Goal: Transaction & Acquisition: Purchase product/service

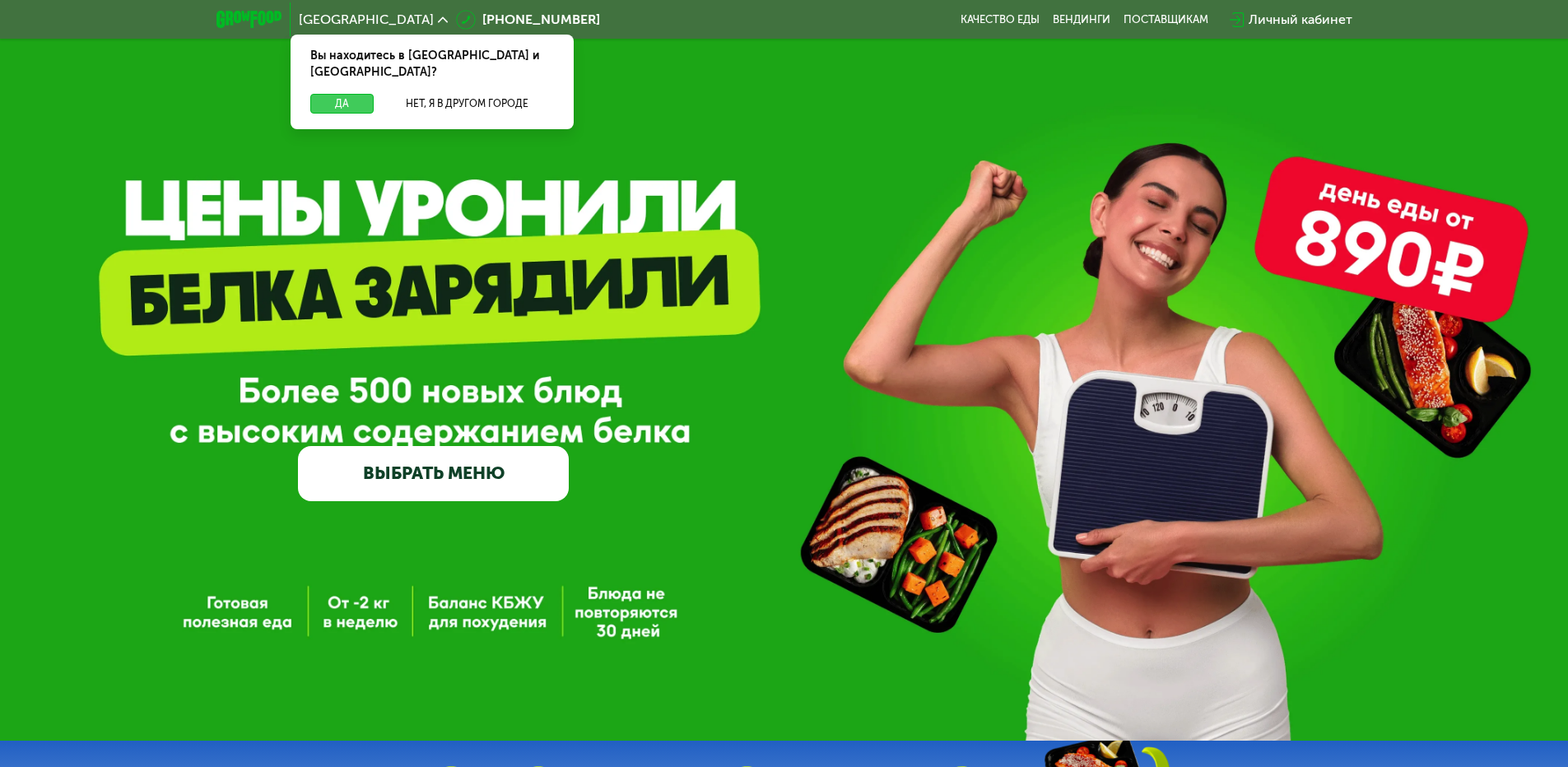
click at [343, 94] on button "Да" at bounding box center [342, 103] width 63 height 20
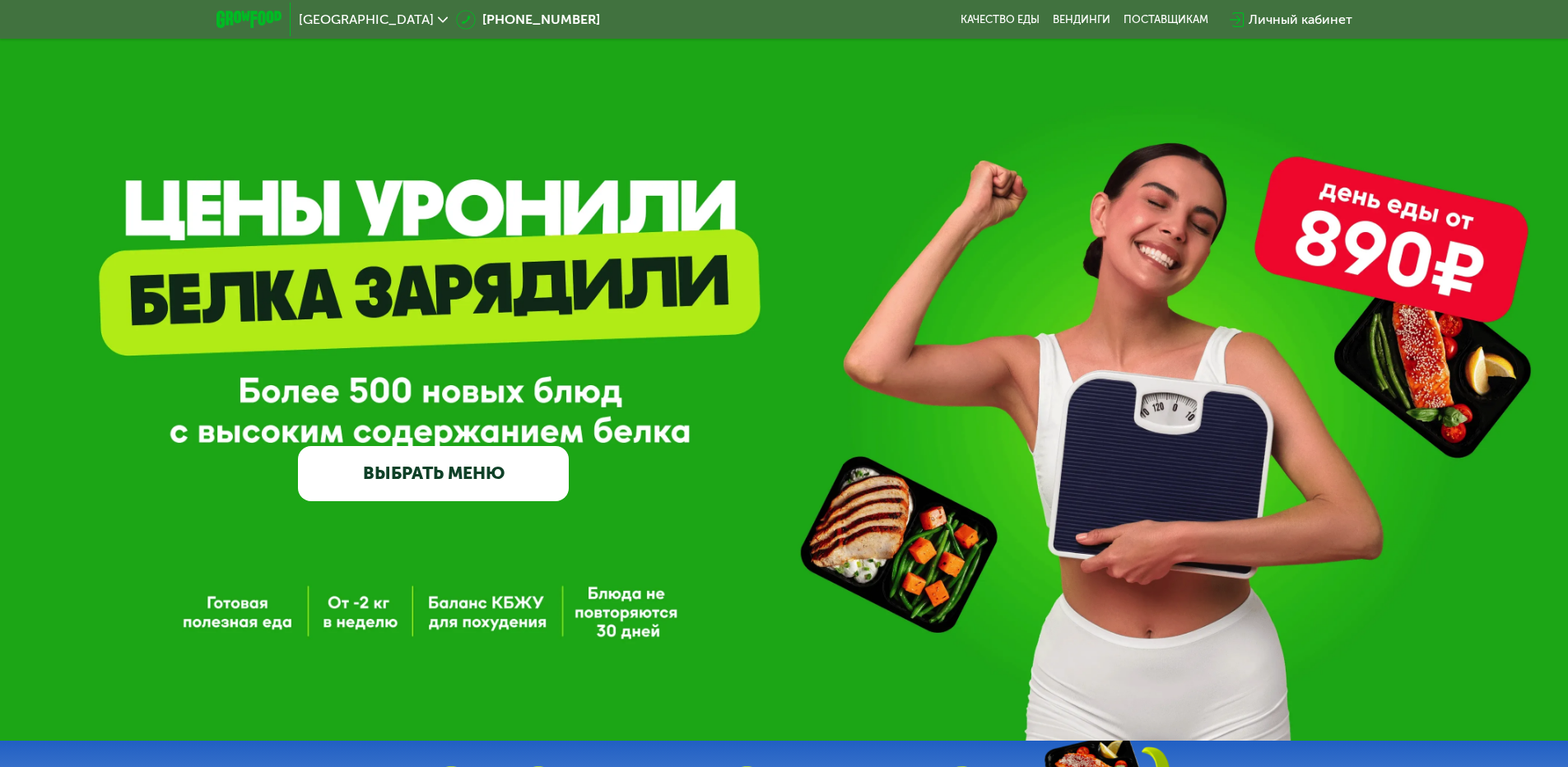
click at [469, 471] on link "ВЫБРАТЬ МЕНЮ" at bounding box center [433, 473] width 271 height 54
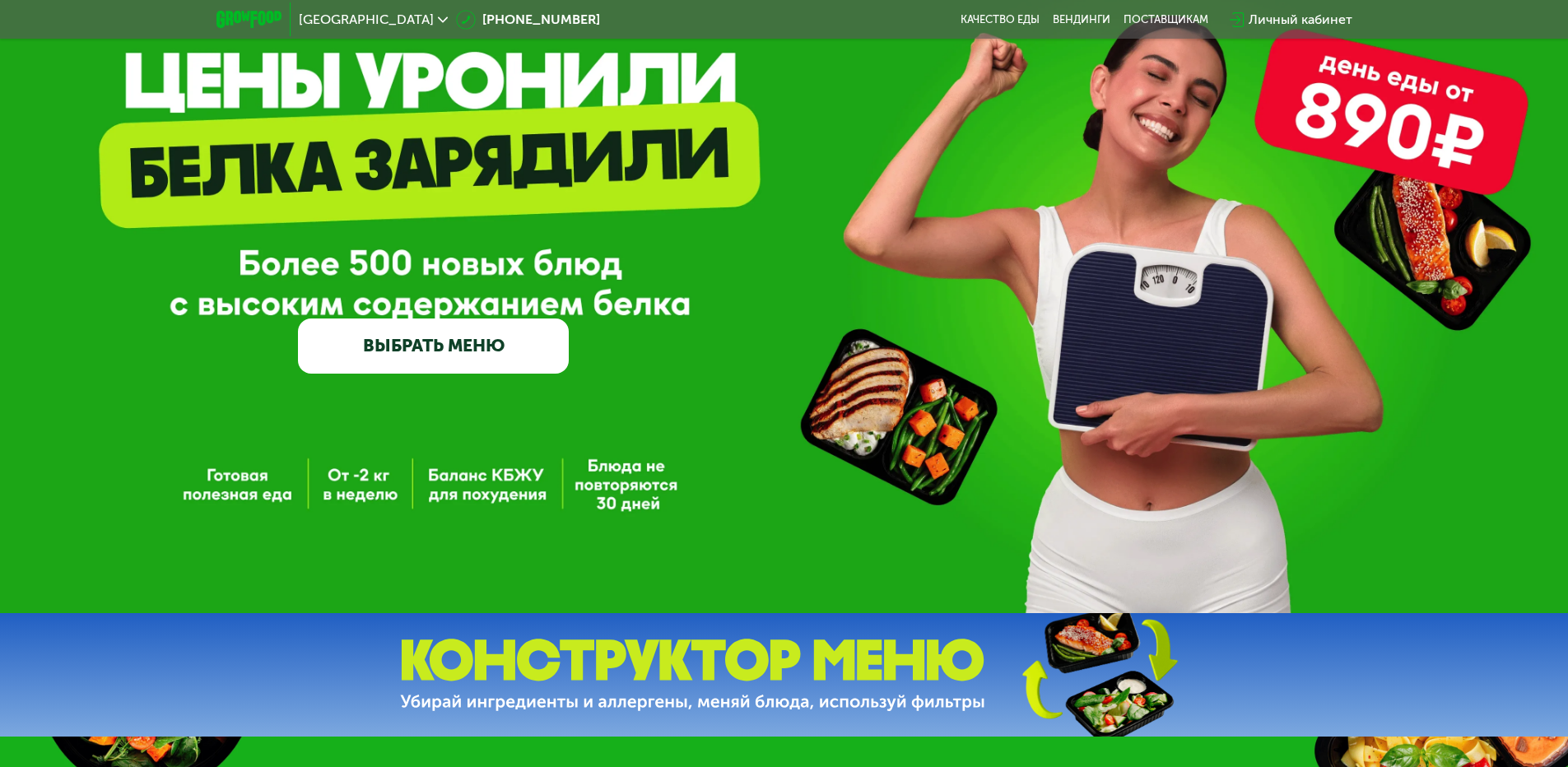
scroll to position [83, 0]
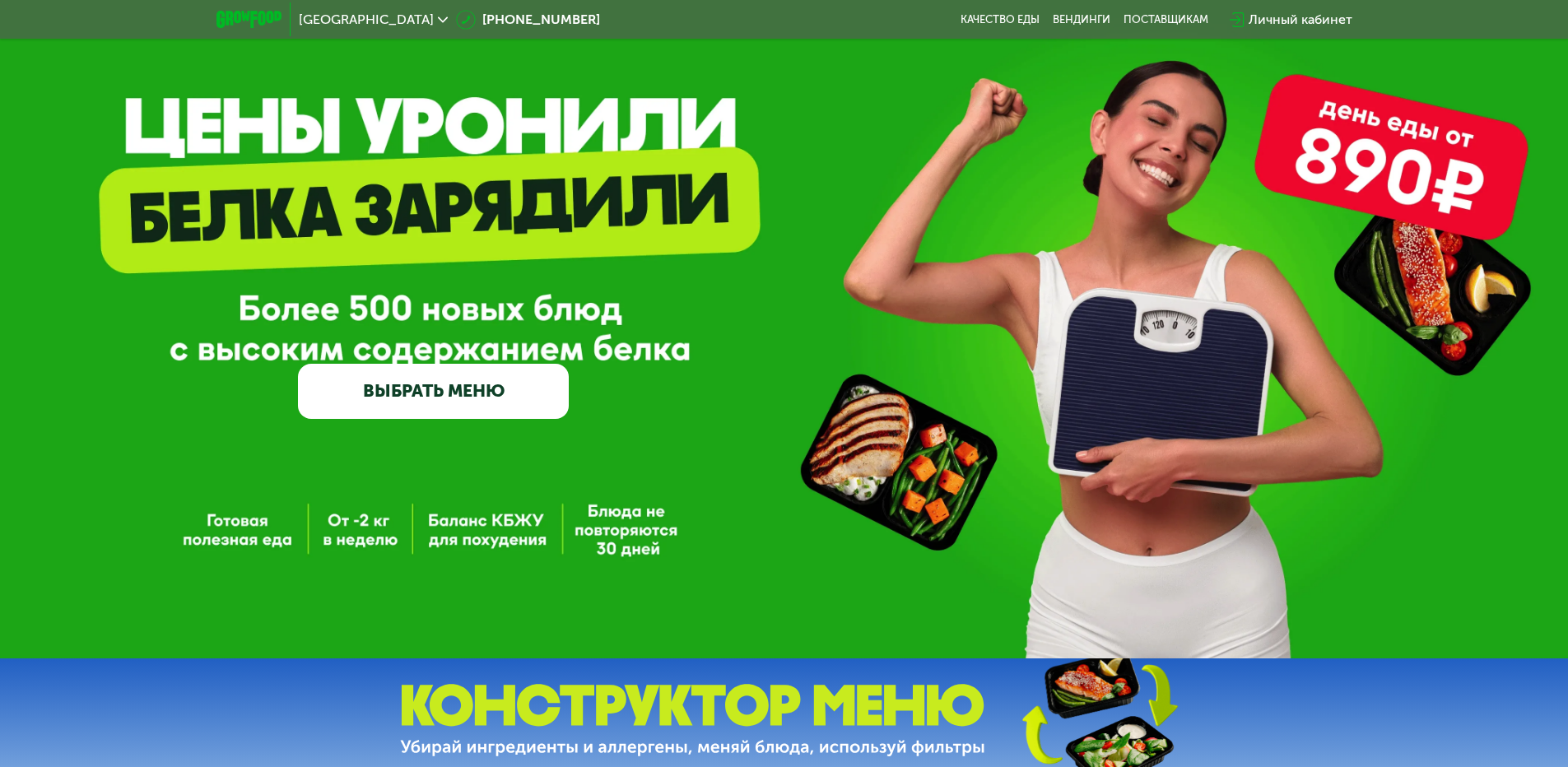
click at [419, 404] on link "ВЫБРАТЬ МЕНЮ" at bounding box center [433, 390] width 271 height 54
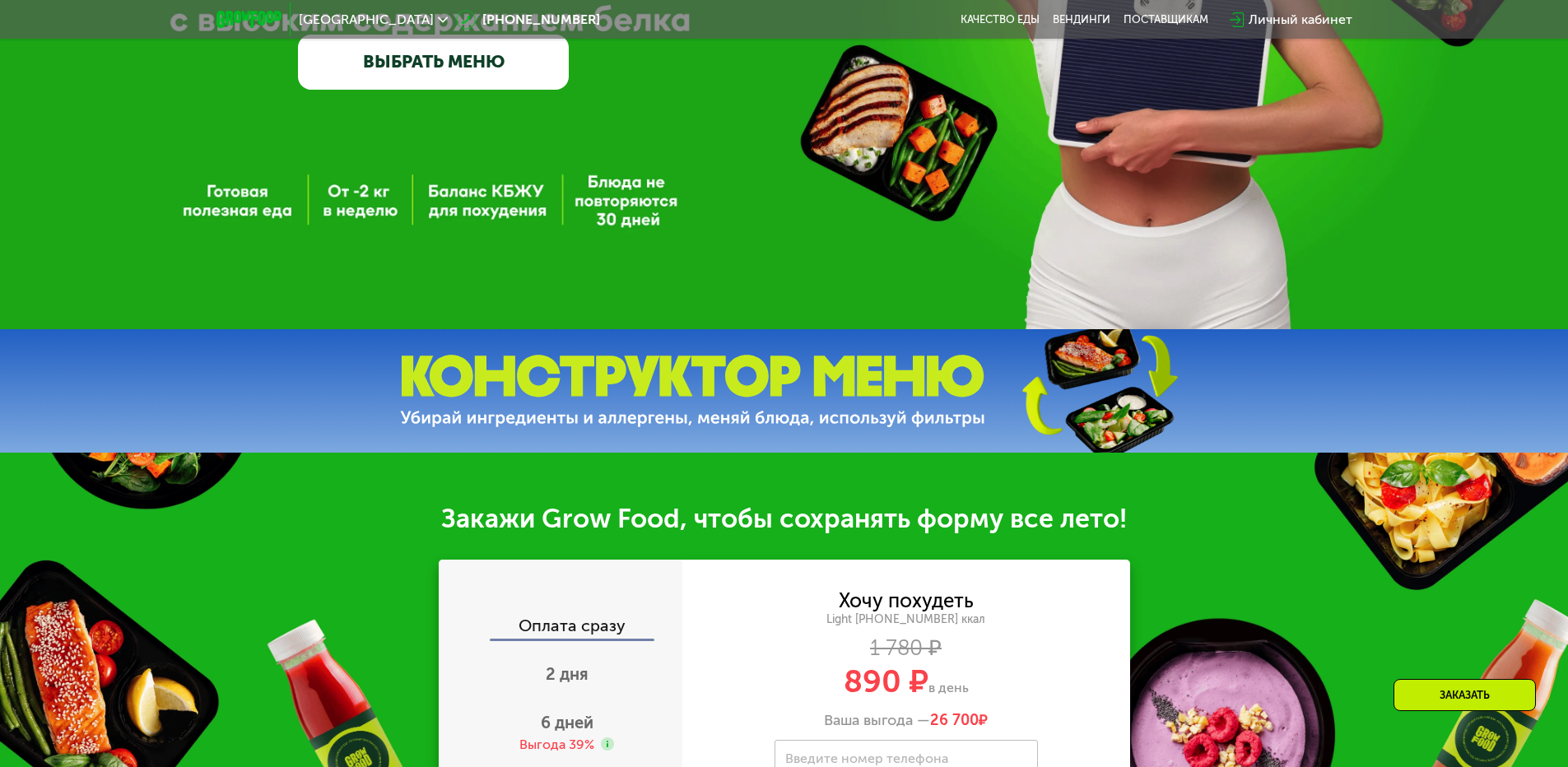
scroll to position [0, 0]
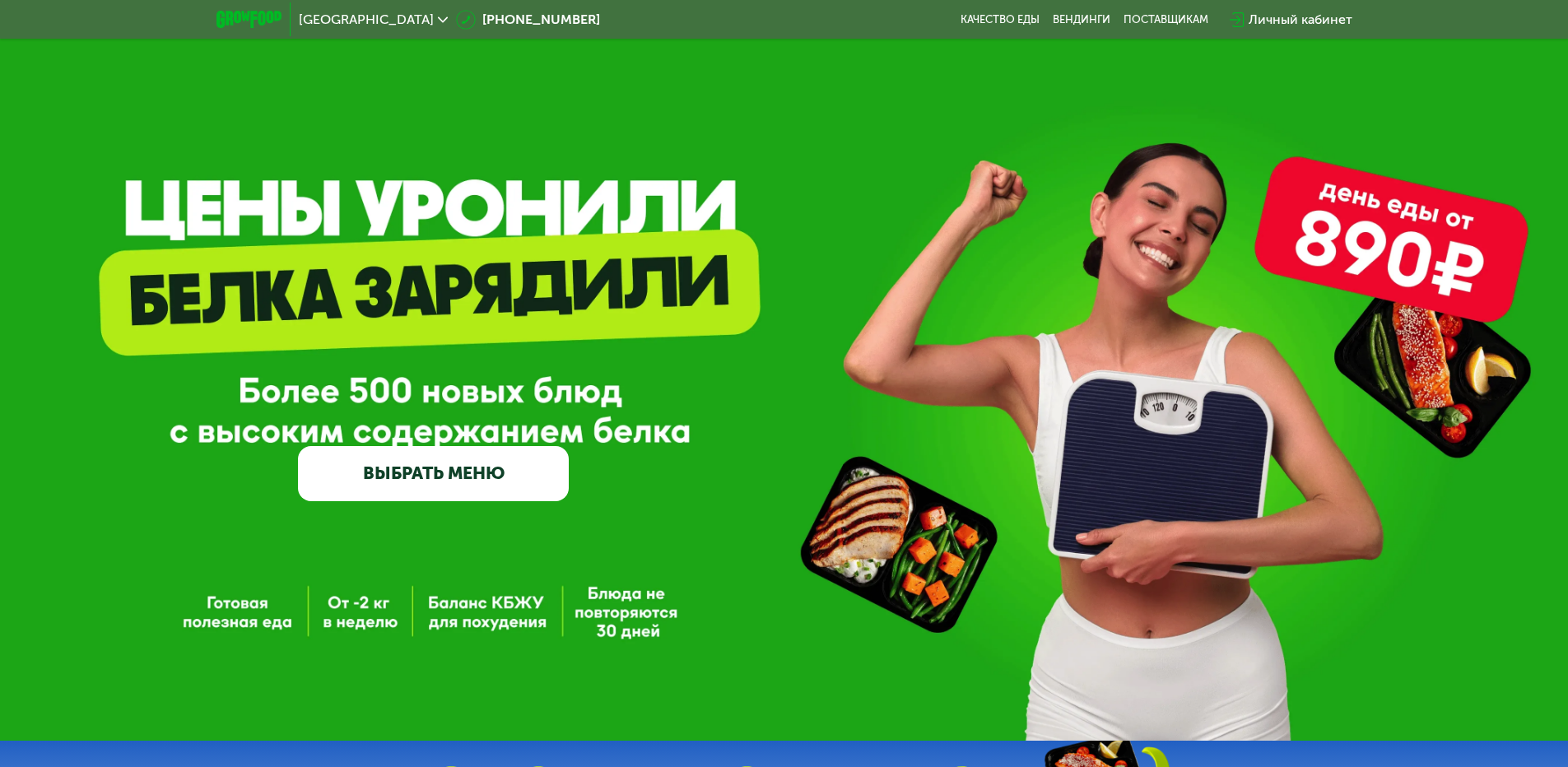
click at [438, 494] on link "ВЫБРАТЬ МЕНЮ" at bounding box center [433, 473] width 271 height 54
click at [376, 492] on link "ВЫБРАТЬ МЕНЮ" at bounding box center [433, 473] width 271 height 54
click at [375, 492] on link "ВЫБРАТЬ МЕНЮ" at bounding box center [433, 473] width 271 height 54
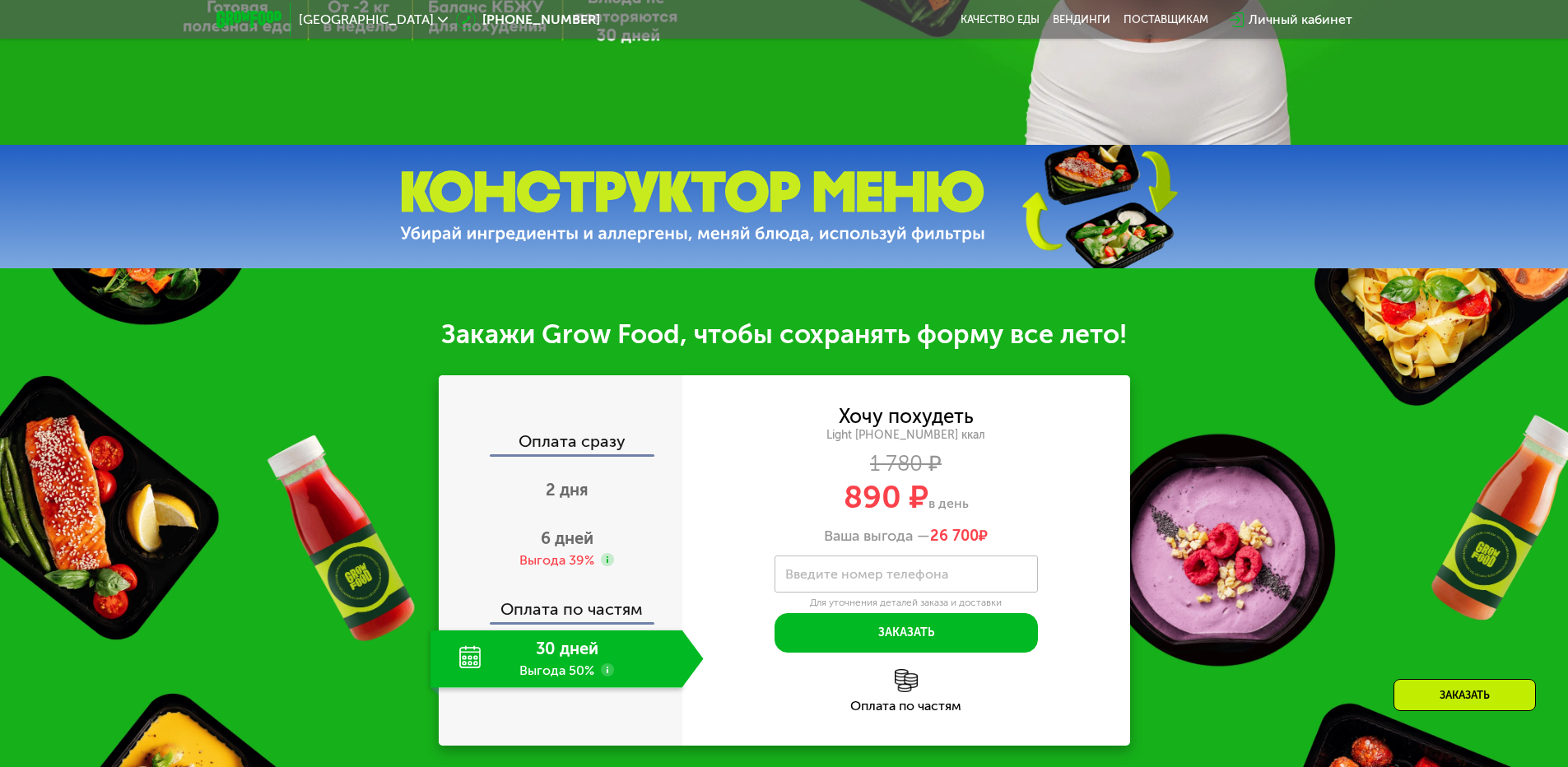
scroll to position [659, 0]
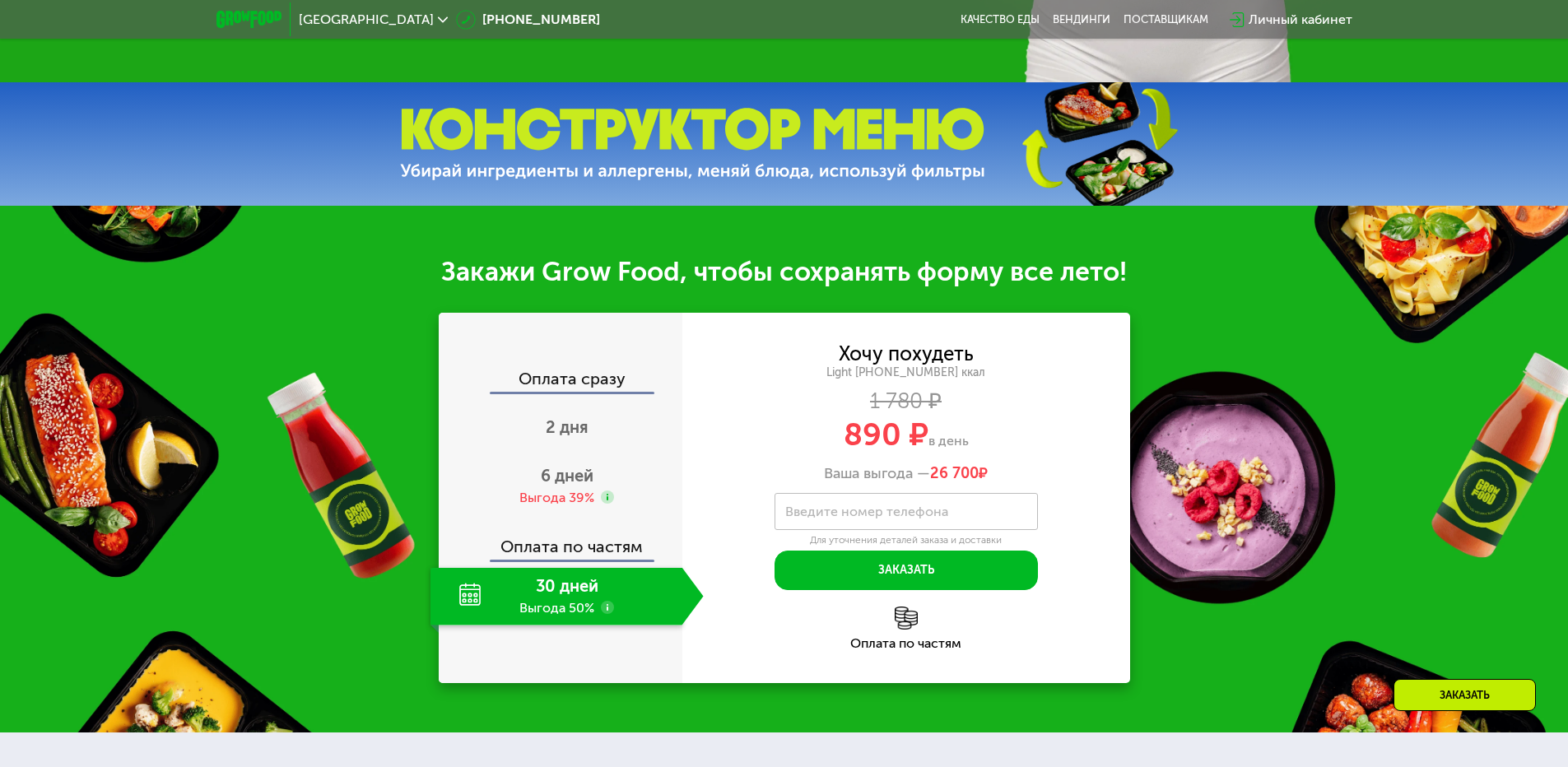
click at [740, 153] on img at bounding box center [692, 144] width 585 height 73
click at [1168, 172] on img at bounding box center [1098, 144] width 244 height 130
drag, startPoint x: 1081, startPoint y: 123, endPoint x: 1108, endPoint y: 174, distance: 57.7
click at [1080, 124] on img at bounding box center [1098, 144] width 244 height 130
click at [1108, 174] on img at bounding box center [1098, 144] width 244 height 130
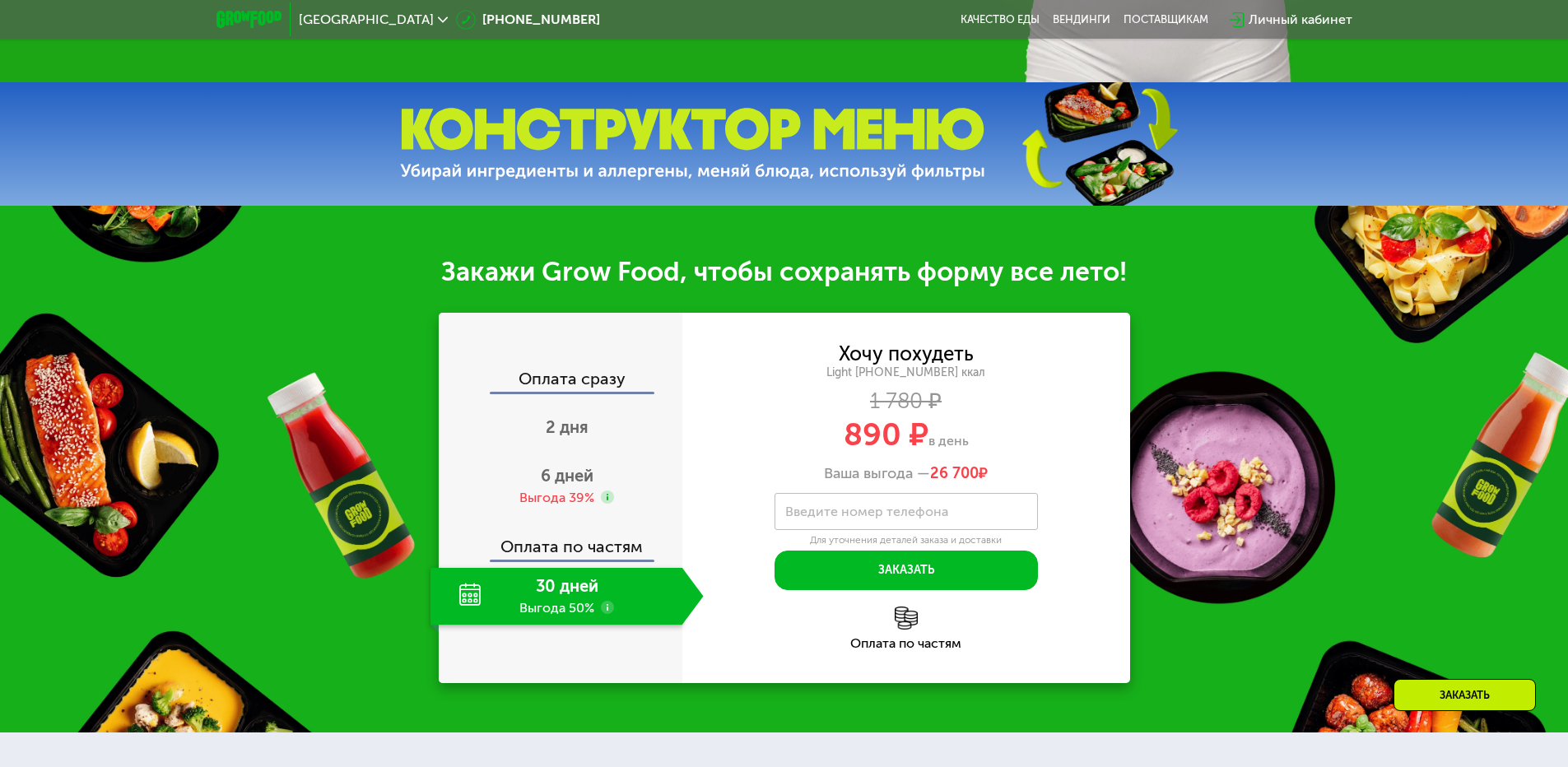
click at [551, 599] on div "30 дней Выгода 50%" at bounding box center [556, 597] width 252 height 58
click at [560, 543] on div "Оплата по частям" at bounding box center [561, 541] width 242 height 37
click at [553, 482] on span "6 дней" at bounding box center [566, 476] width 52 height 20
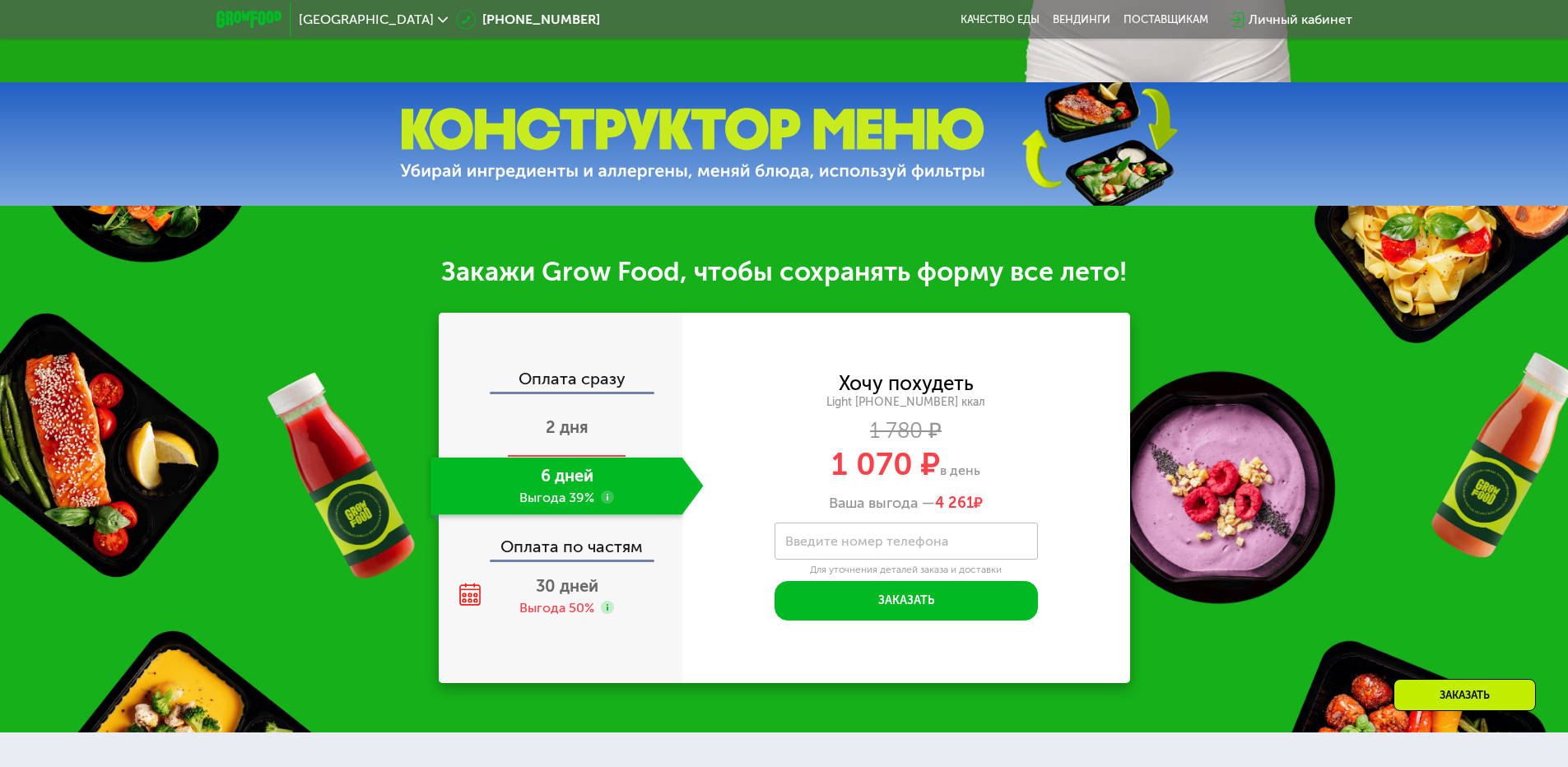
click at [563, 437] on span "2 дня" at bounding box center [566, 427] width 42 height 20
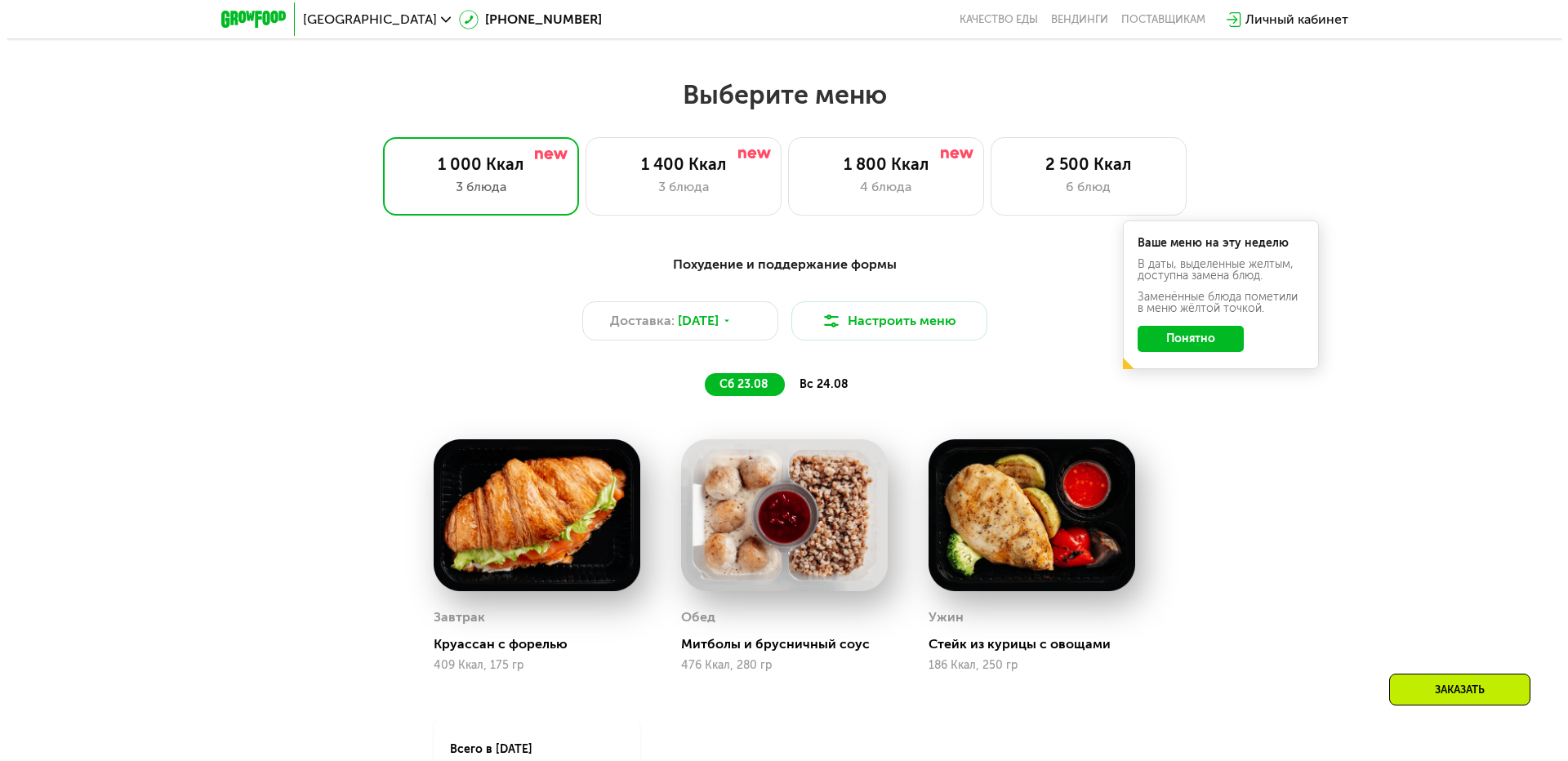
scroll to position [898, 0]
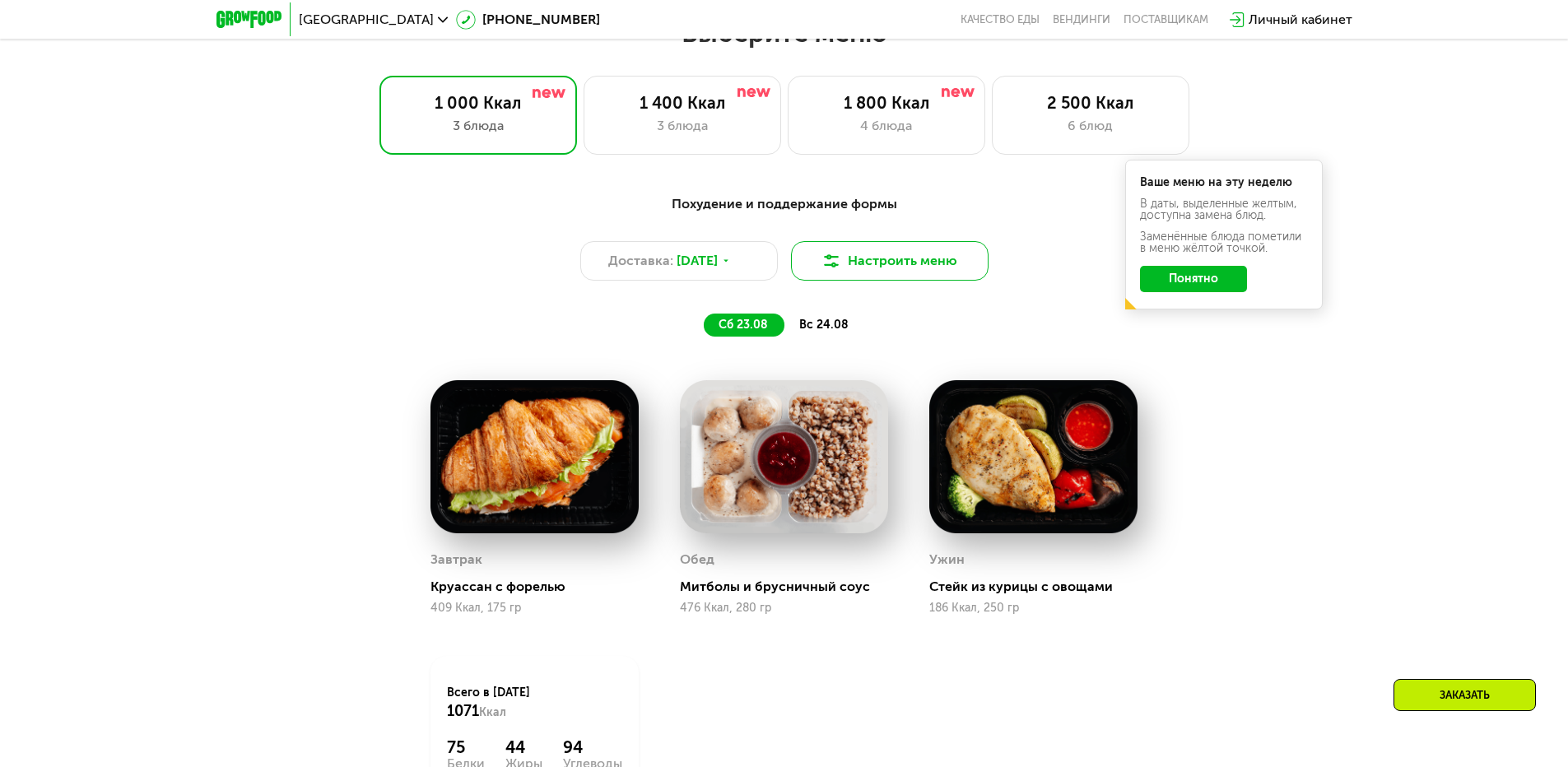
click at [856, 270] on button "Настроить меню" at bounding box center [889, 261] width 198 height 39
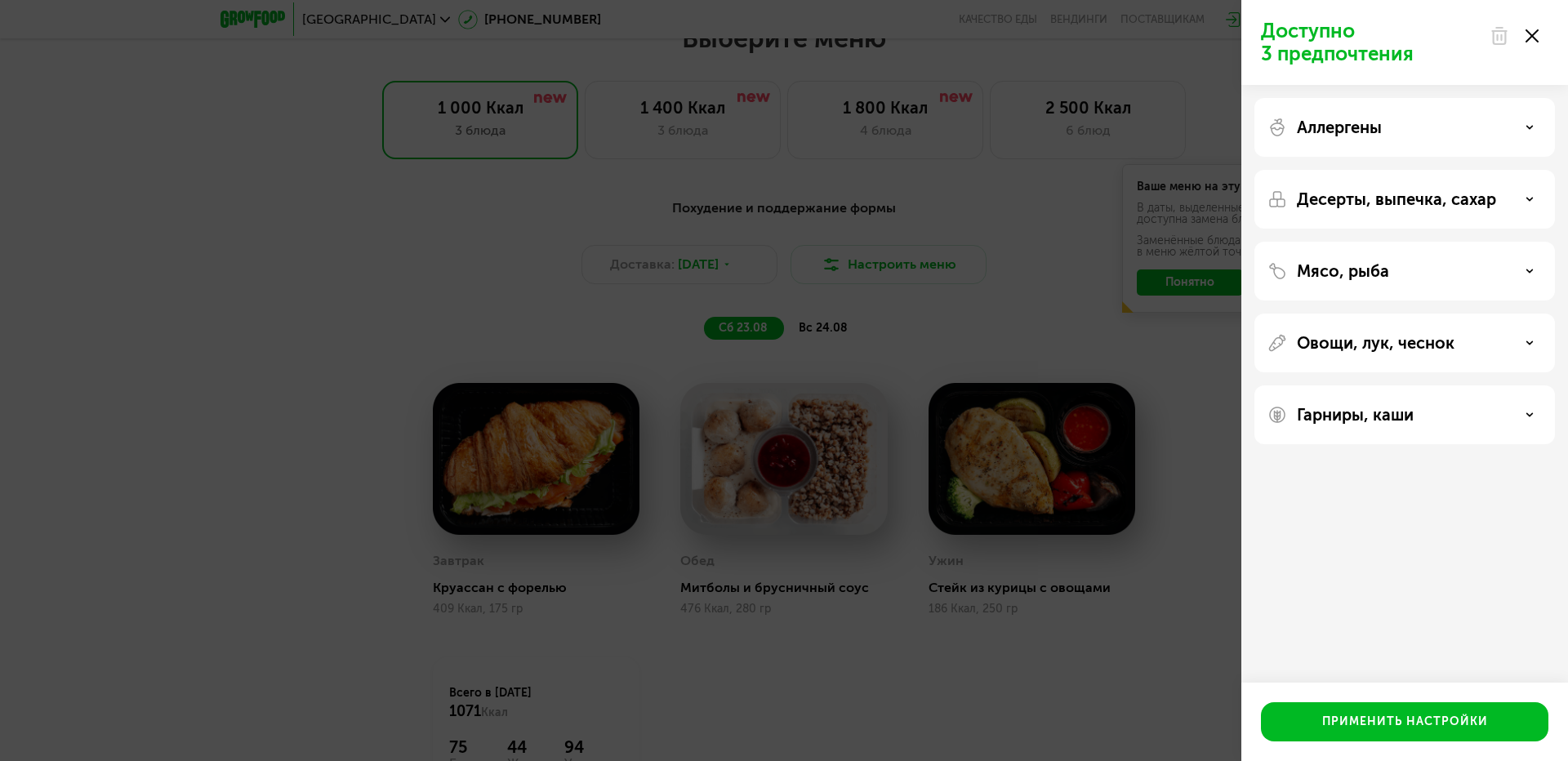
click at [1345, 122] on p "Аллергены" at bounding box center [1338, 127] width 85 height 20
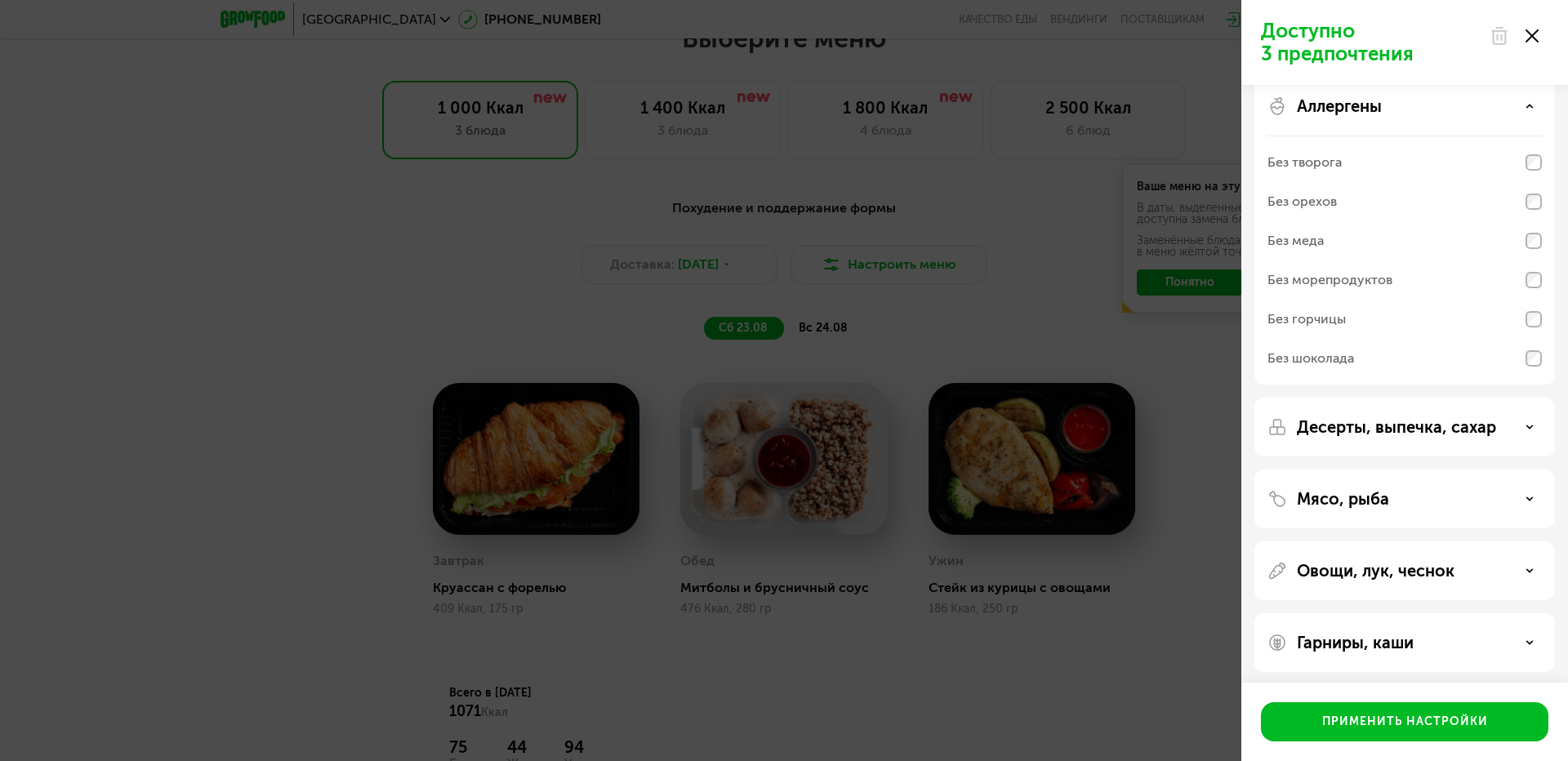
scroll to position [27, 0]
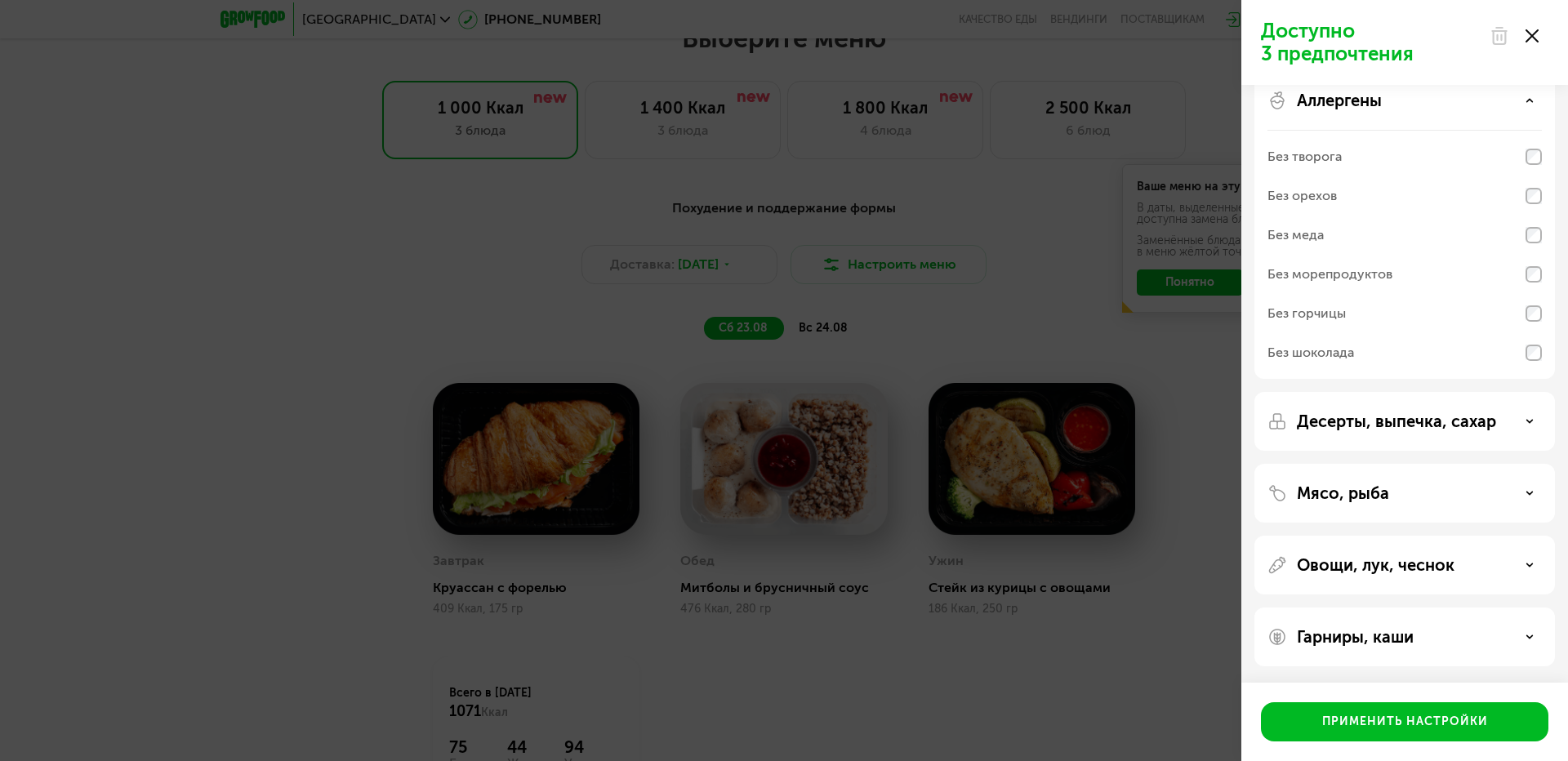
click at [1400, 430] on p "Десерты, выпечка, сахар" at bounding box center [1396, 421] width 199 height 20
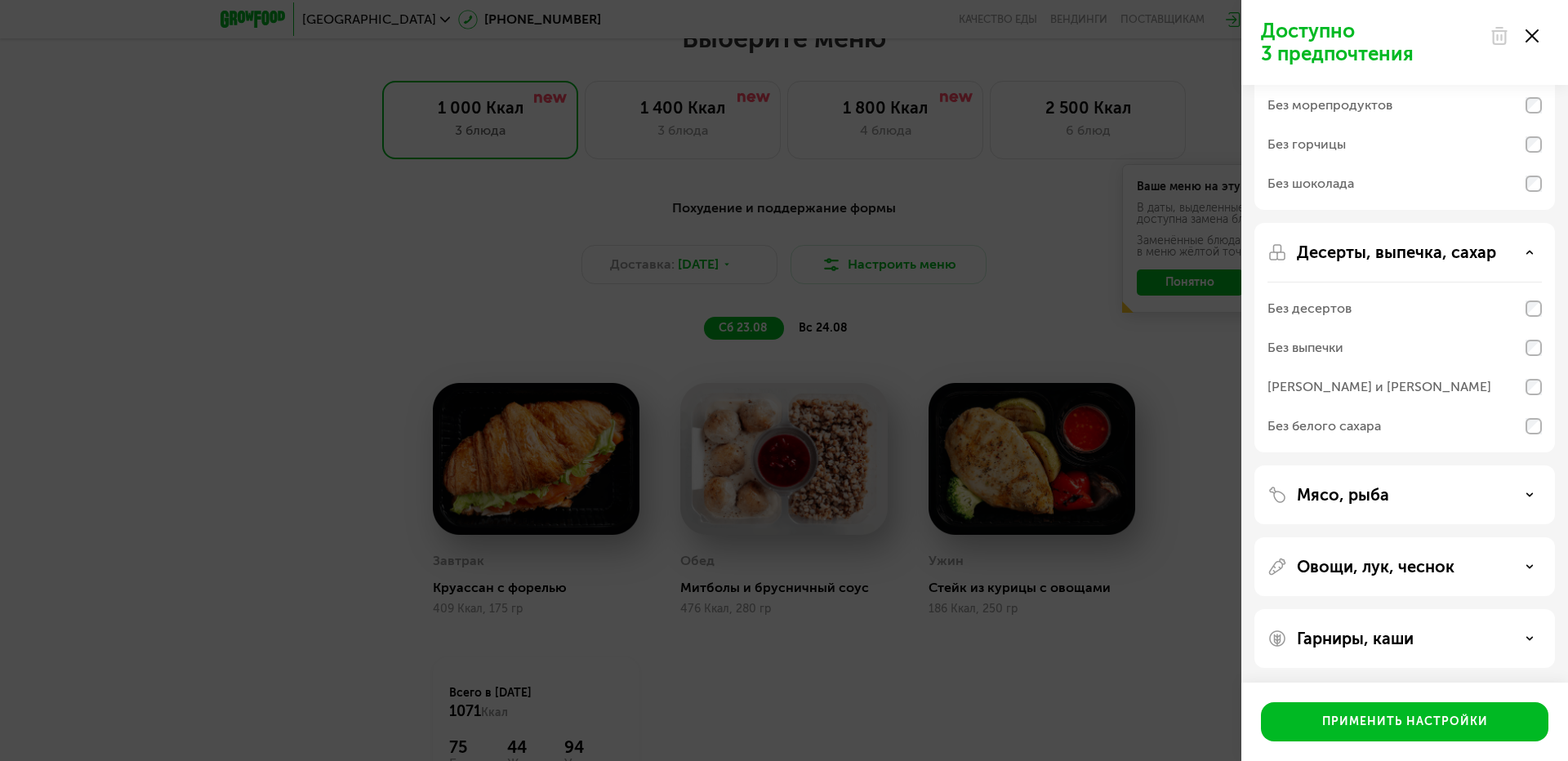
scroll to position [197, 0]
click at [1369, 535] on div "Мясо, рыба" at bounding box center [1405, 565] width 301 height 59
click at [1401, 489] on div "Мясо, рыба" at bounding box center [1404, 493] width 275 height 20
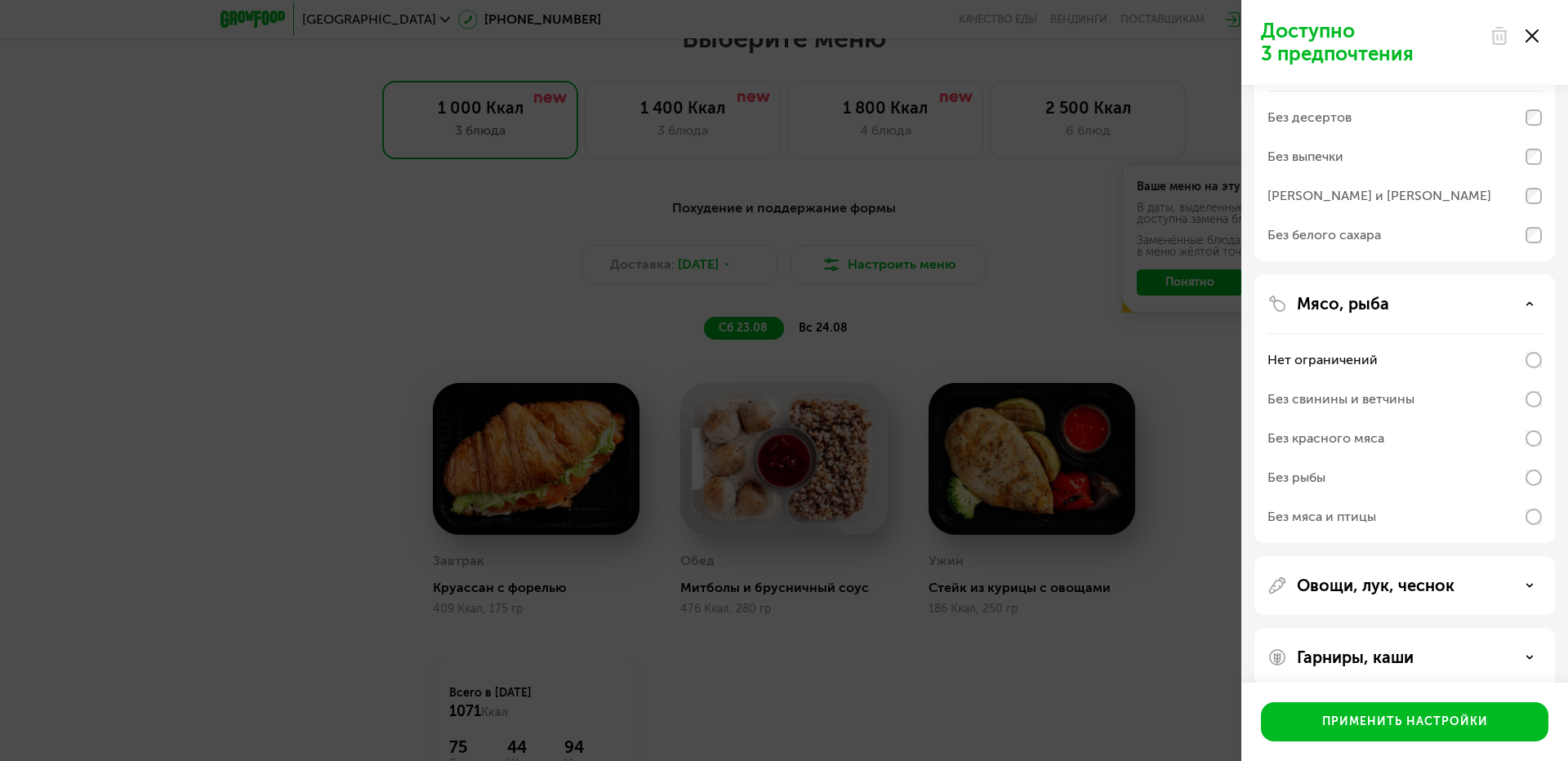
scroll to position [407, 0]
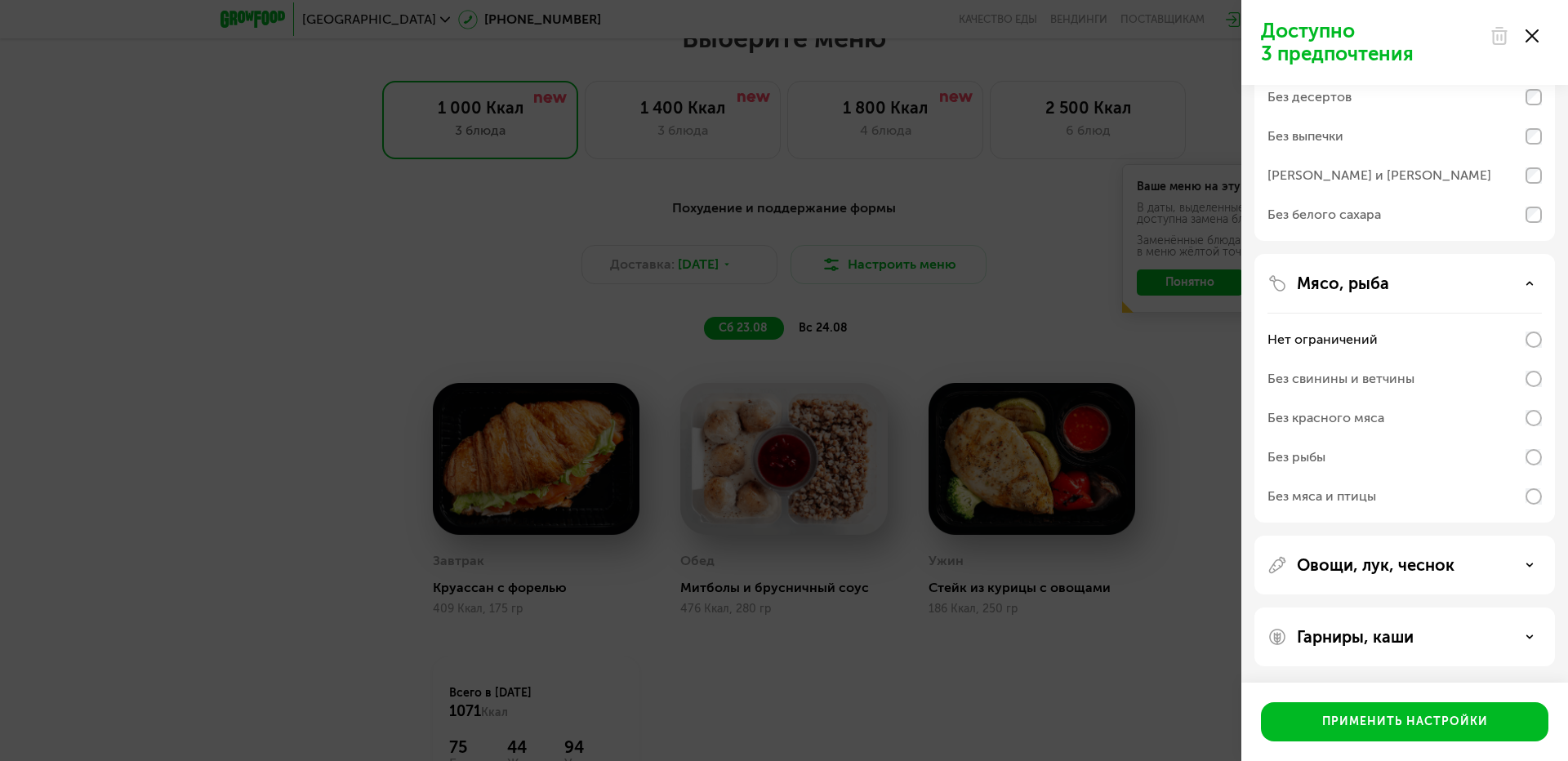
click at [1360, 573] on p "Овощи, лук, чеснок" at bounding box center [1375, 565] width 157 height 20
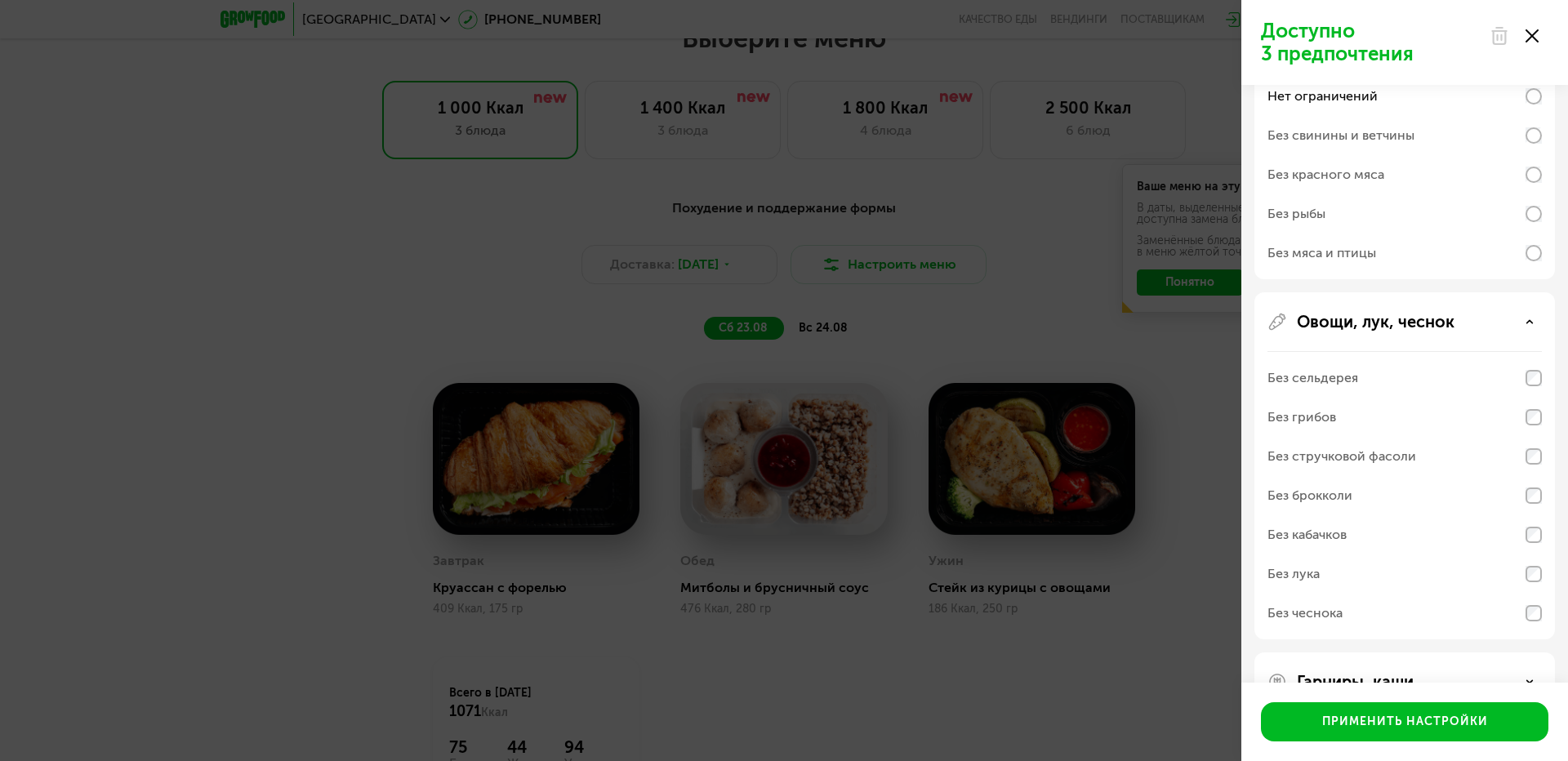
scroll to position [696, 0]
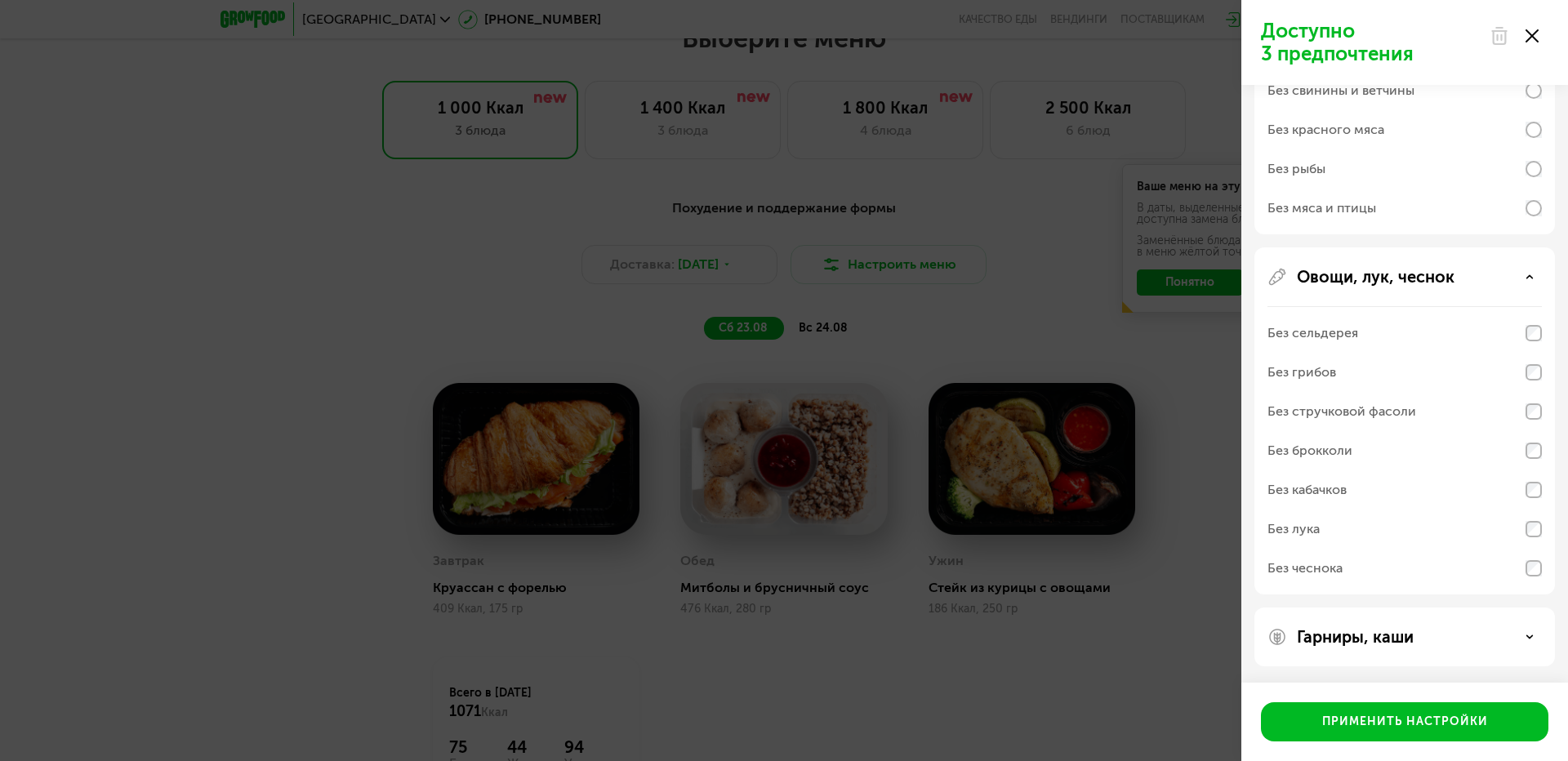
click at [1377, 643] on p "Гарниры, каши" at bounding box center [1355, 637] width 117 height 20
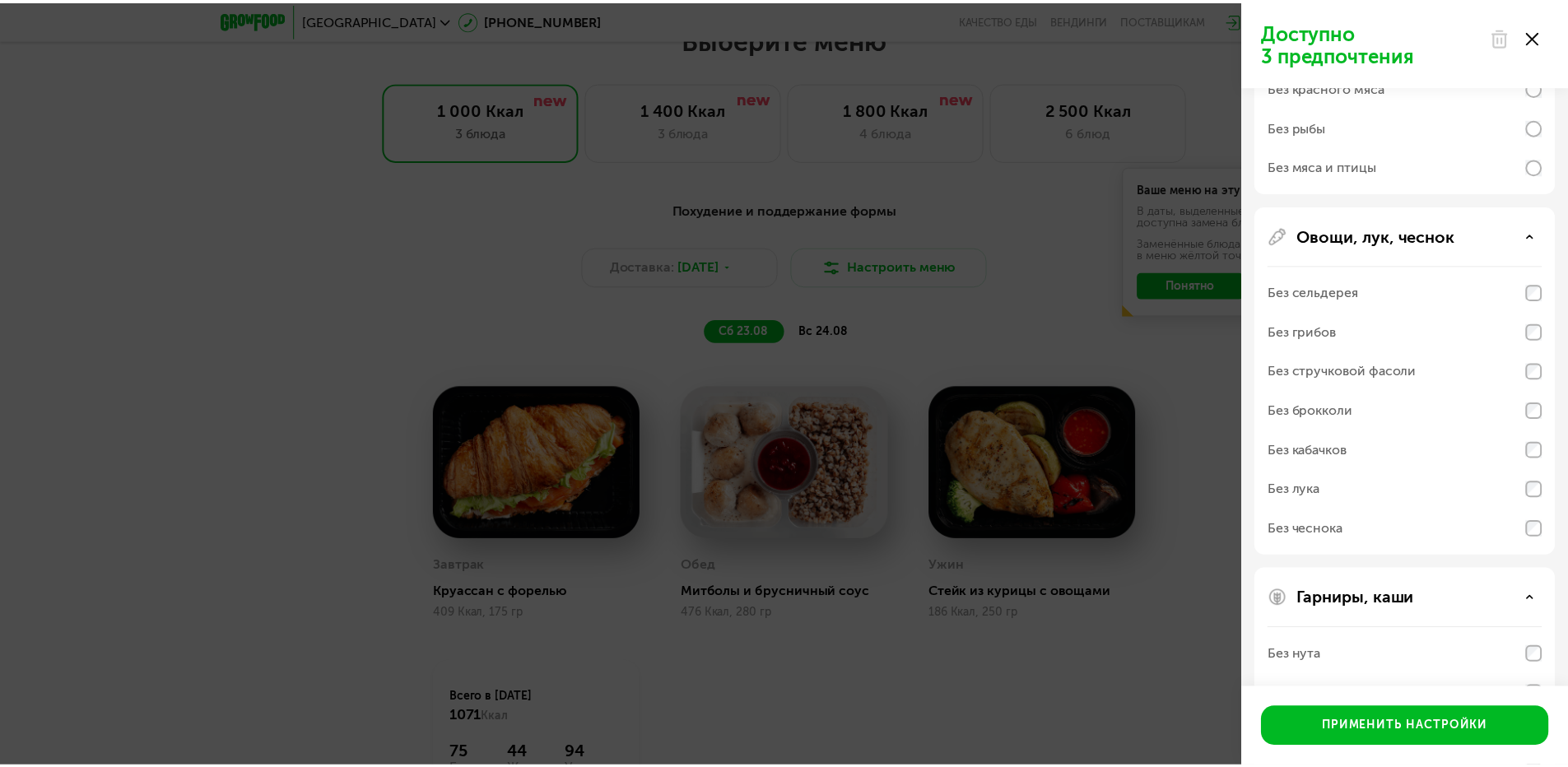
scroll to position [913, 0]
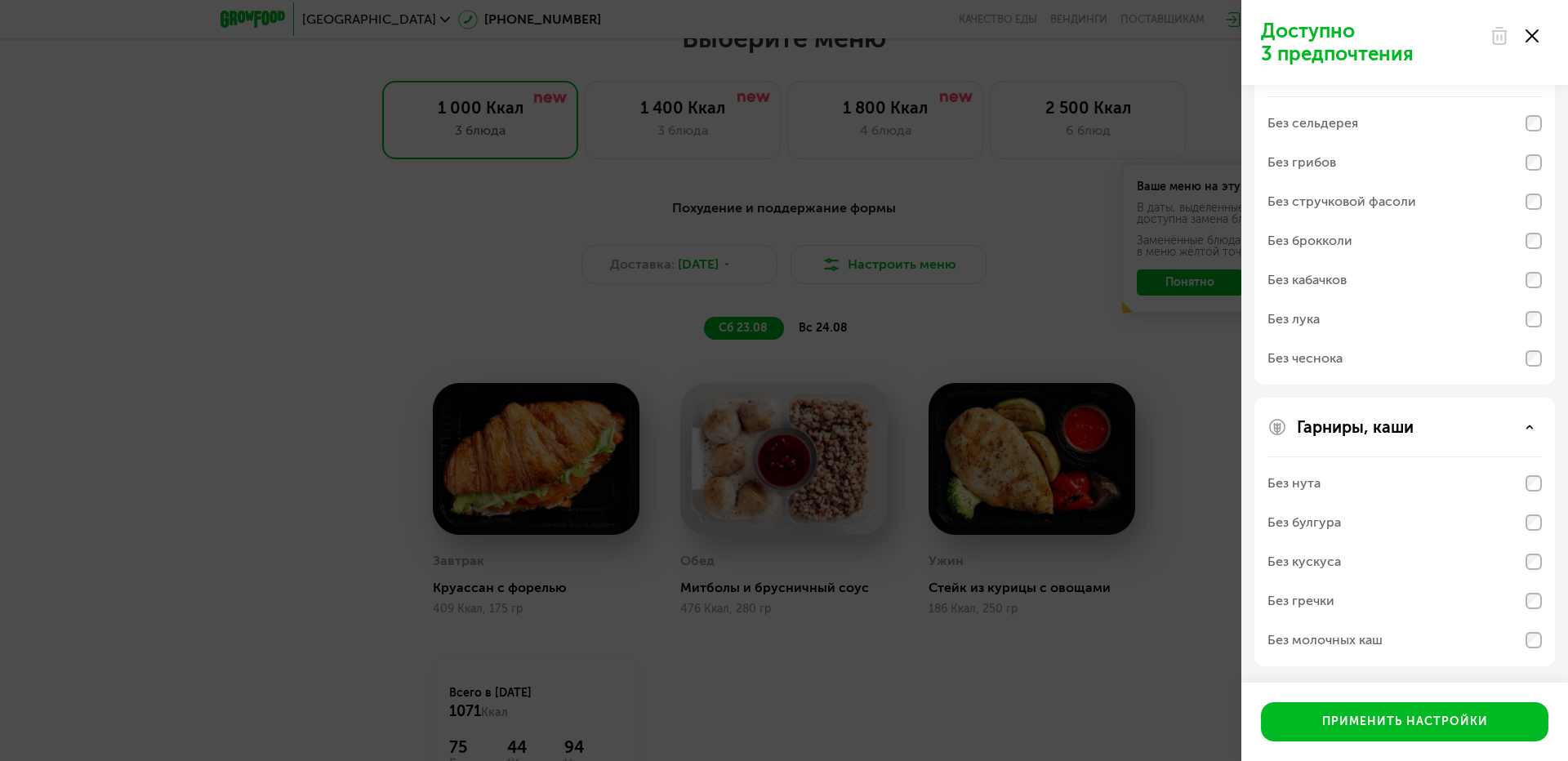
click at [1054, 261] on div "Доступно 3 предпочтения Аллергены Без творога Без орехов Без меда Без морепроду…" at bounding box center [784, 380] width 1568 height 761
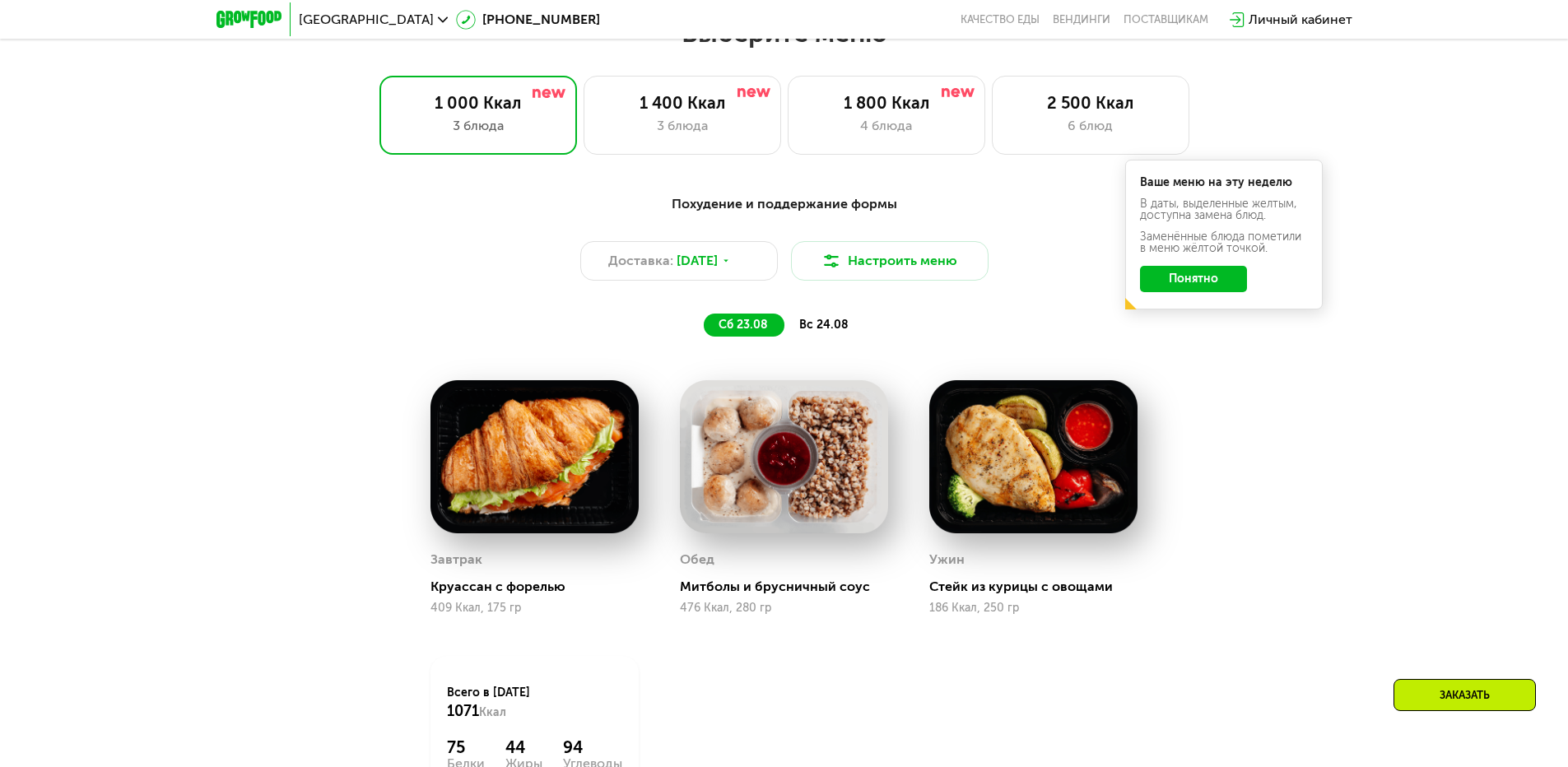
click at [1206, 288] on button "Понятно" at bounding box center [1194, 279] width 107 height 27
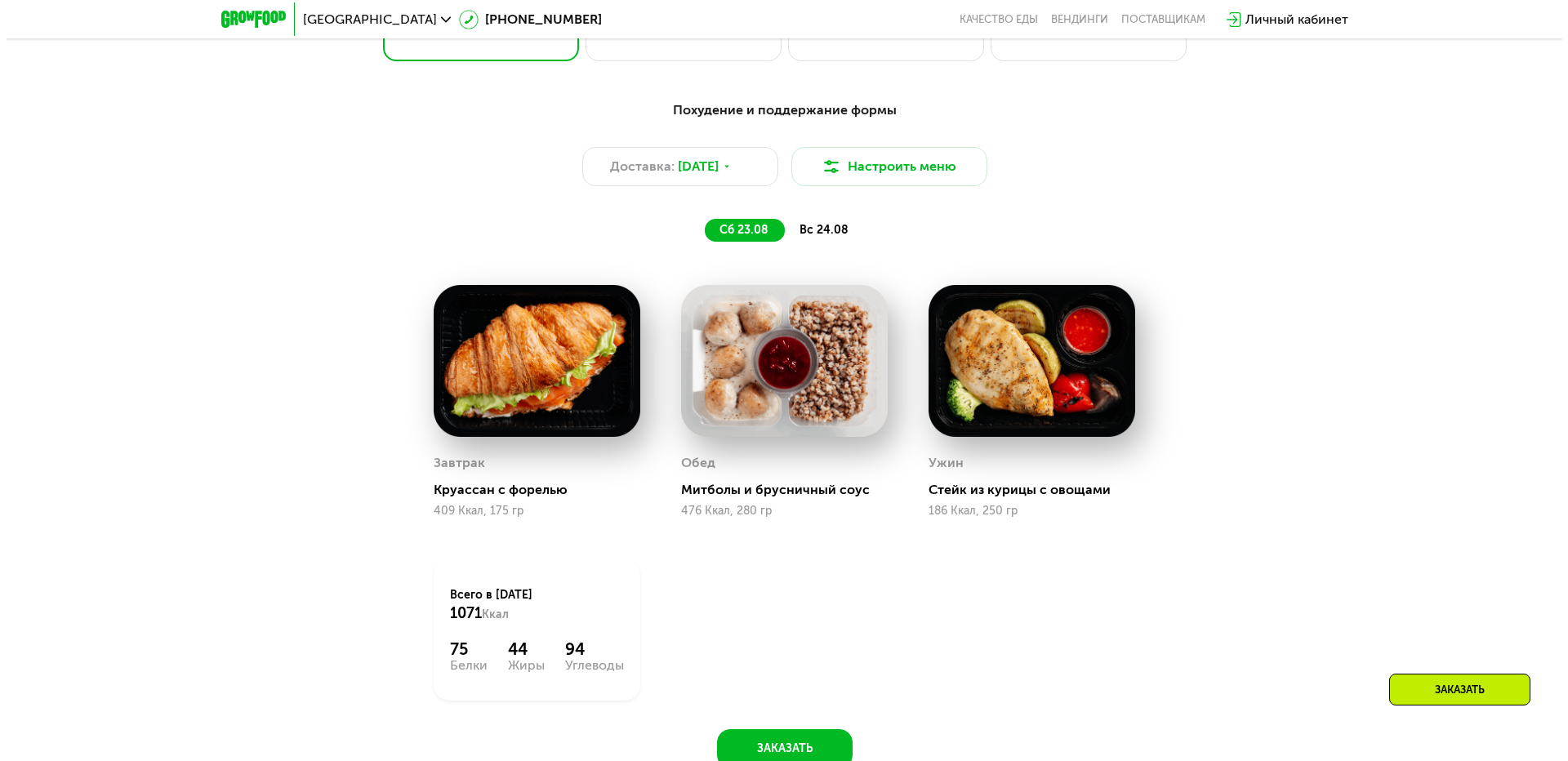
scroll to position [898, 0]
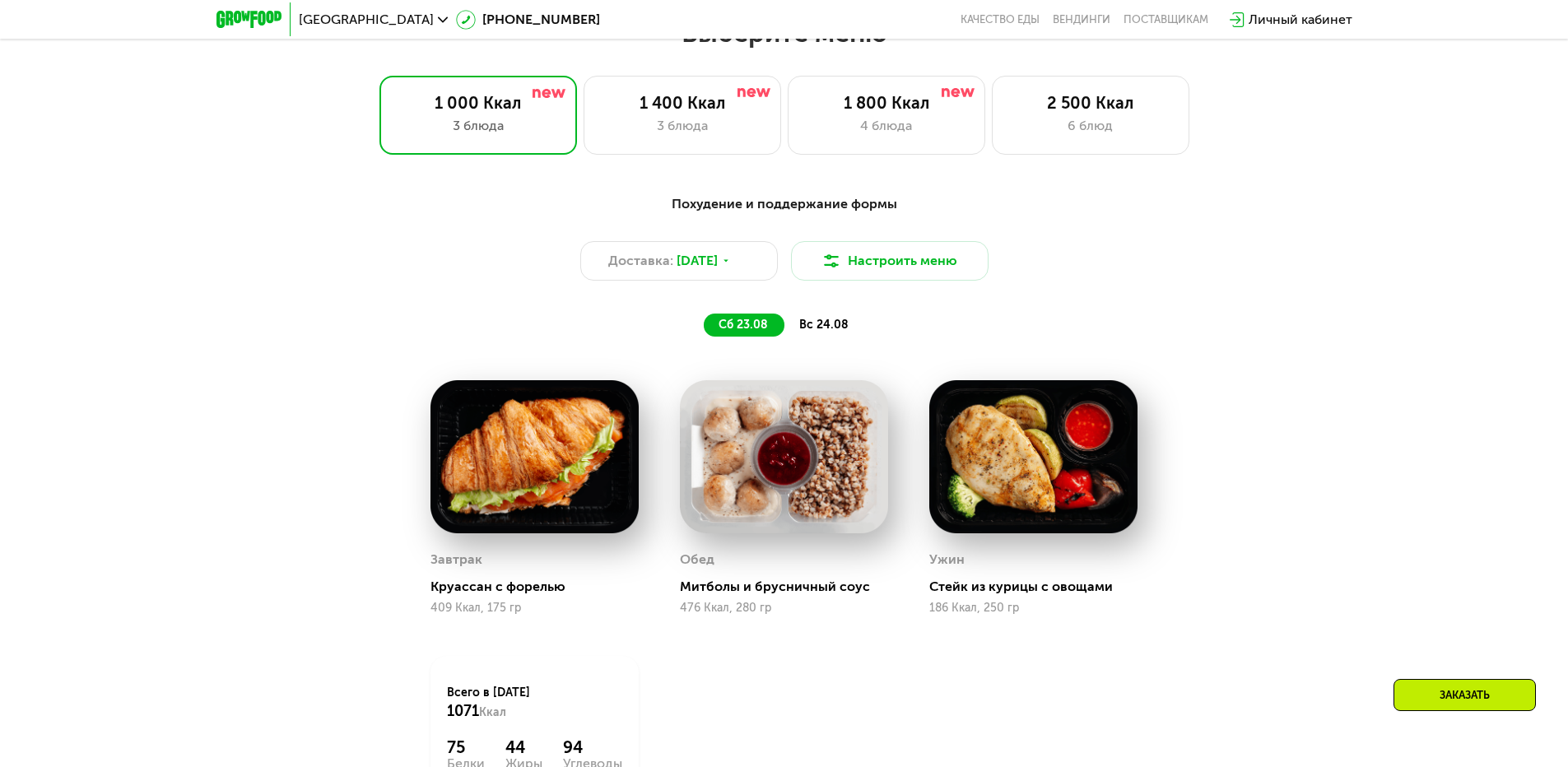
click at [818, 332] on span "вс 24.08" at bounding box center [824, 325] width 49 height 14
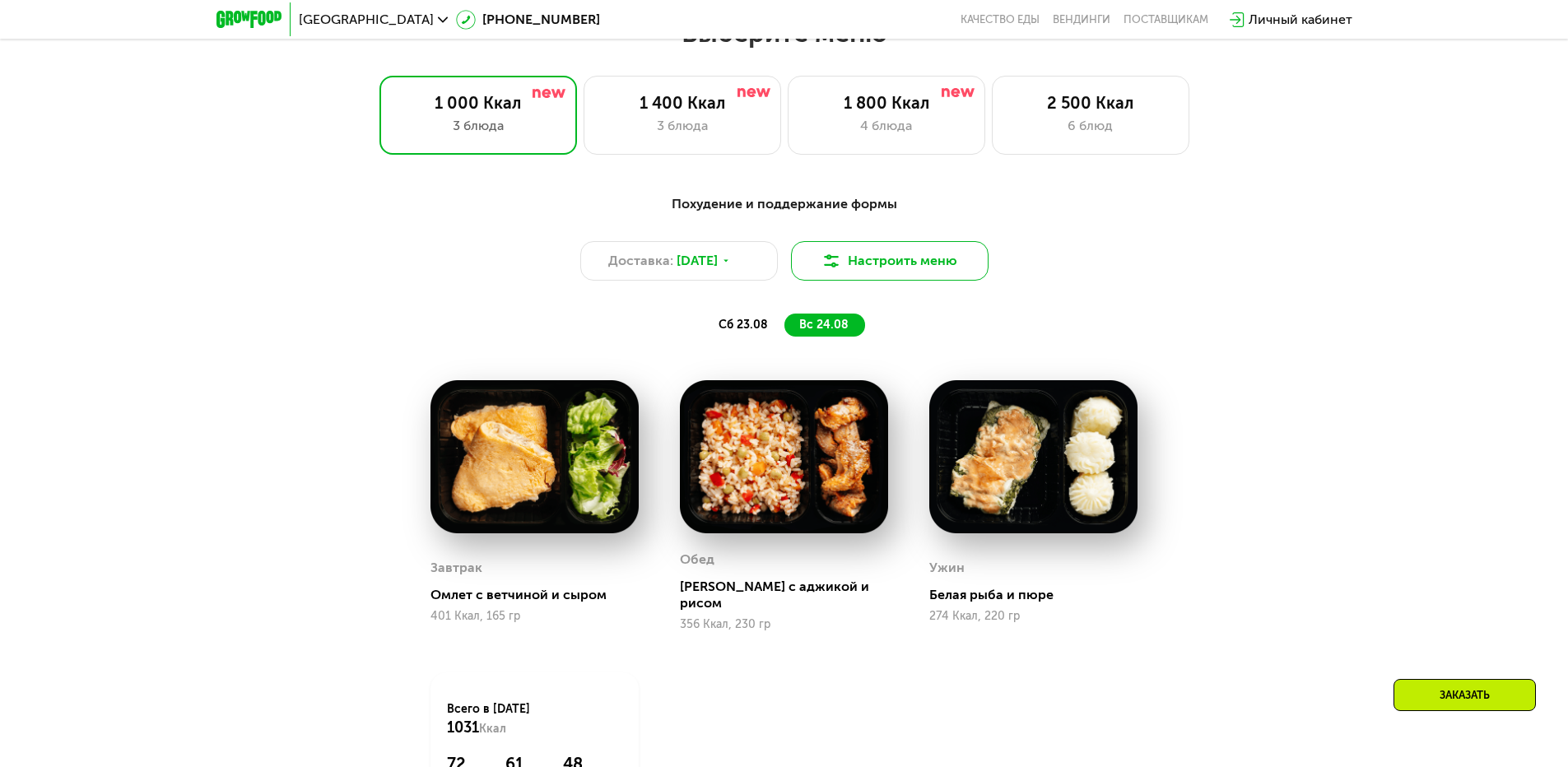
click at [852, 276] on button "Настроить меню" at bounding box center [889, 261] width 198 height 39
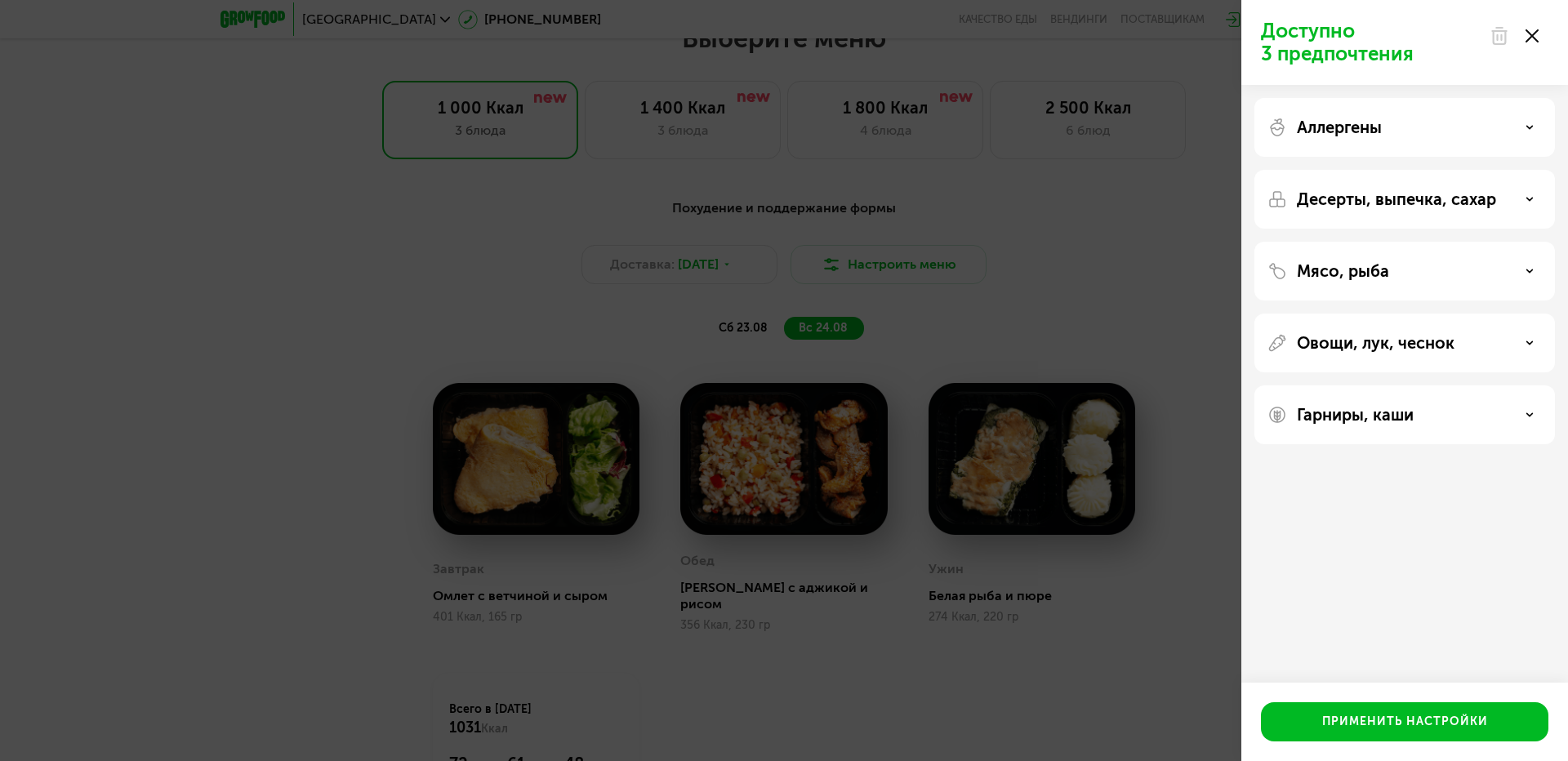
click at [1021, 348] on div "Доступно 3 предпочтения Аллергены Десерты, выпечка, сахар Мясо, рыба Овощи, лук…" at bounding box center [784, 380] width 1568 height 761
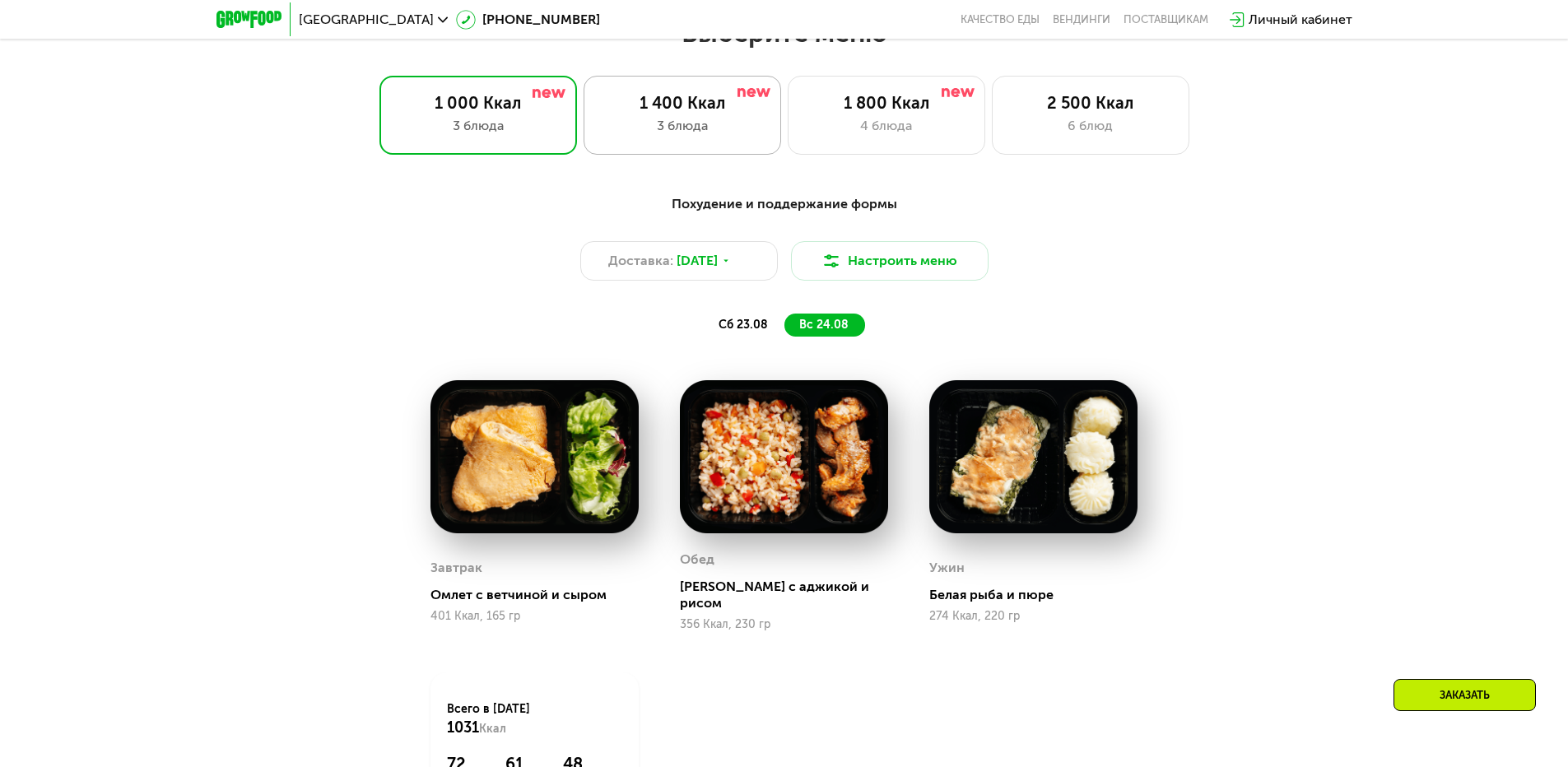
click at [678, 128] on div "3 блюда" at bounding box center [682, 126] width 163 height 20
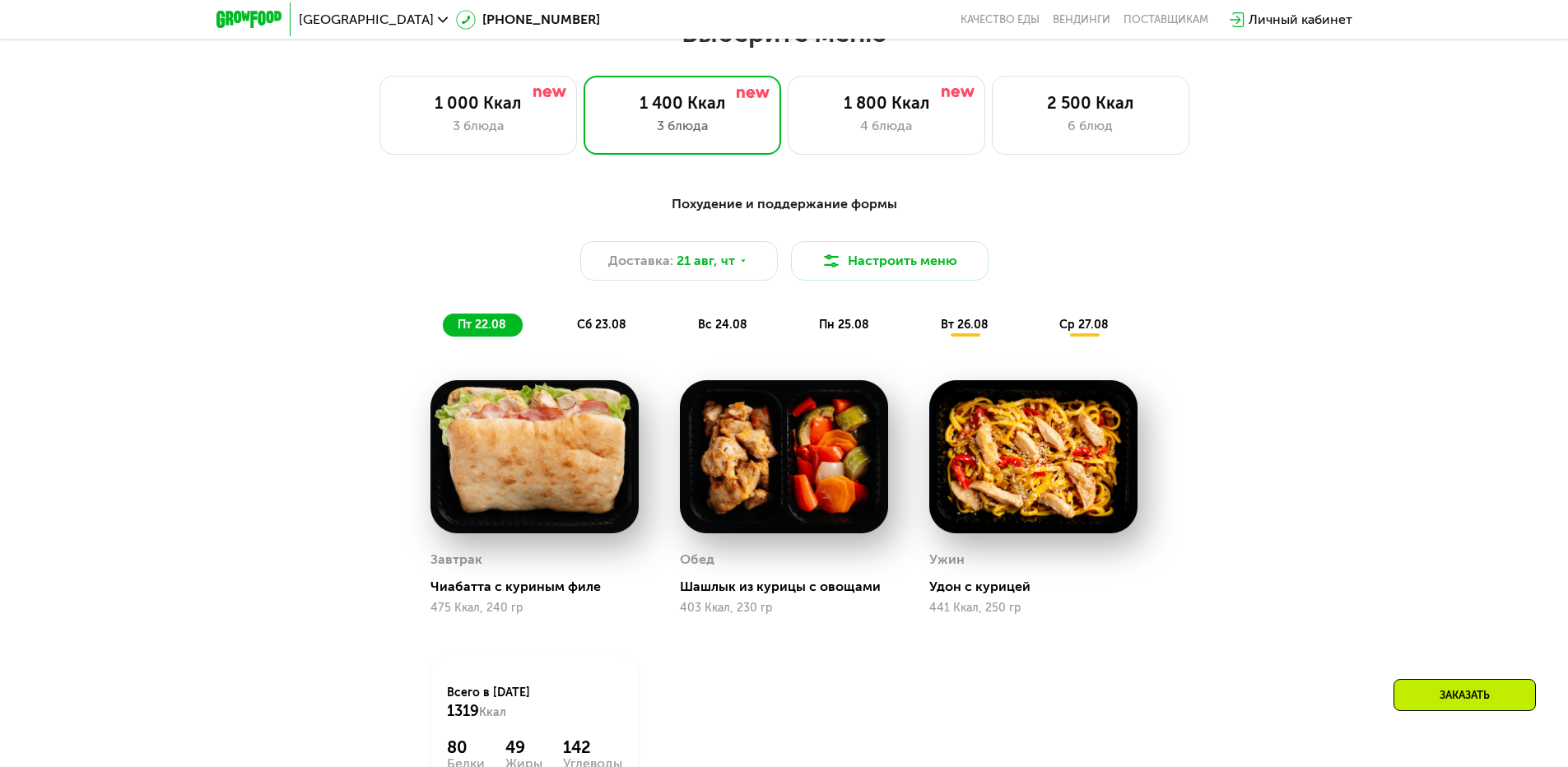
click at [611, 328] on span "сб 23.08" at bounding box center [602, 325] width 49 height 14
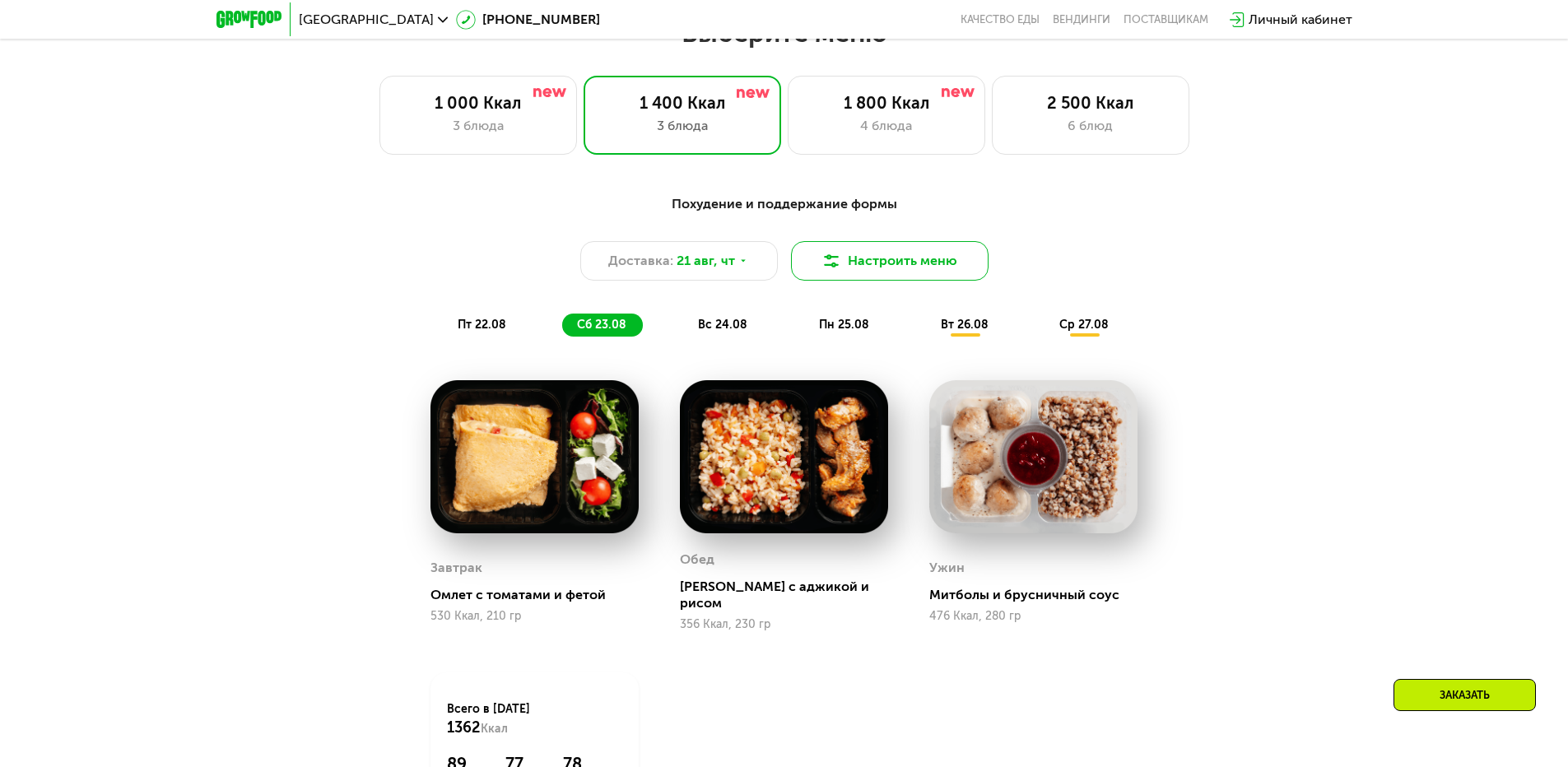
click at [899, 278] on button "Настроить меню" at bounding box center [889, 261] width 198 height 39
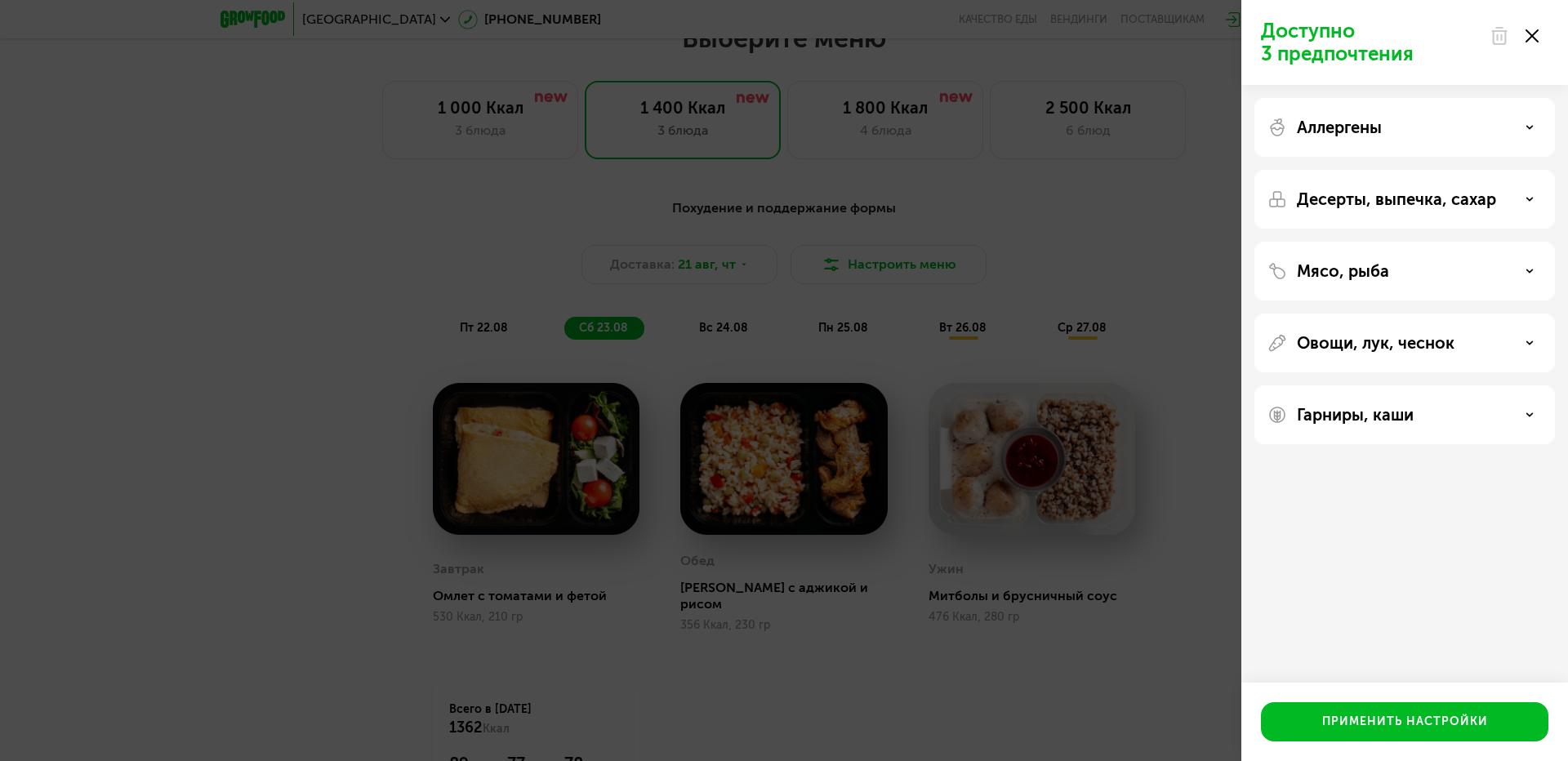
click at [1368, 127] on p "Аллергены" at bounding box center [1338, 127] width 85 height 20
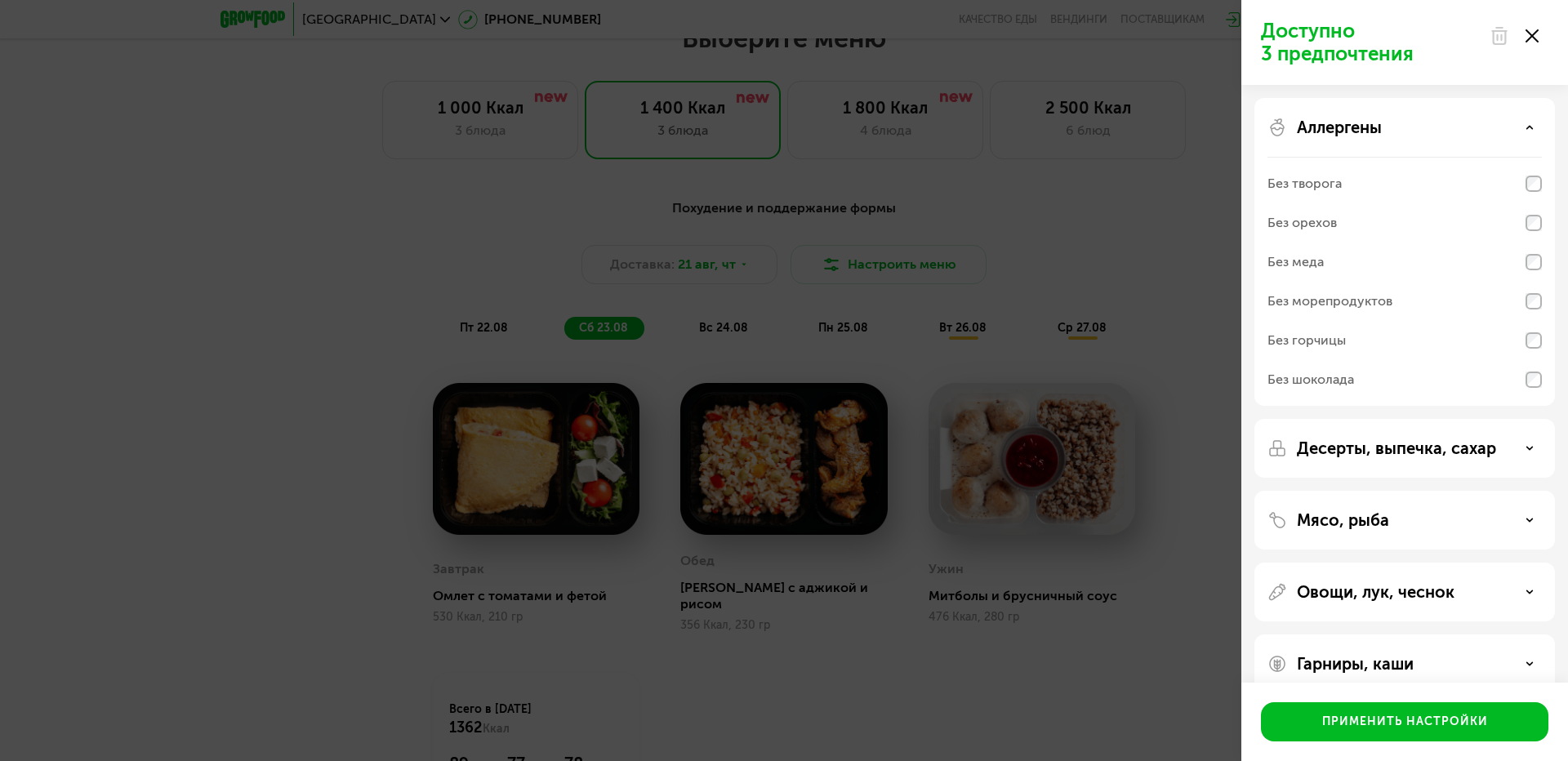
click at [1345, 521] on p "Мясо, рыба" at bounding box center [1342, 520] width 92 height 20
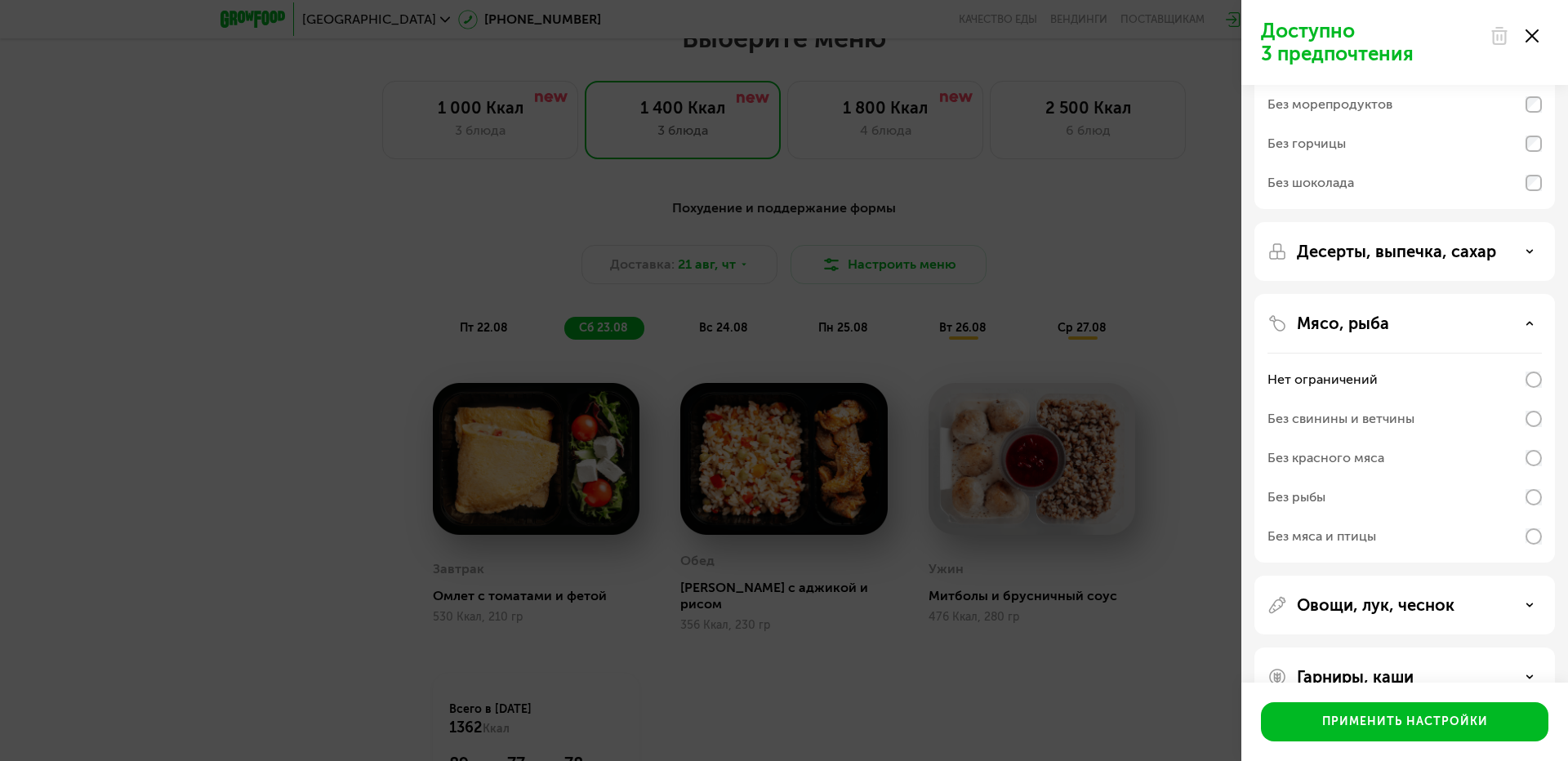
scroll to position [236, 0]
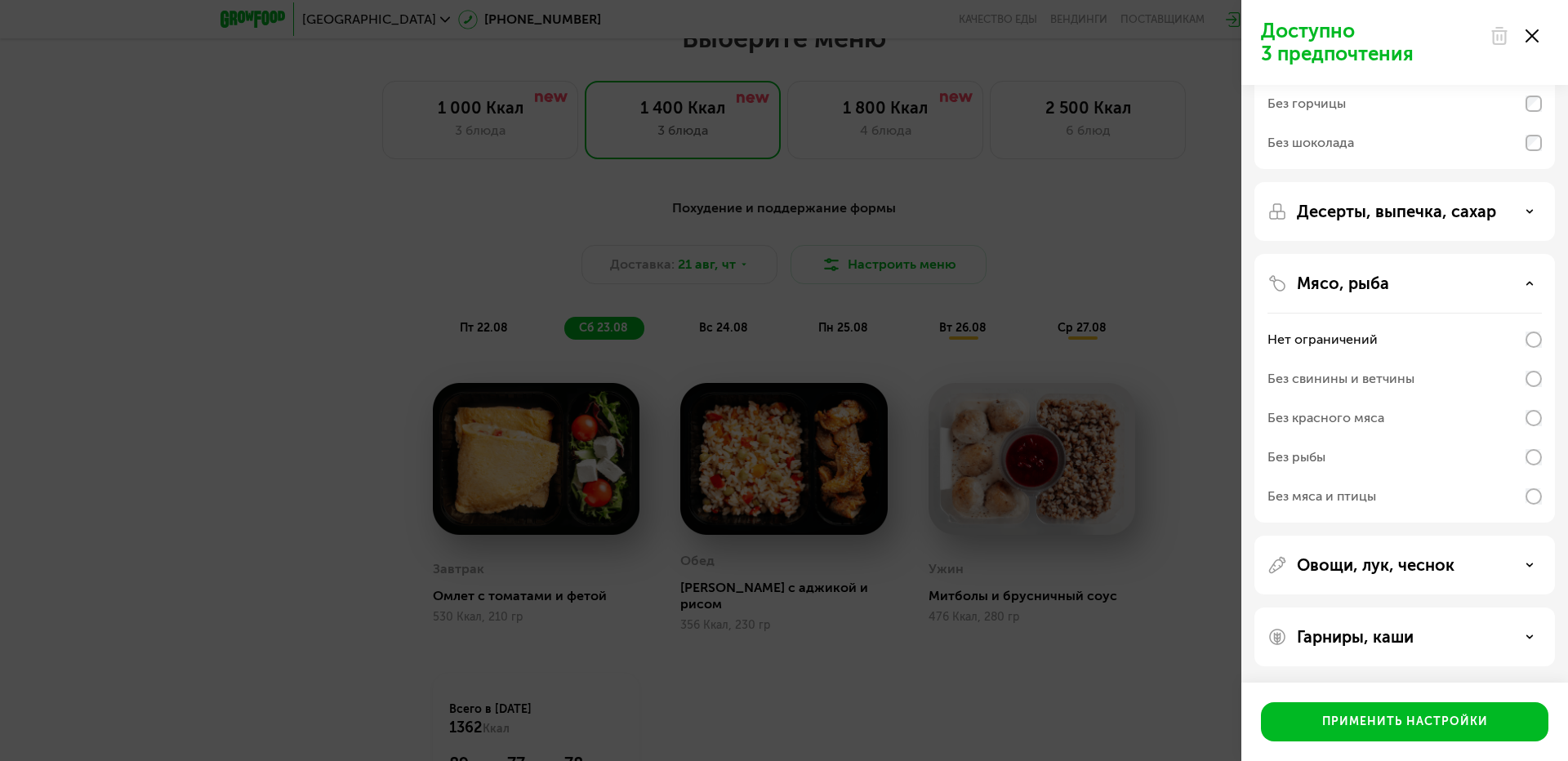
click at [1357, 562] on p "Овощи, лук, чеснок" at bounding box center [1375, 565] width 157 height 20
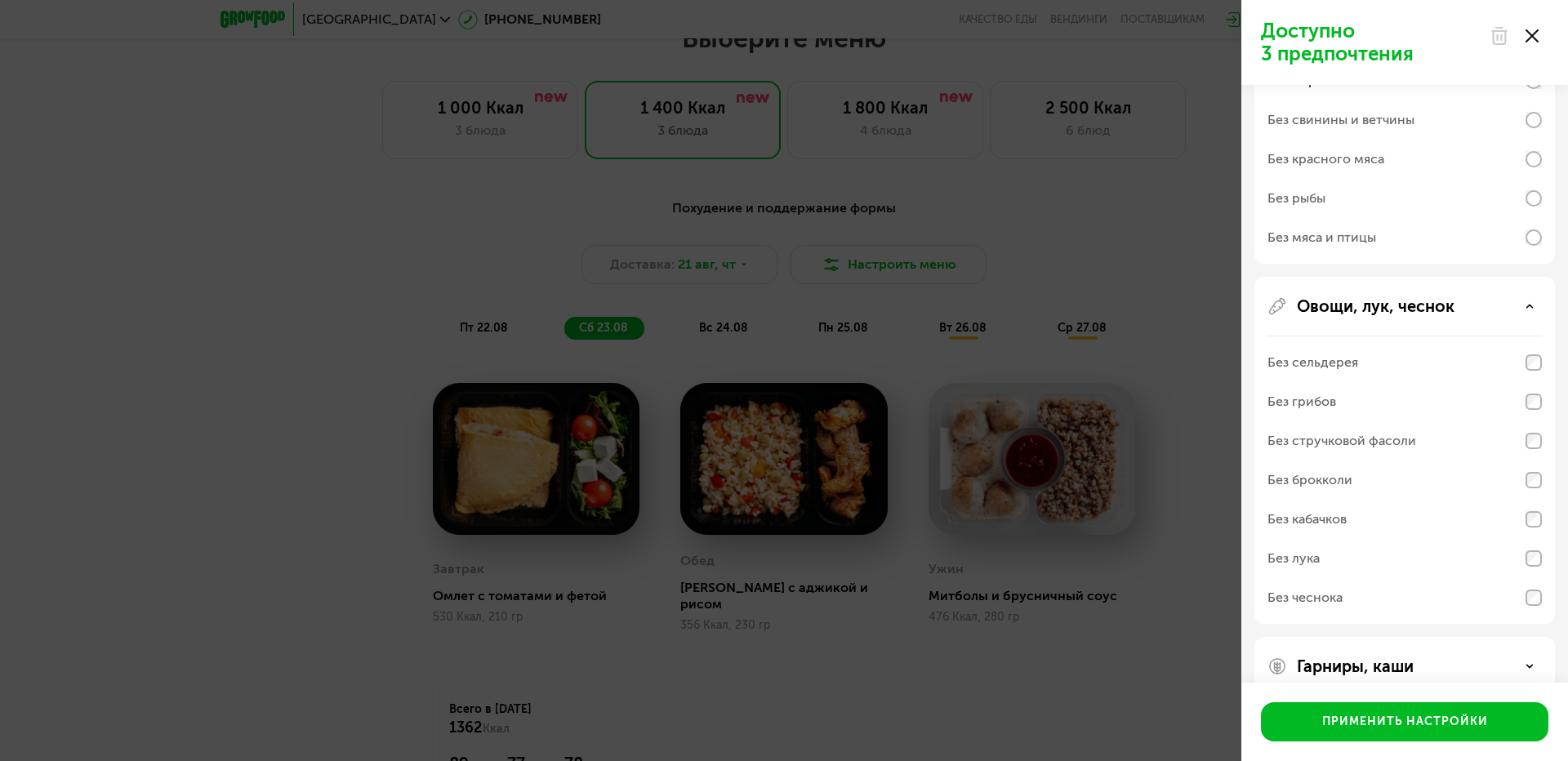
scroll to position [525, 0]
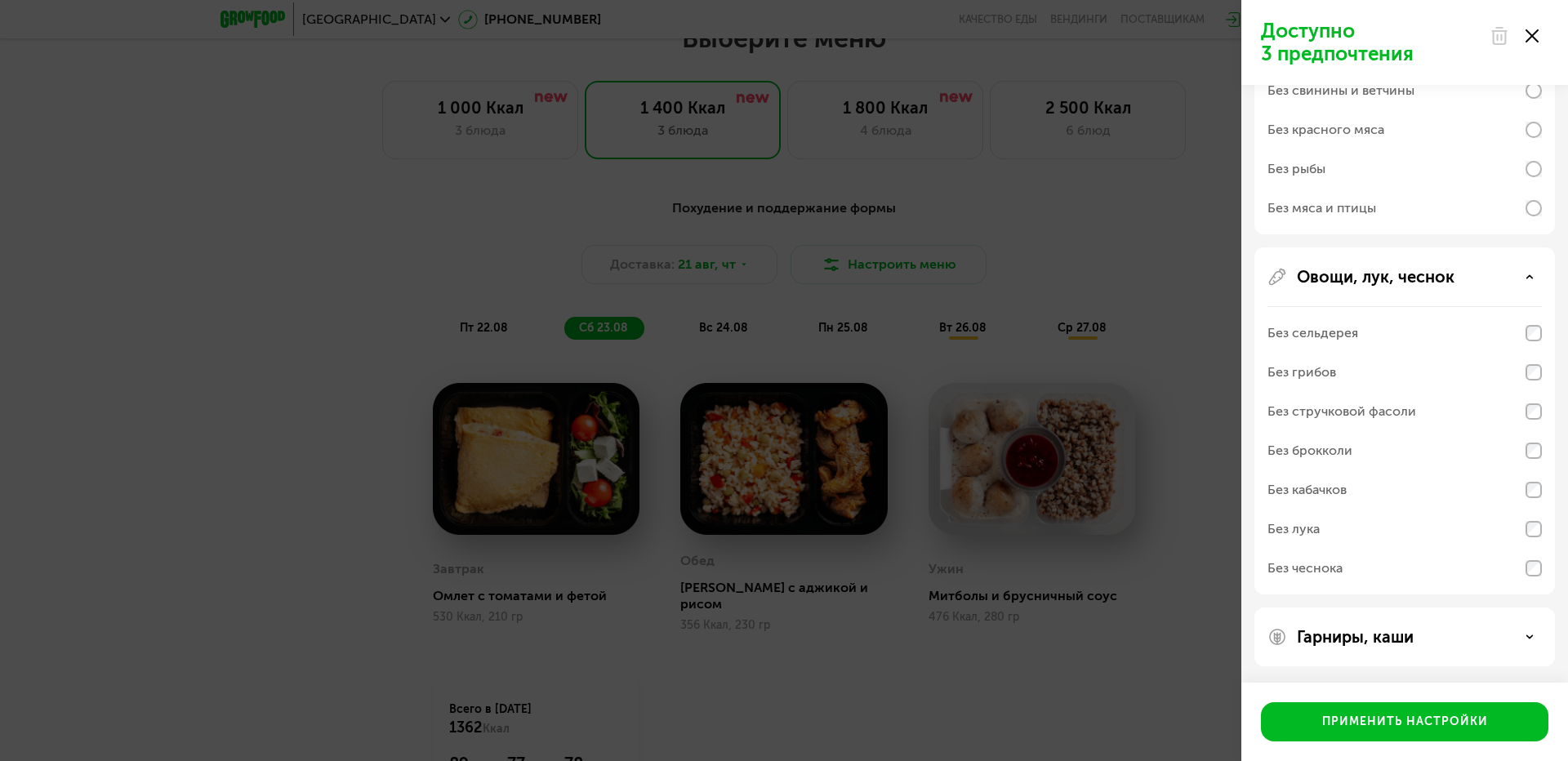
click at [1383, 646] on p "Гарниры, каши" at bounding box center [1355, 637] width 117 height 20
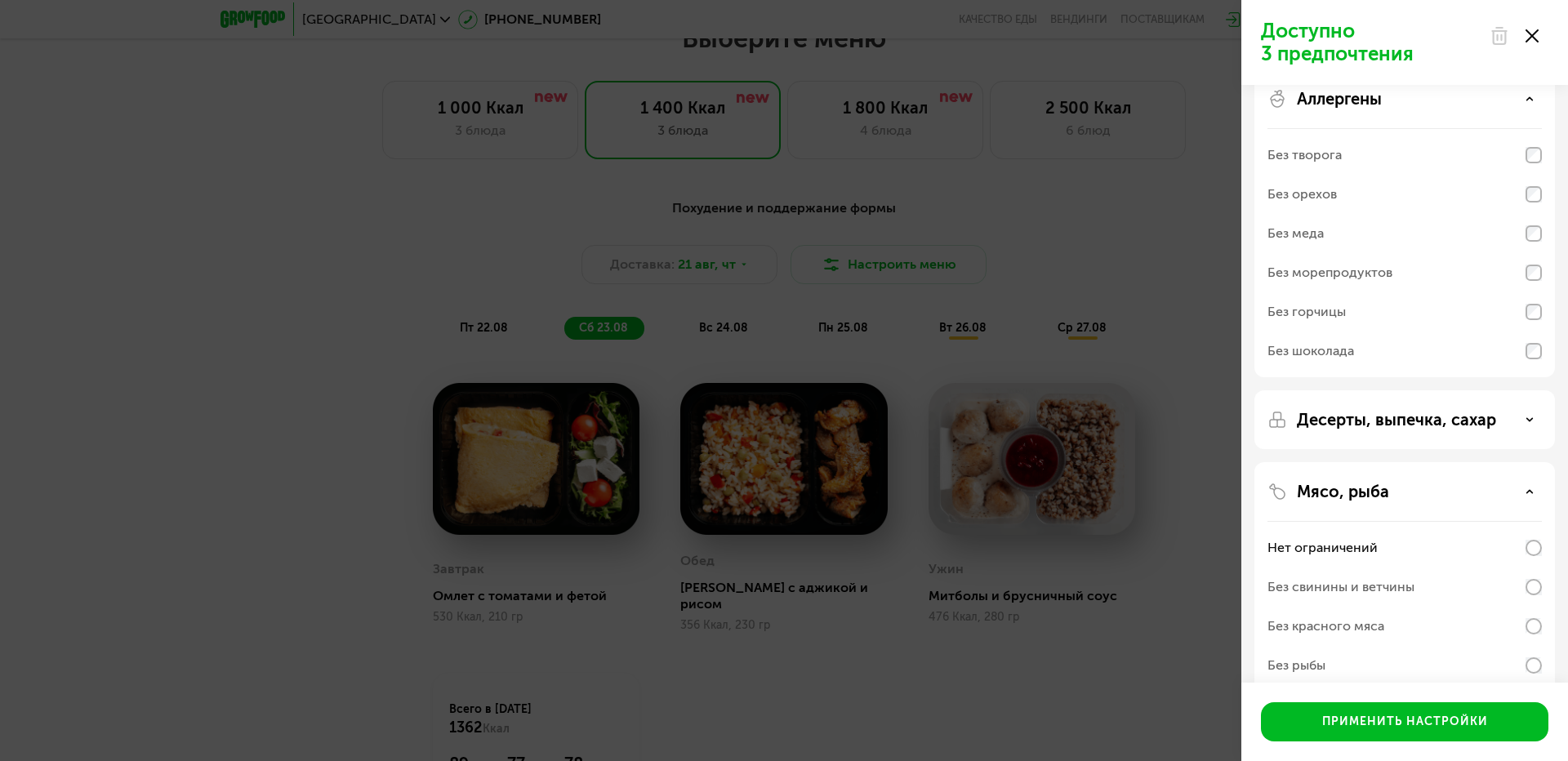
scroll to position [0, 0]
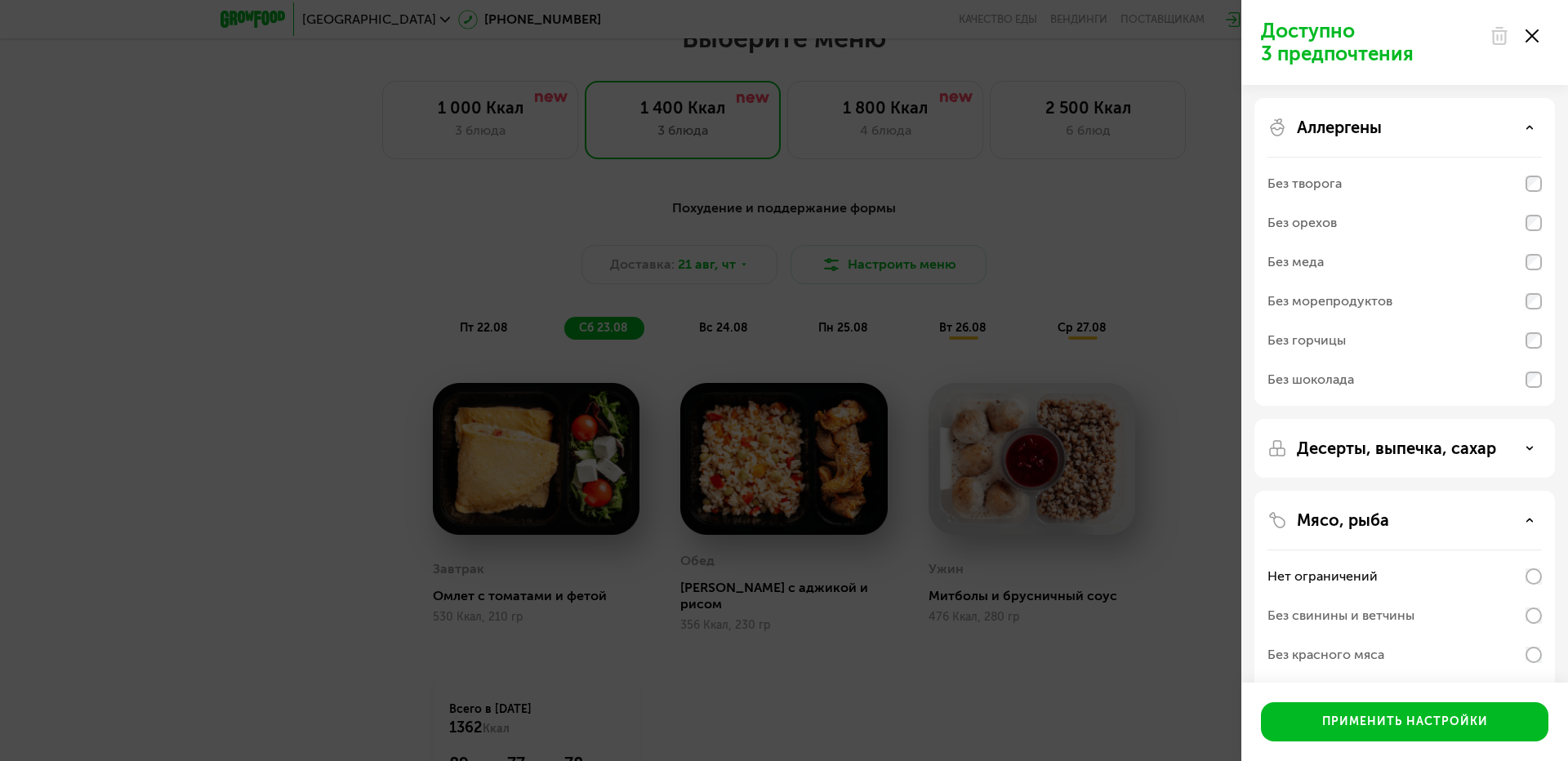
click at [1353, 452] on p "Десерты, выпечка, сахар" at bounding box center [1396, 448] width 199 height 20
click at [1332, 49] on p "Доступно 3 предпочтения" at bounding box center [1370, 42] width 219 height 46
click at [1379, 52] on p "Доступно 3 предпочтения" at bounding box center [1370, 42] width 219 height 46
click at [1316, 42] on p "Доступно 3 предпочтения" at bounding box center [1370, 42] width 219 height 46
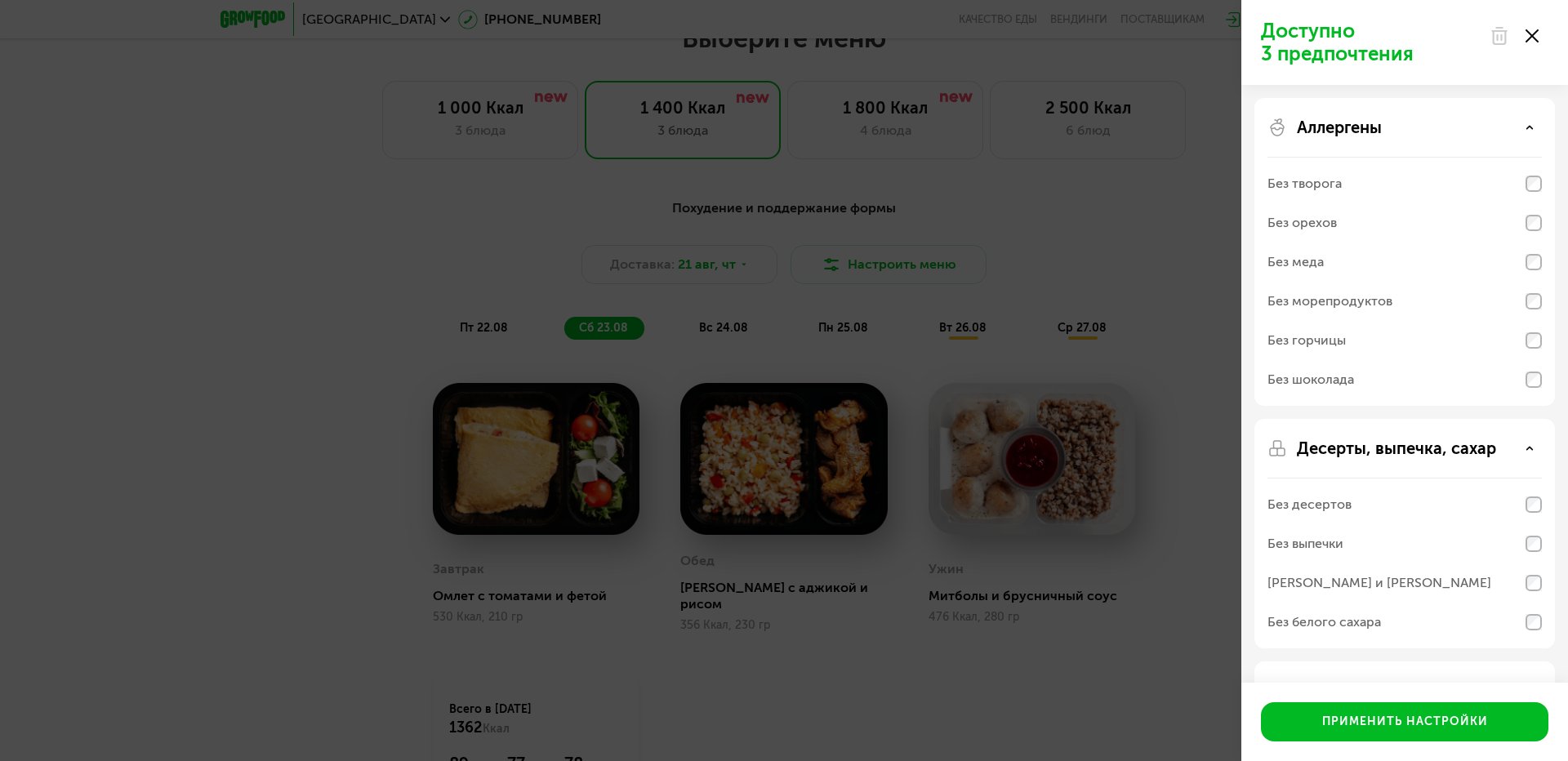
click at [1325, 63] on p "Доступно 3 предпочтения" at bounding box center [1370, 42] width 219 height 46
click at [1529, 35] on icon at bounding box center [1531, 35] width 13 height 13
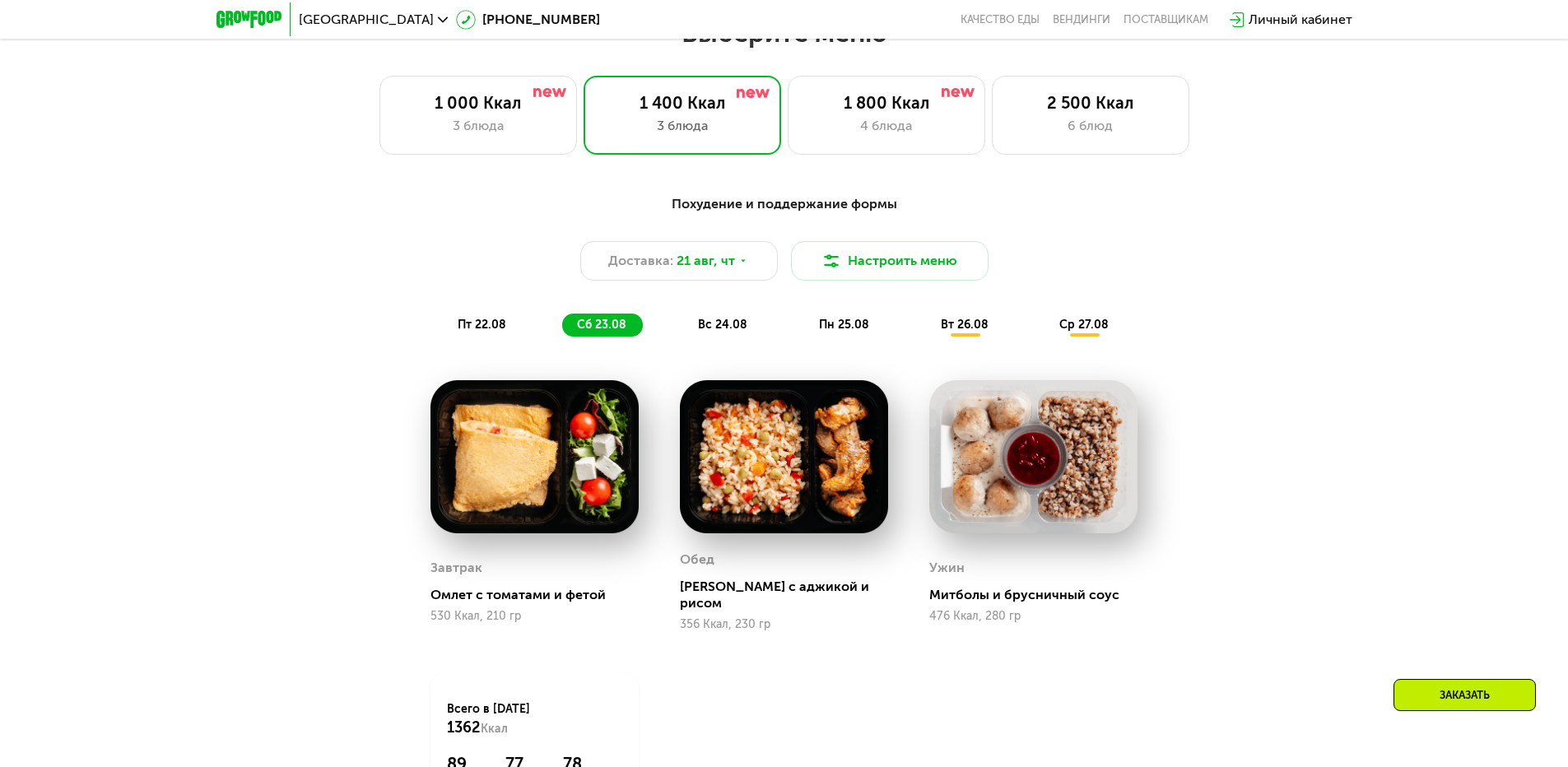
click at [715, 327] on span "вс 24.08" at bounding box center [723, 325] width 49 height 14
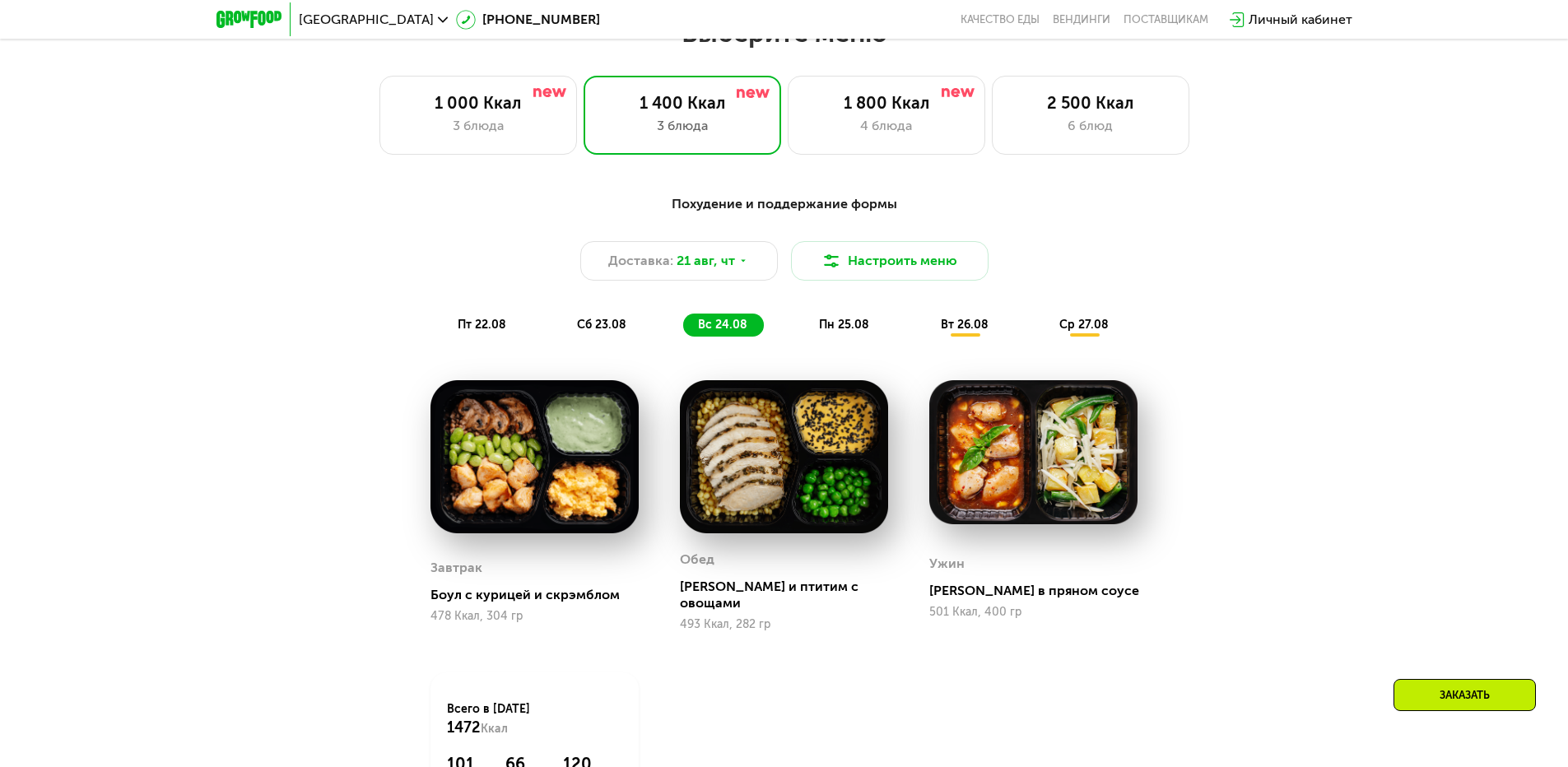
click at [852, 332] on span "пн 25.08" at bounding box center [844, 325] width 50 height 14
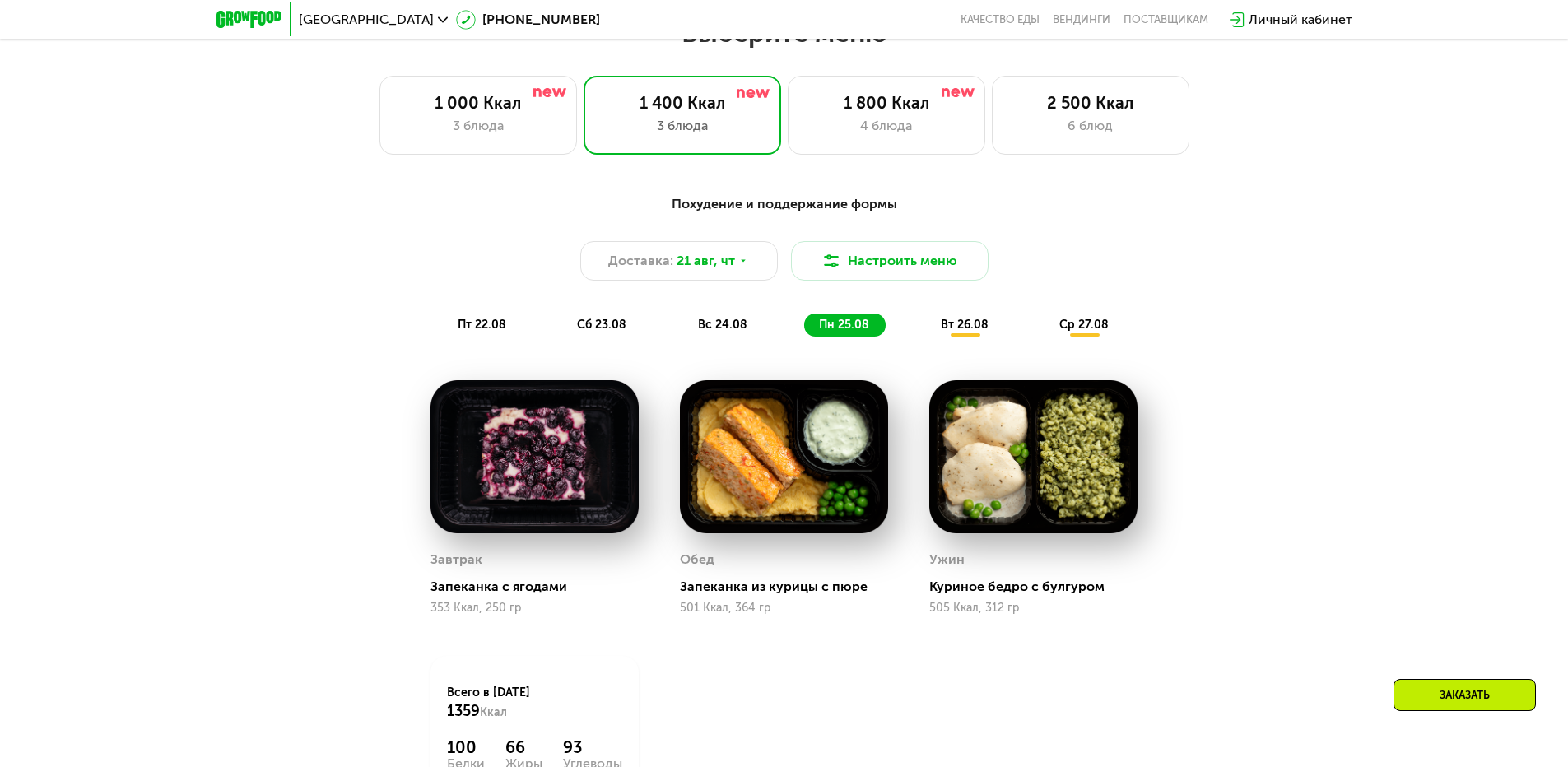
click at [965, 327] on span "вт 26.08" at bounding box center [964, 325] width 47 height 14
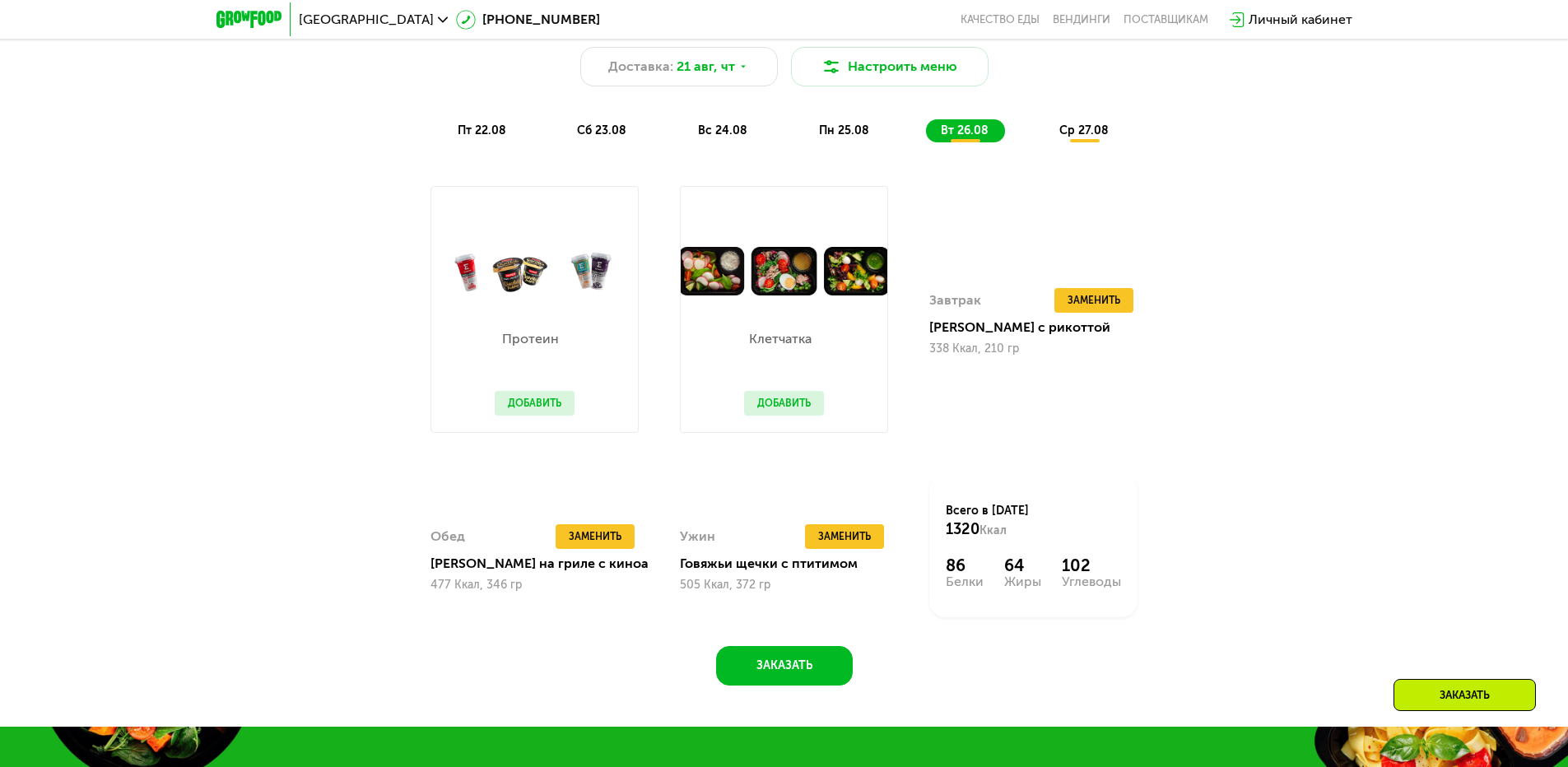
scroll to position [1152, 0]
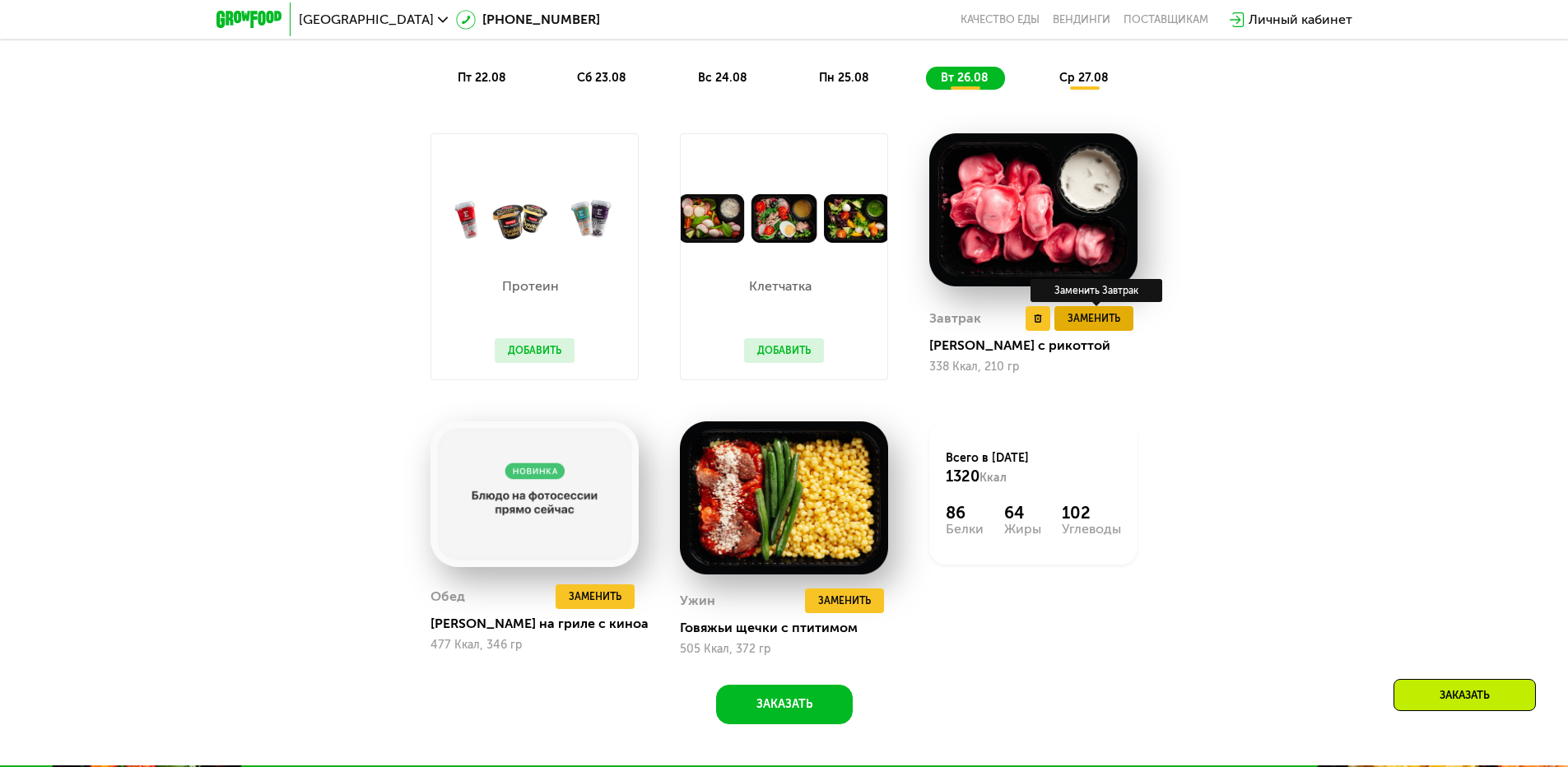
click at [1123, 328] on button "Заменить" at bounding box center [1094, 318] width 79 height 25
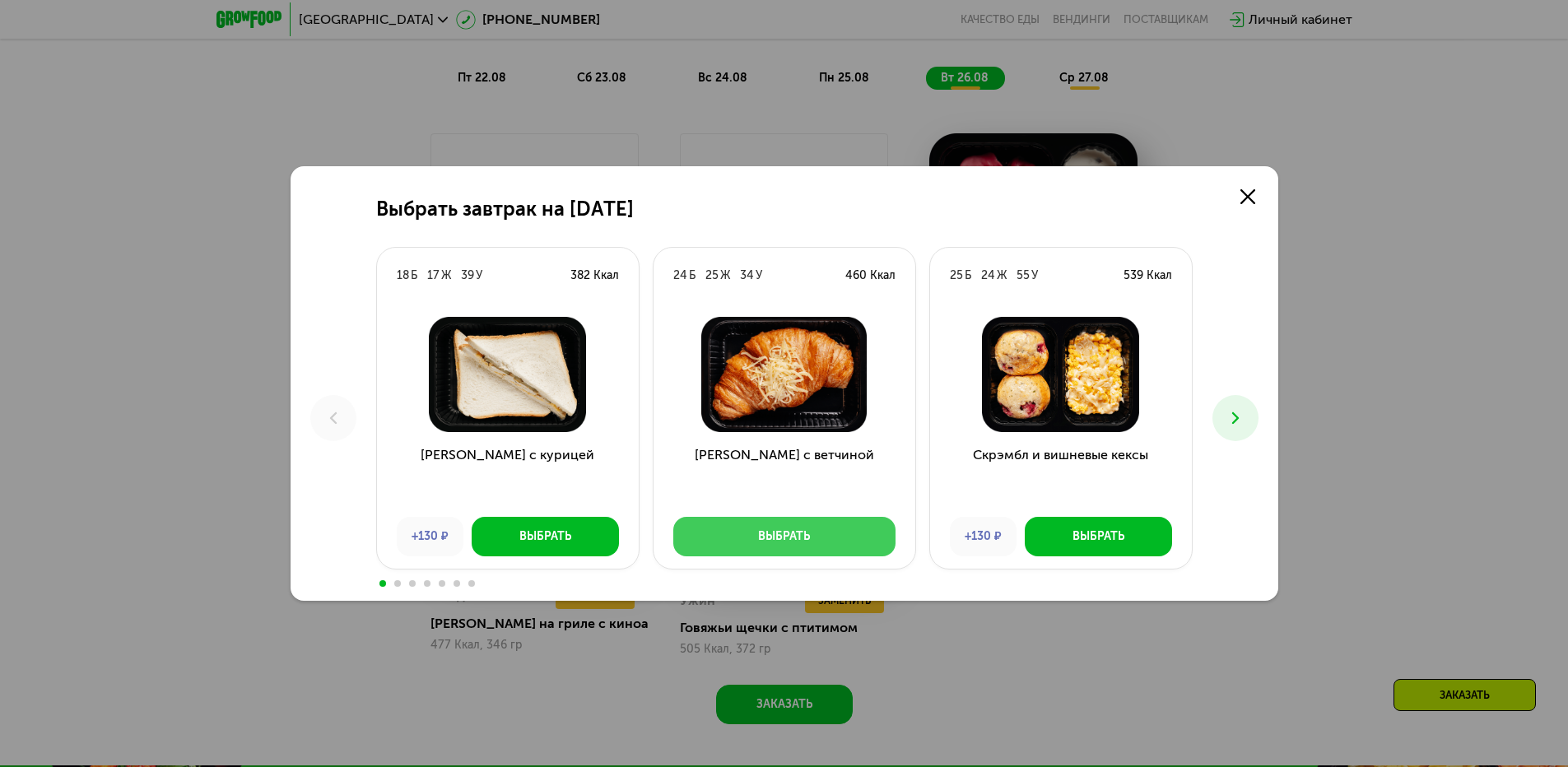
click at [778, 534] on div "Выбрать" at bounding box center [784, 537] width 52 height 17
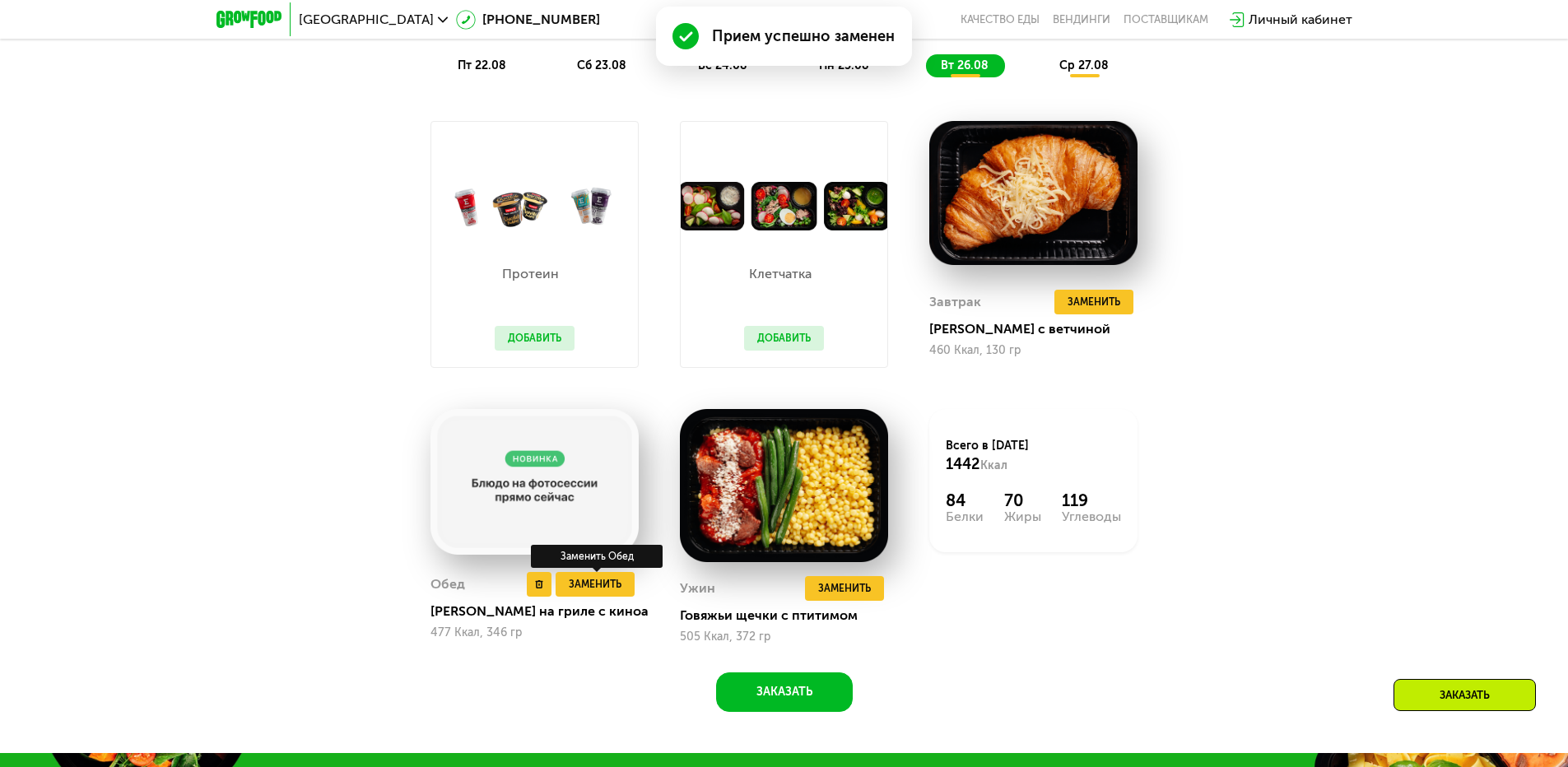
scroll to position [1235, 0]
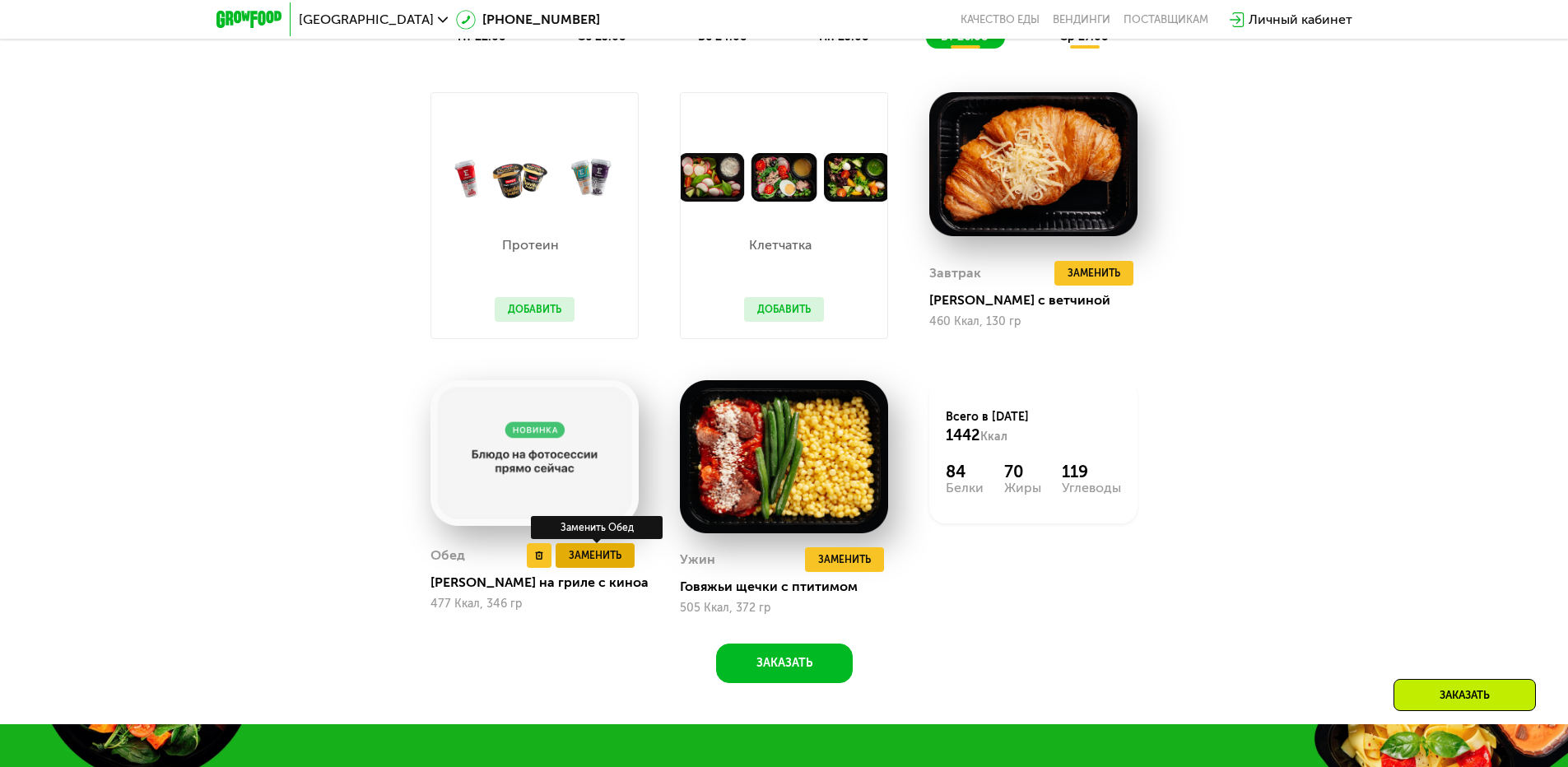
click at [581, 559] on span "Заменить" at bounding box center [595, 555] width 52 height 17
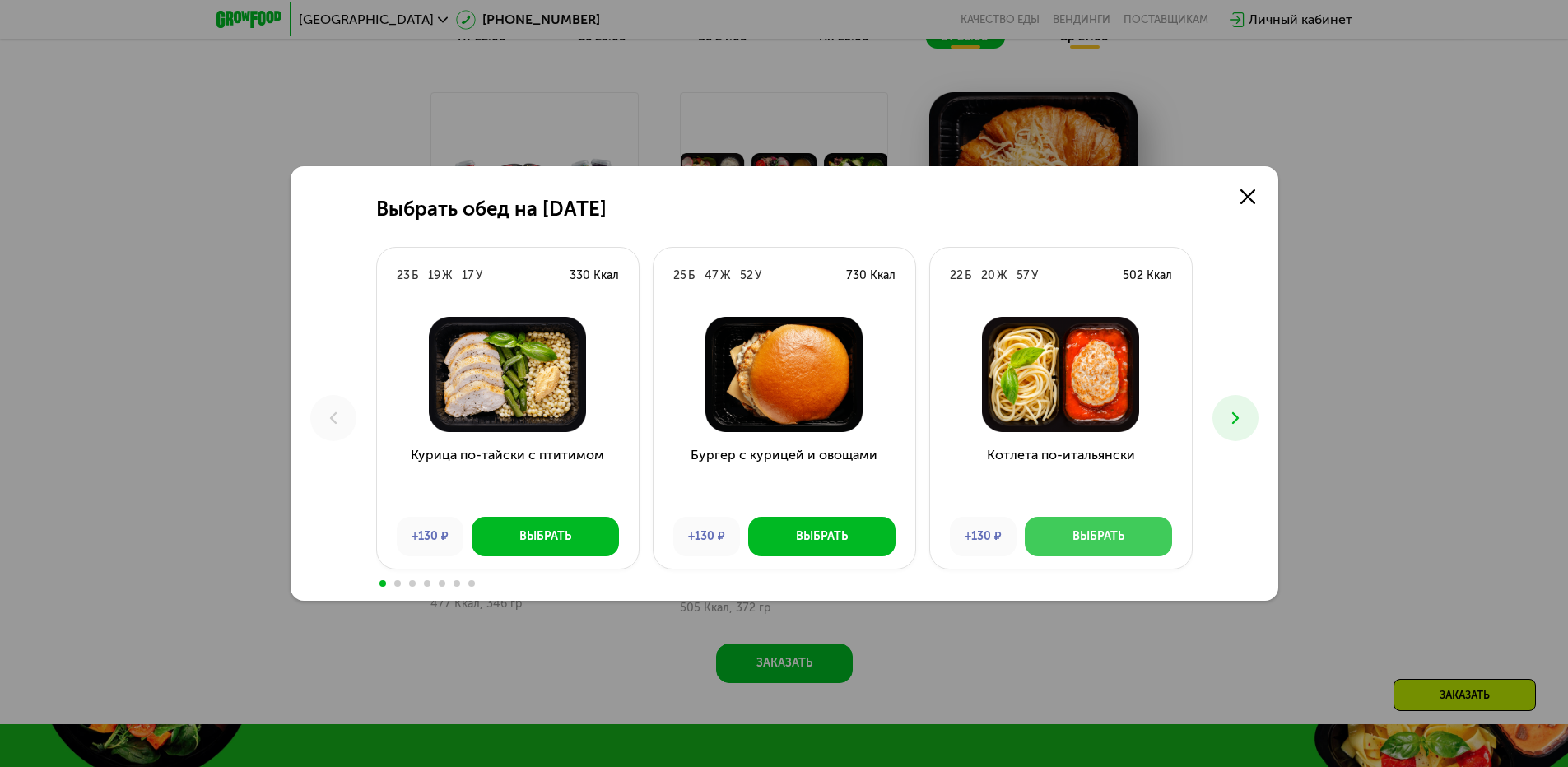
click at [1104, 530] on div "Выбрать" at bounding box center [1098, 537] width 52 height 17
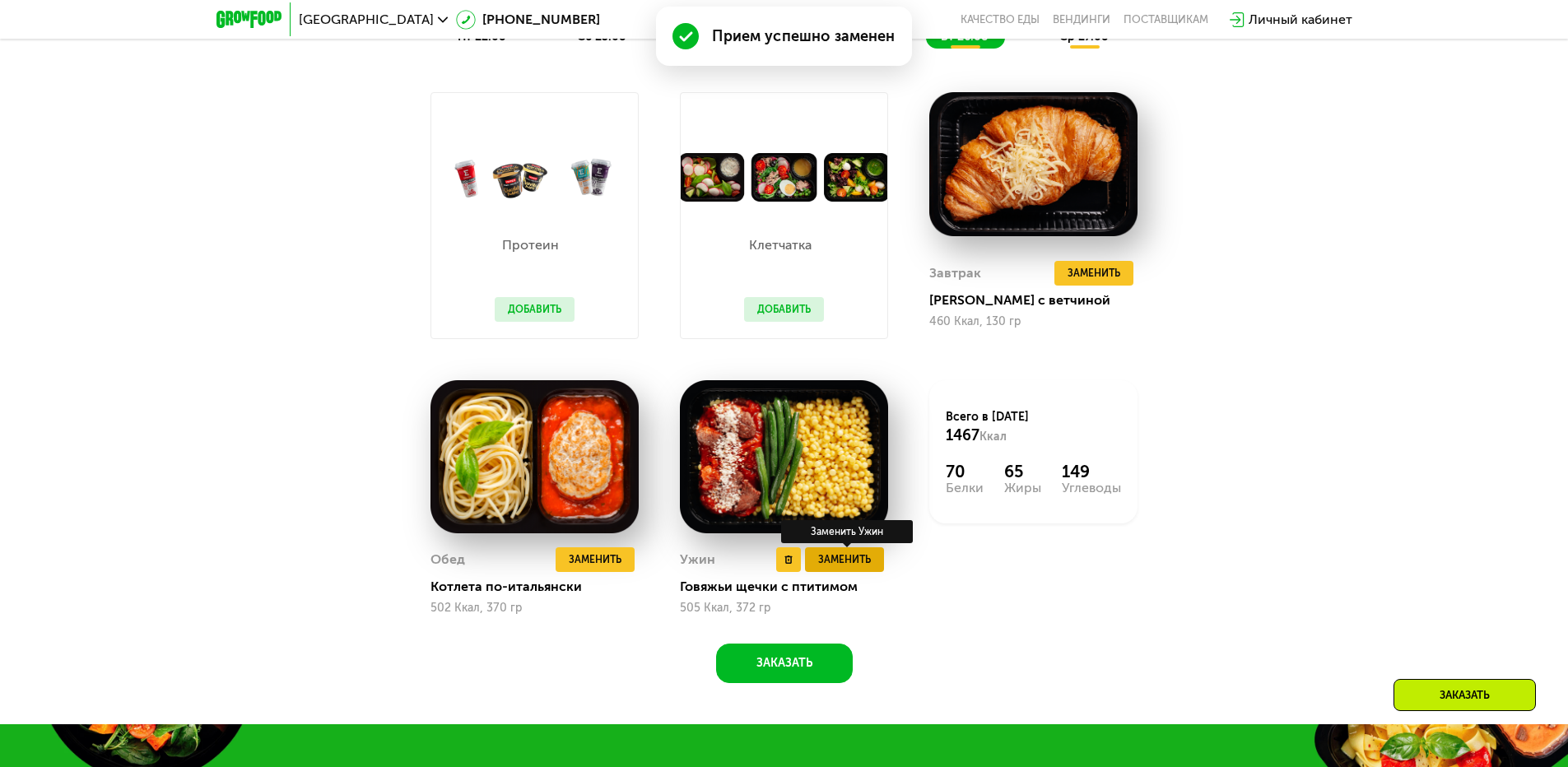
click at [839, 565] on span "Заменить" at bounding box center [844, 559] width 52 height 17
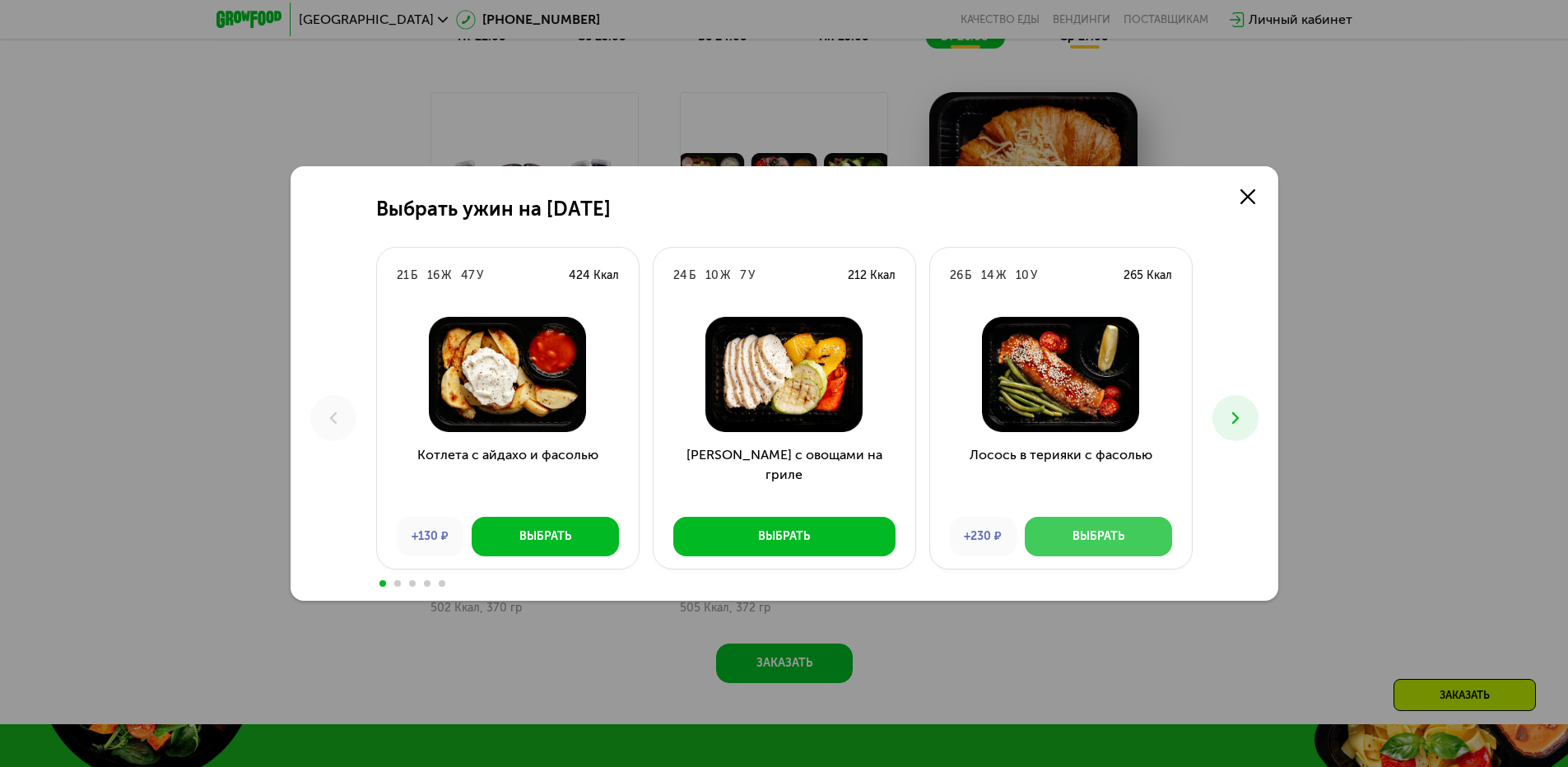
click at [1080, 529] on div "Выбрать" at bounding box center [1098, 537] width 52 height 17
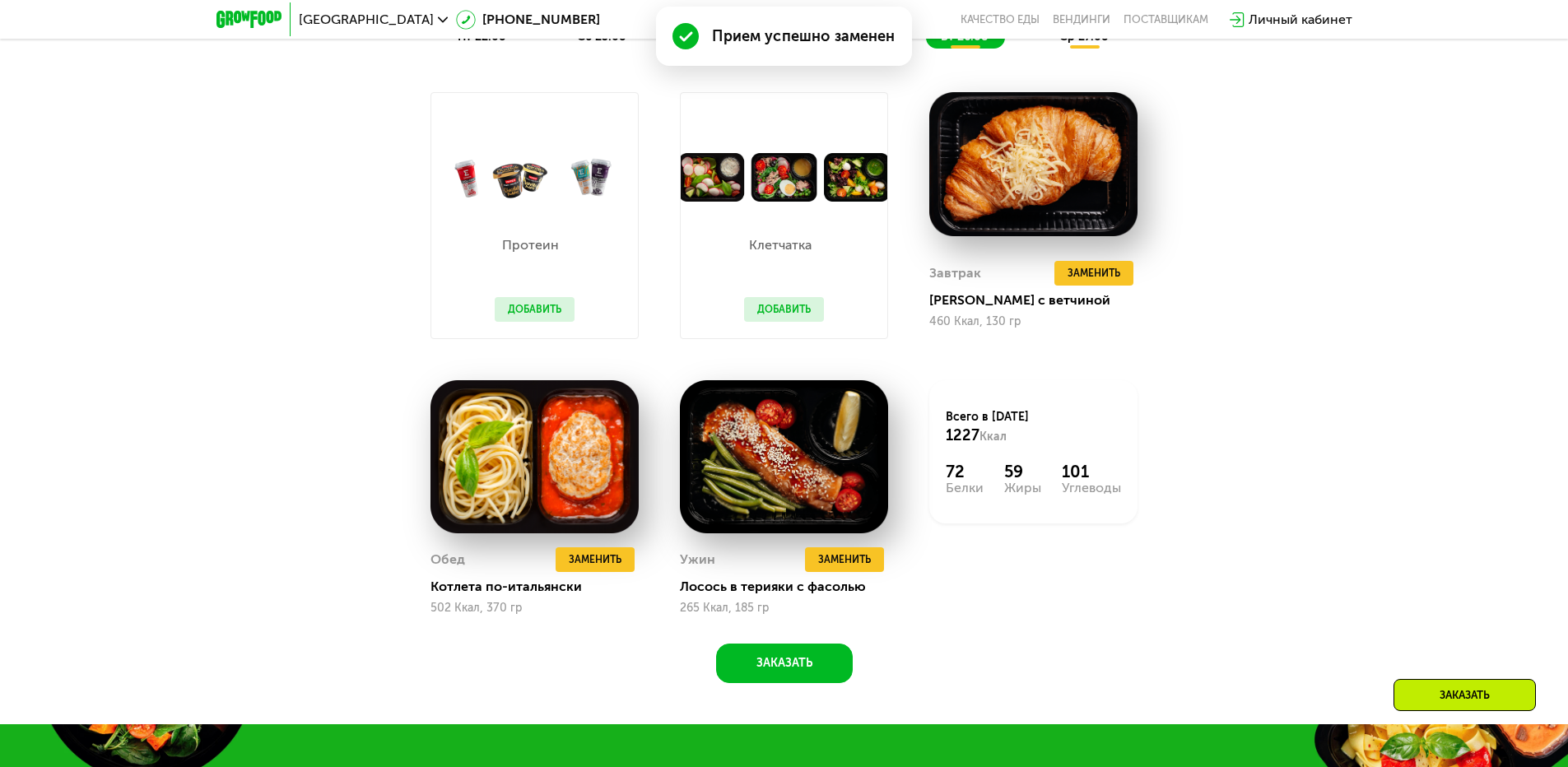
scroll to position [1152, 0]
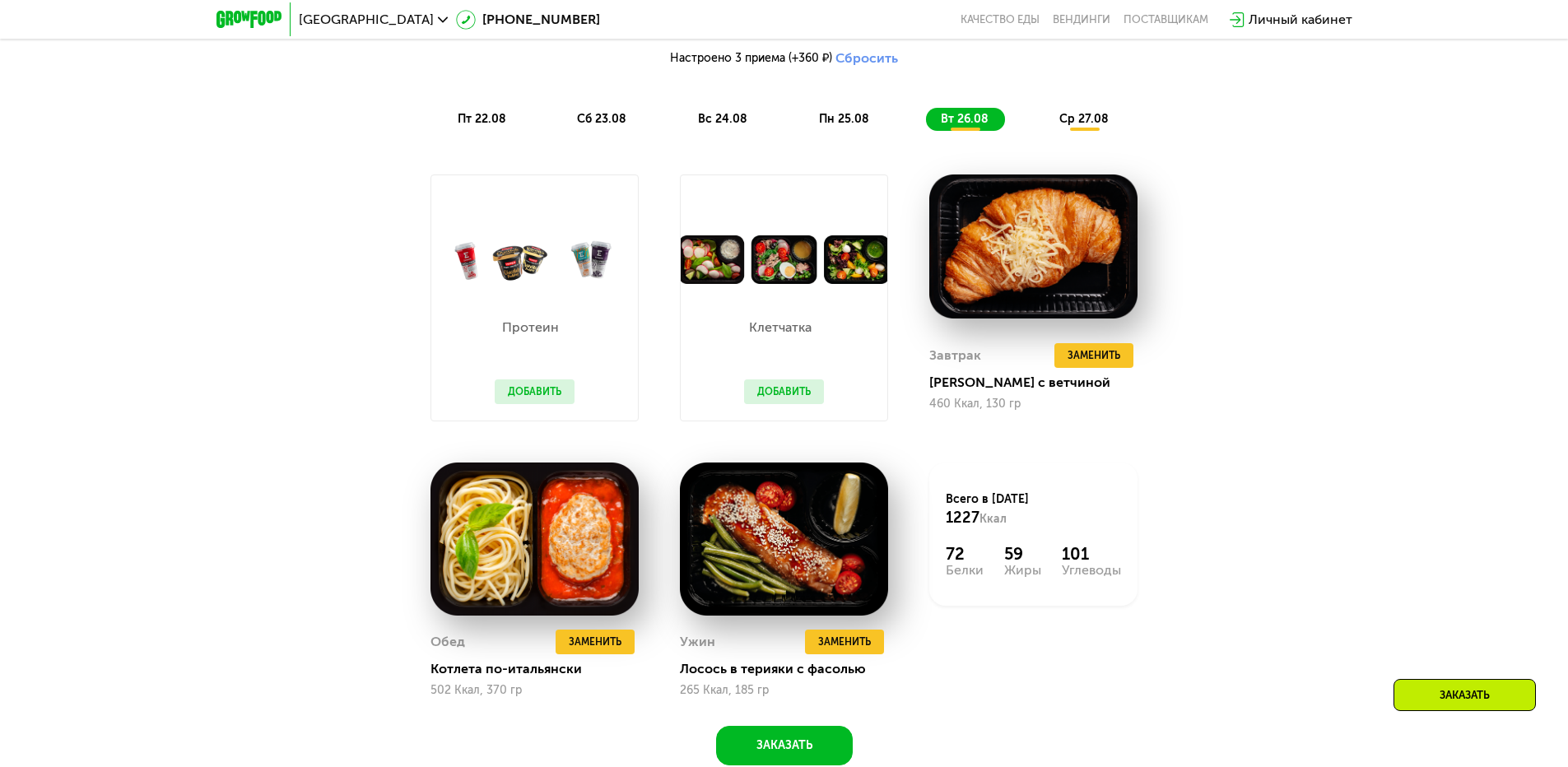
click at [797, 397] on button "Добавить" at bounding box center [784, 391] width 80 height 25
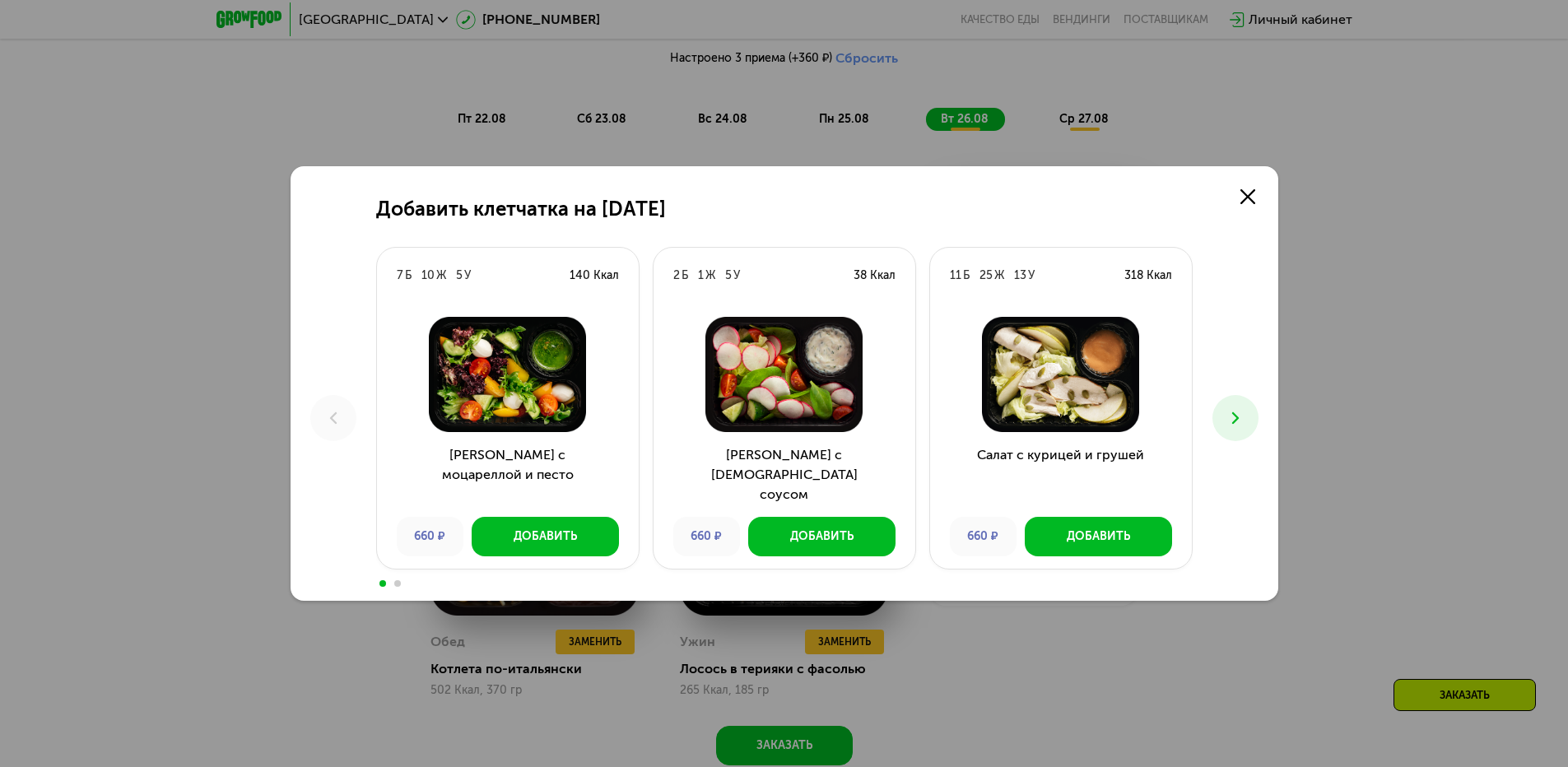
click at [1225, 418] on icon at bounding box center [1235, 418] width 20 height 20
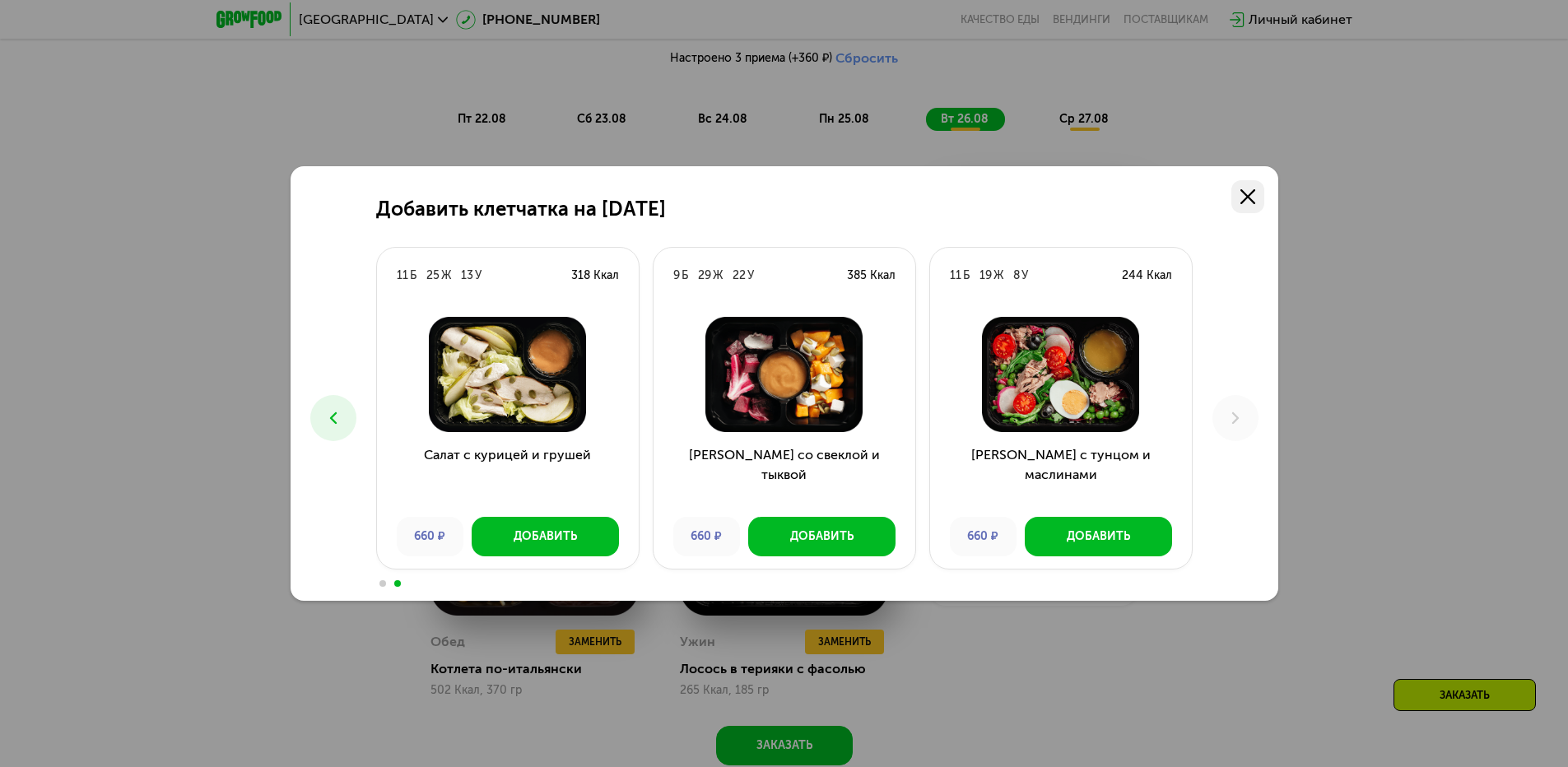
click at [1246, 197] on icon at bounding box center [1248, 196] width 15 height 15
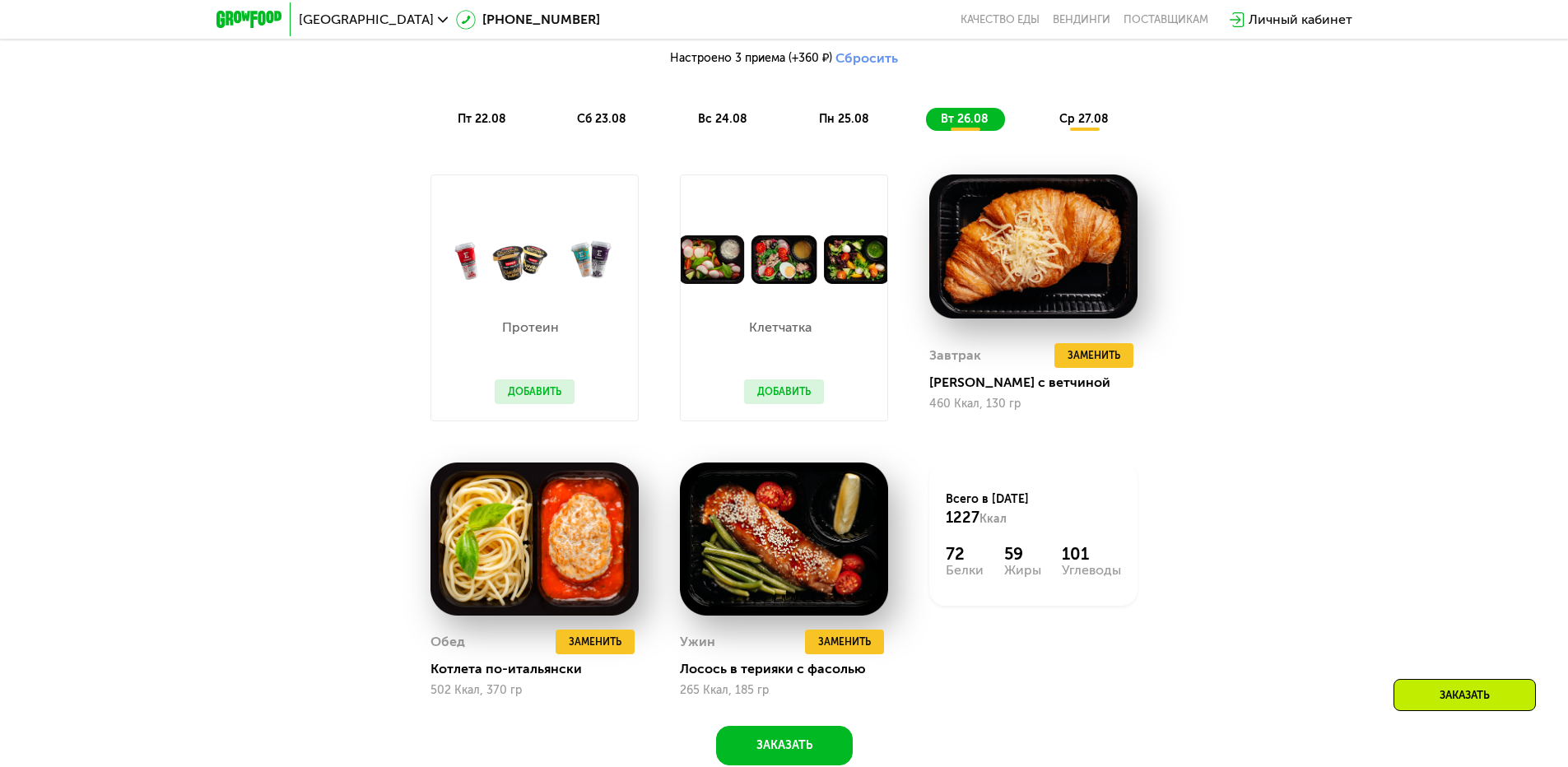
click at [526, 392] on button "Добавить" at bounding box center [534, 391] width 80 height 25
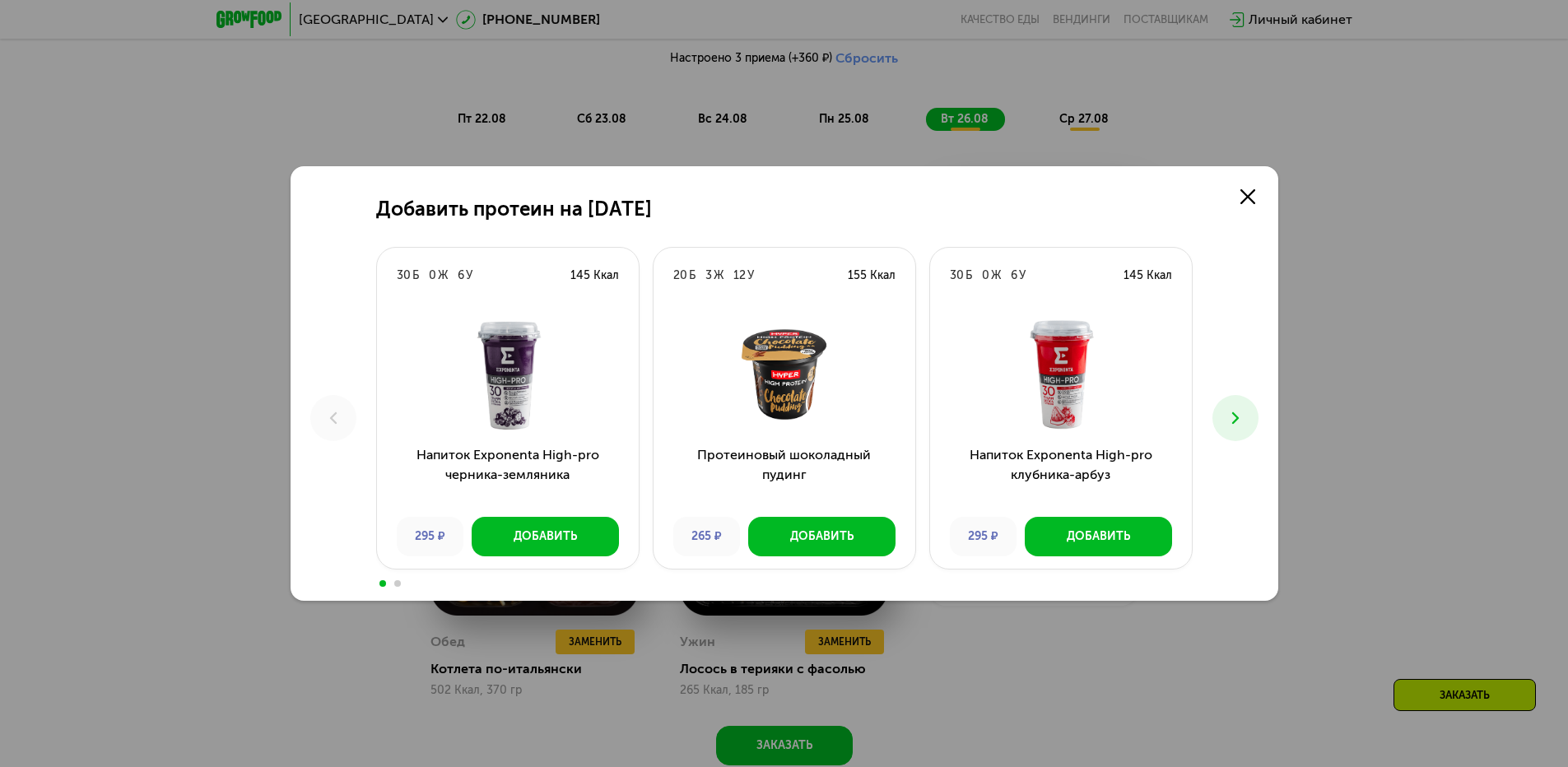
click at [1247, 418] on button at bounding box center [1235, 417] width 46 height 46
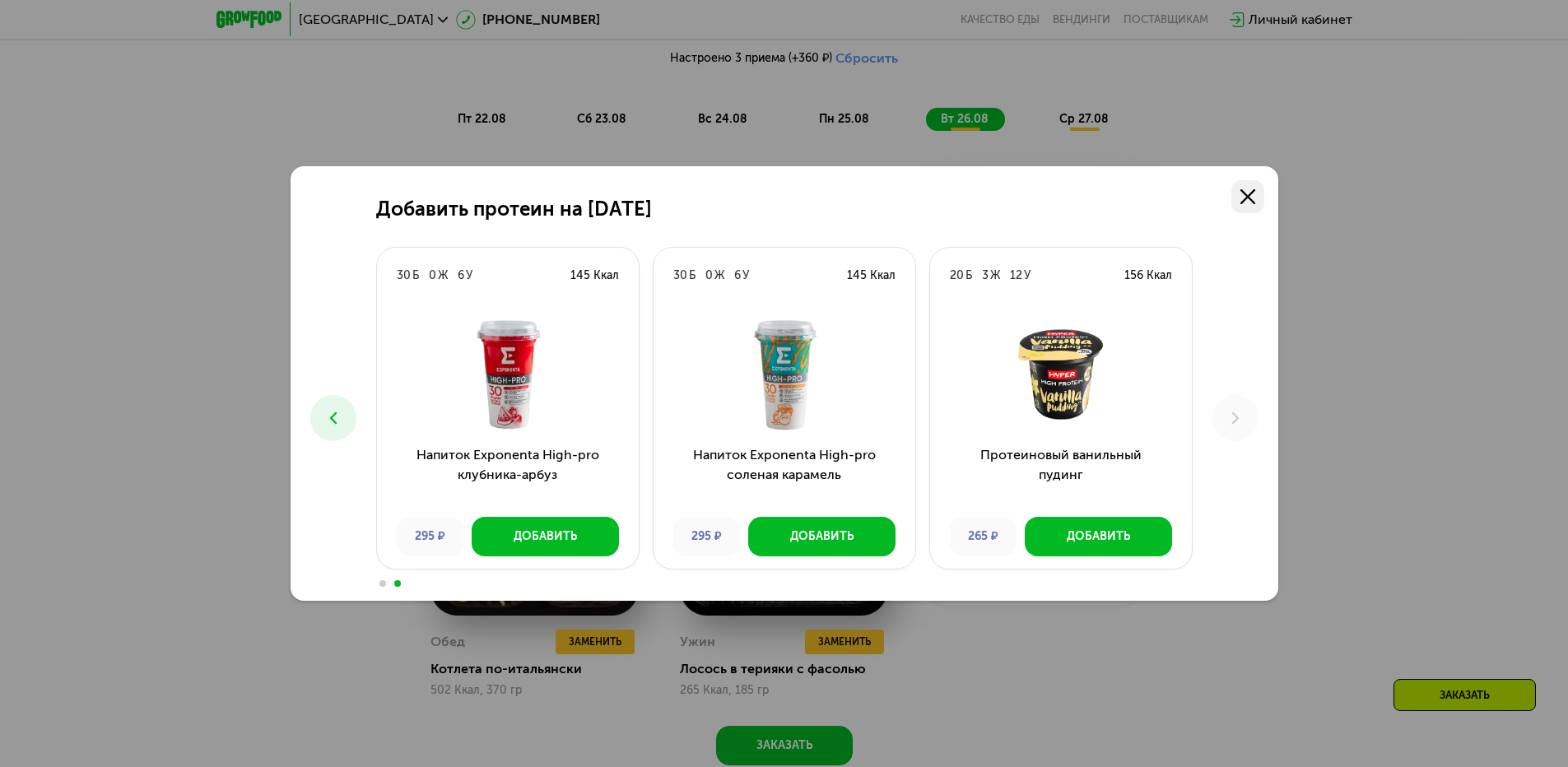
click at [1236, 199] on link at bounding box center [1247, 196] width 33 height 32
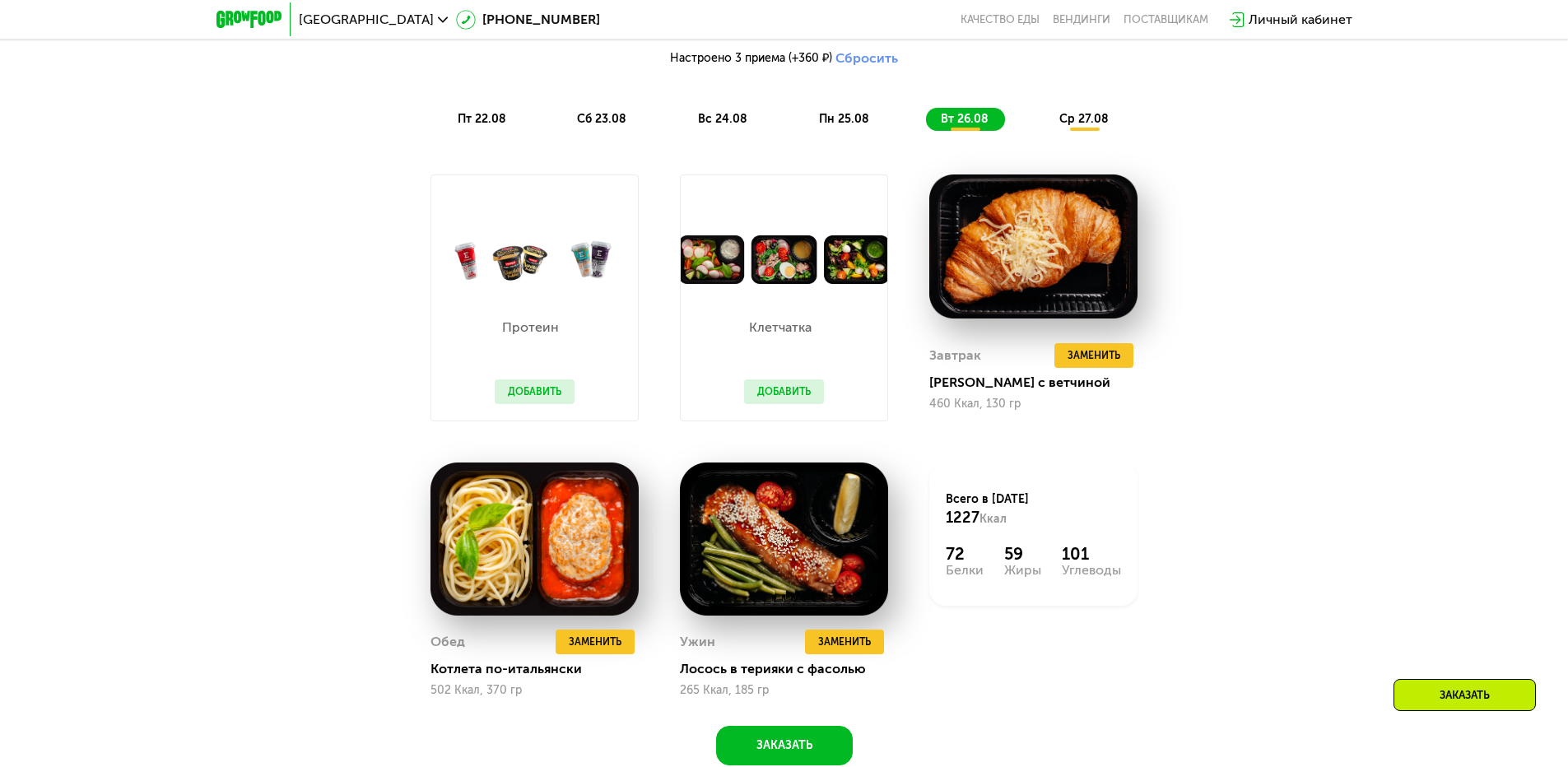
click at [532, 398] on button "Добавить" at bounding box center [534, 391] width 80 height 25
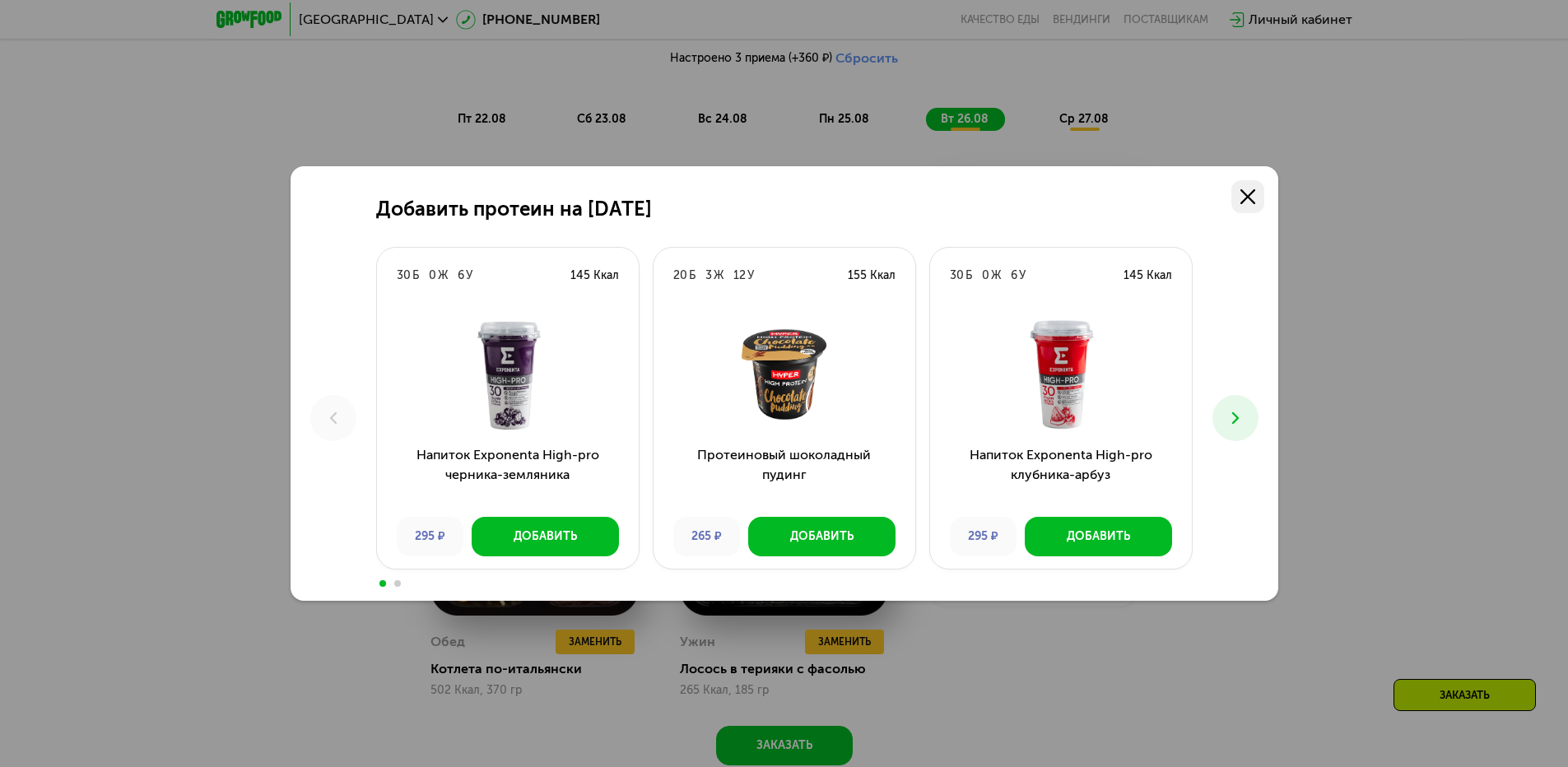
click at [1251, 202] on use at bounding box center [1248, 196] width 15 height 15
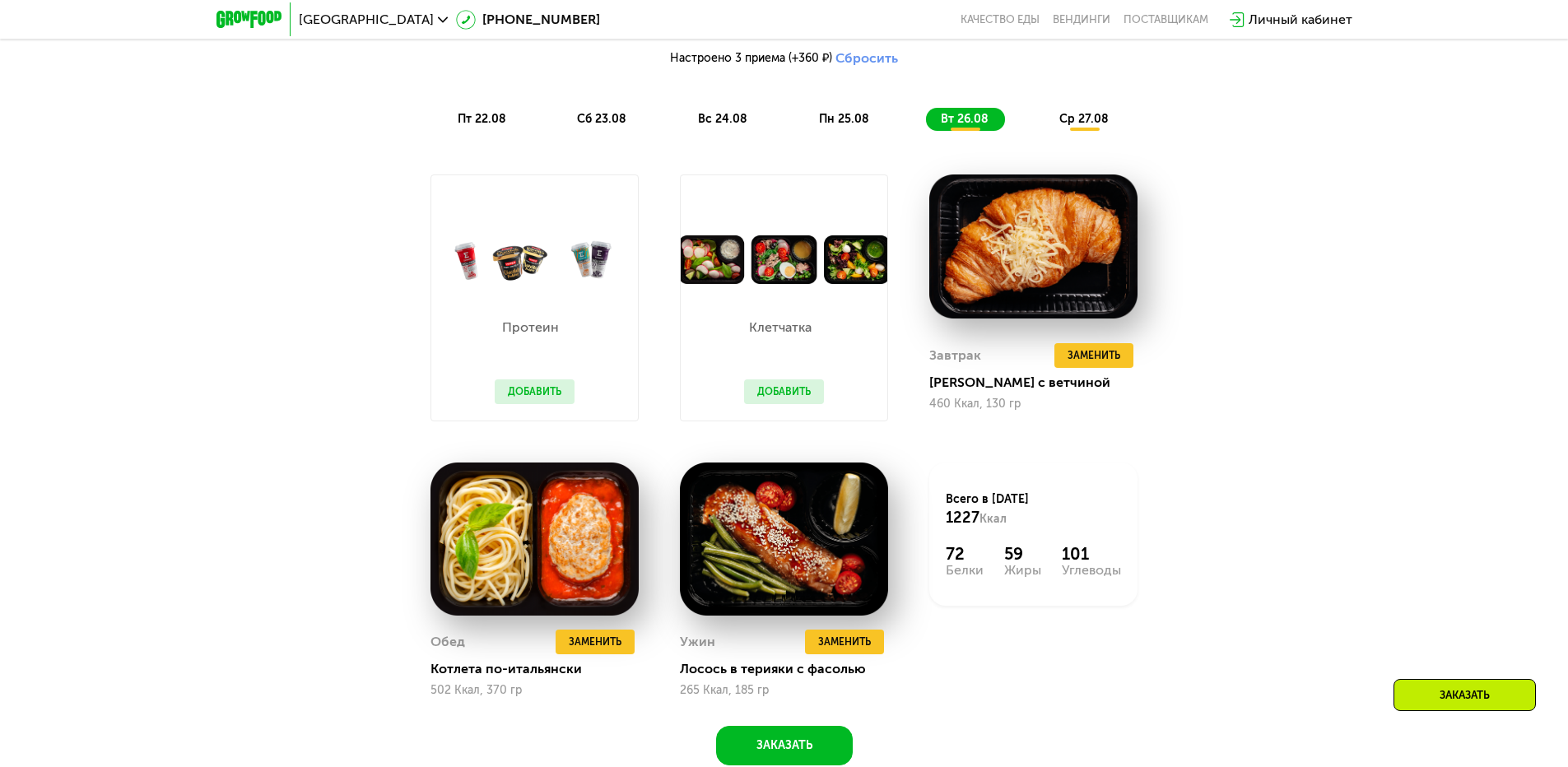
click at [1316, 298] on div "Похудение и поддержание формы Доставка: [DATE] Настроить меню Настроено 3 прием…" at bounding box center [784, 365] width 1568 height 883
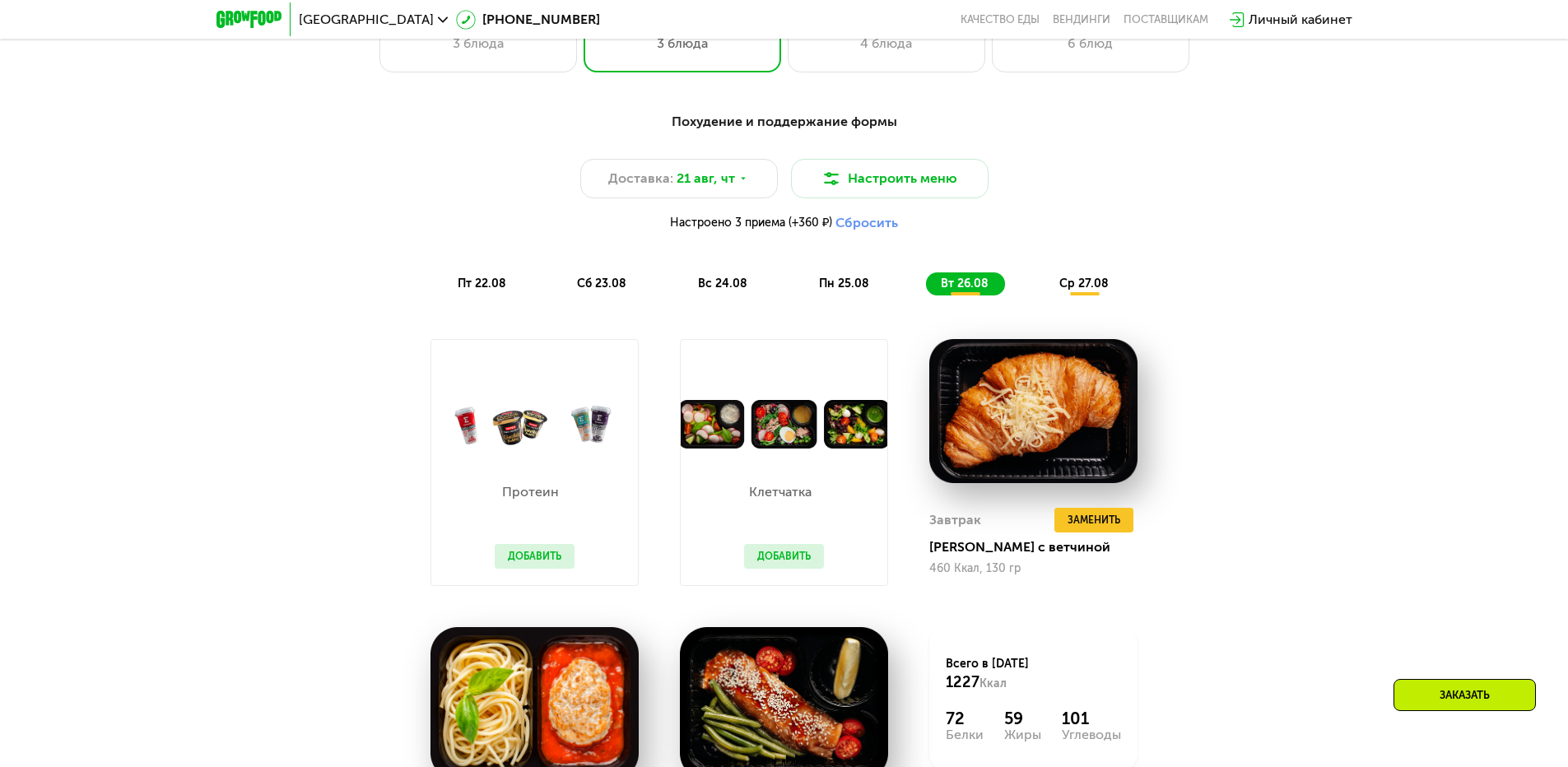
scroll to position [905, 0]
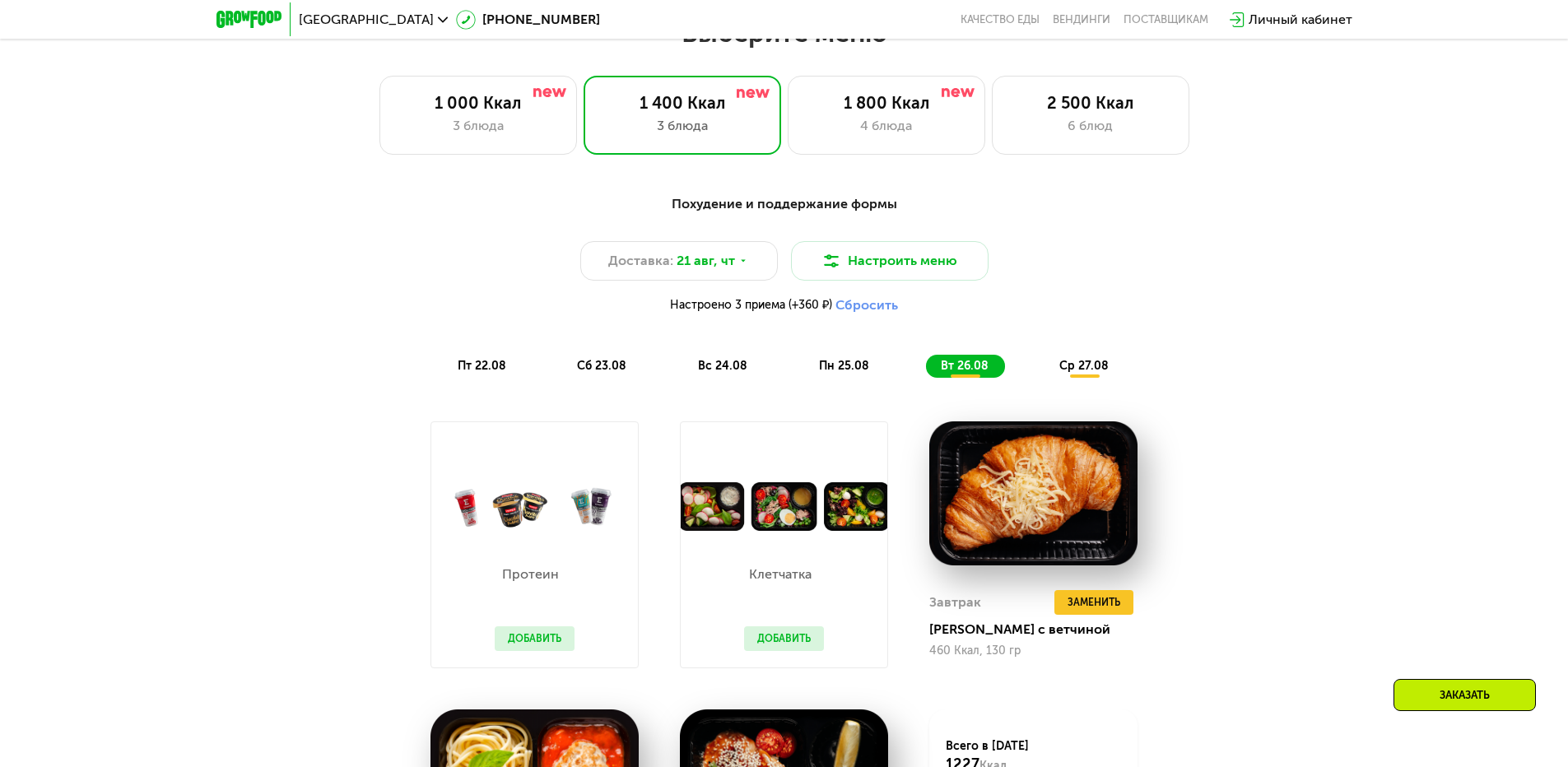
click at [1097, 378] on div "ср 27.08" at bounding box center [1085, 365] width 81 height 23
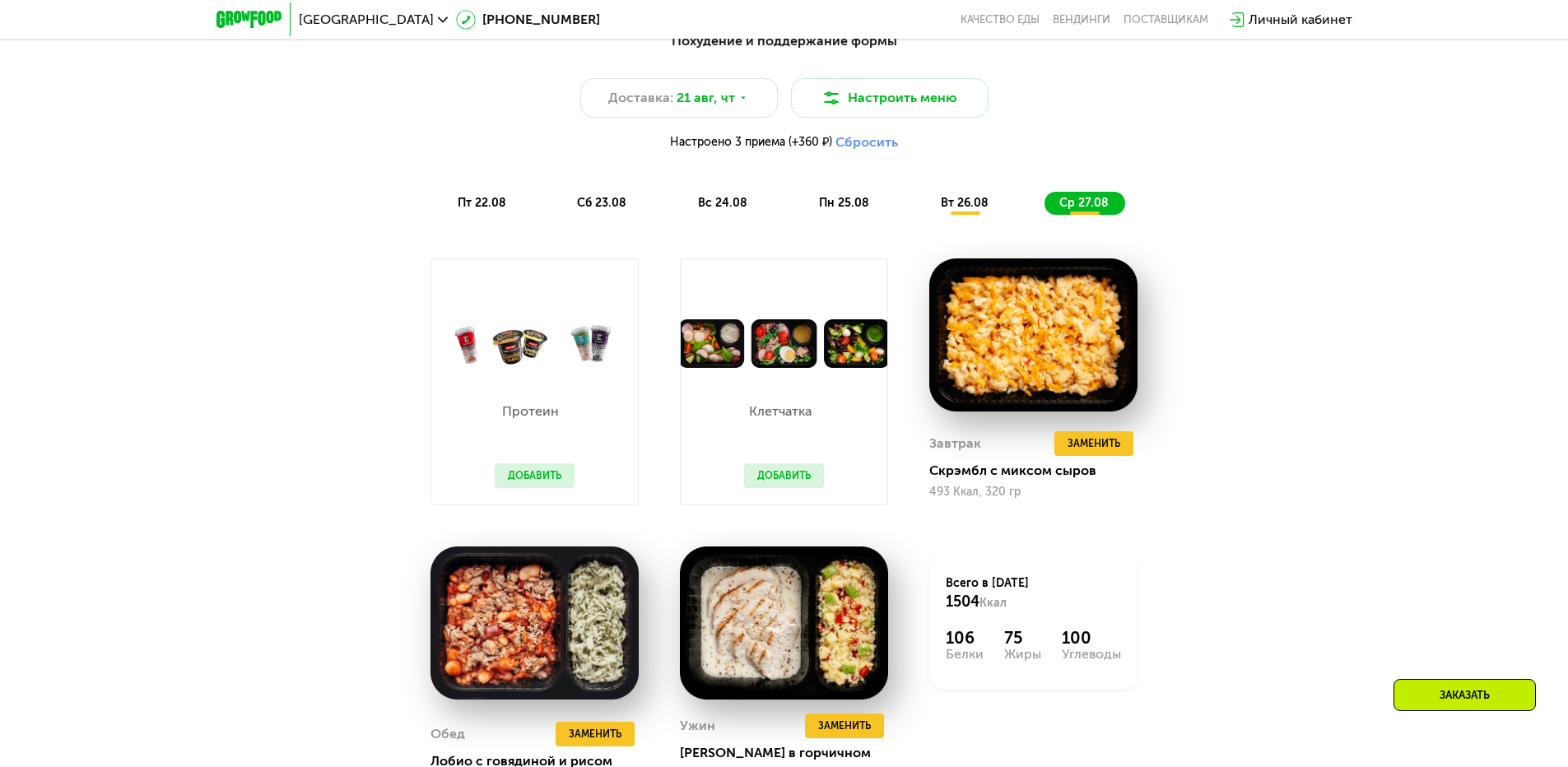
scroll to position [1069, 0]
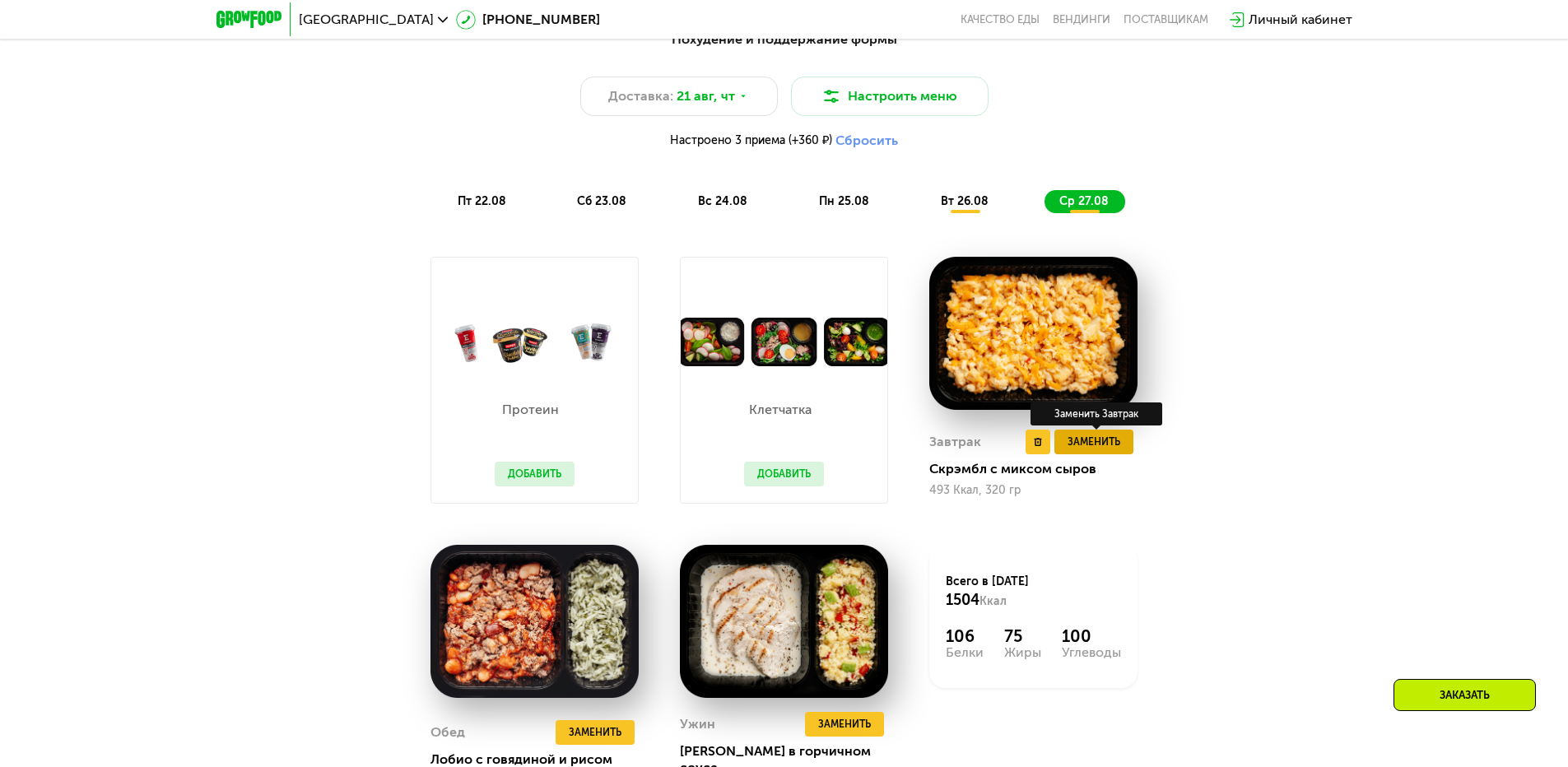
click at [1095, 448] on span "Заменить" at bounding box center [1093, 441] width 52 height 17
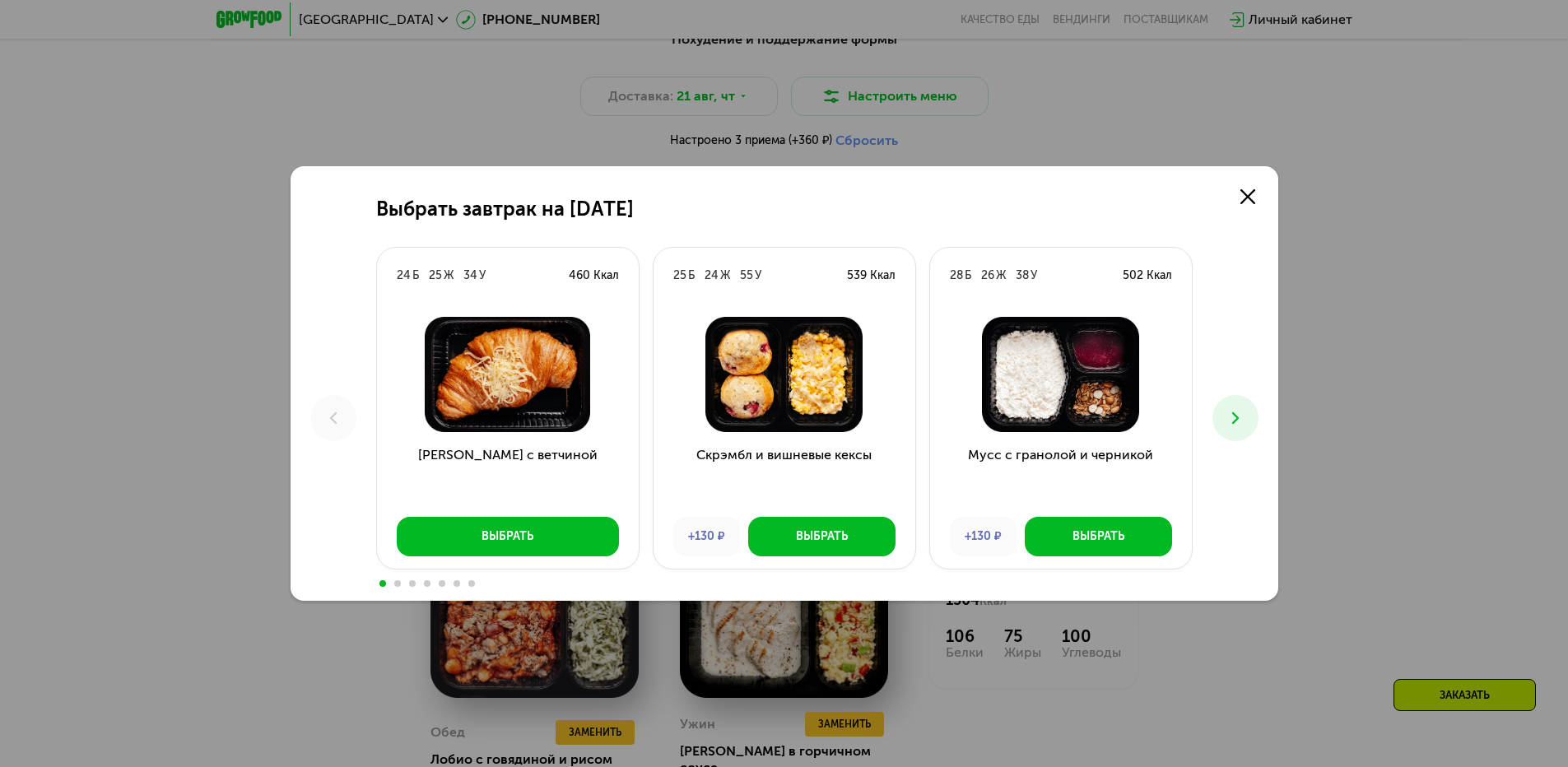
click at [1234, 426] on icon at bounding box center [1235, 418] width 20 height 20
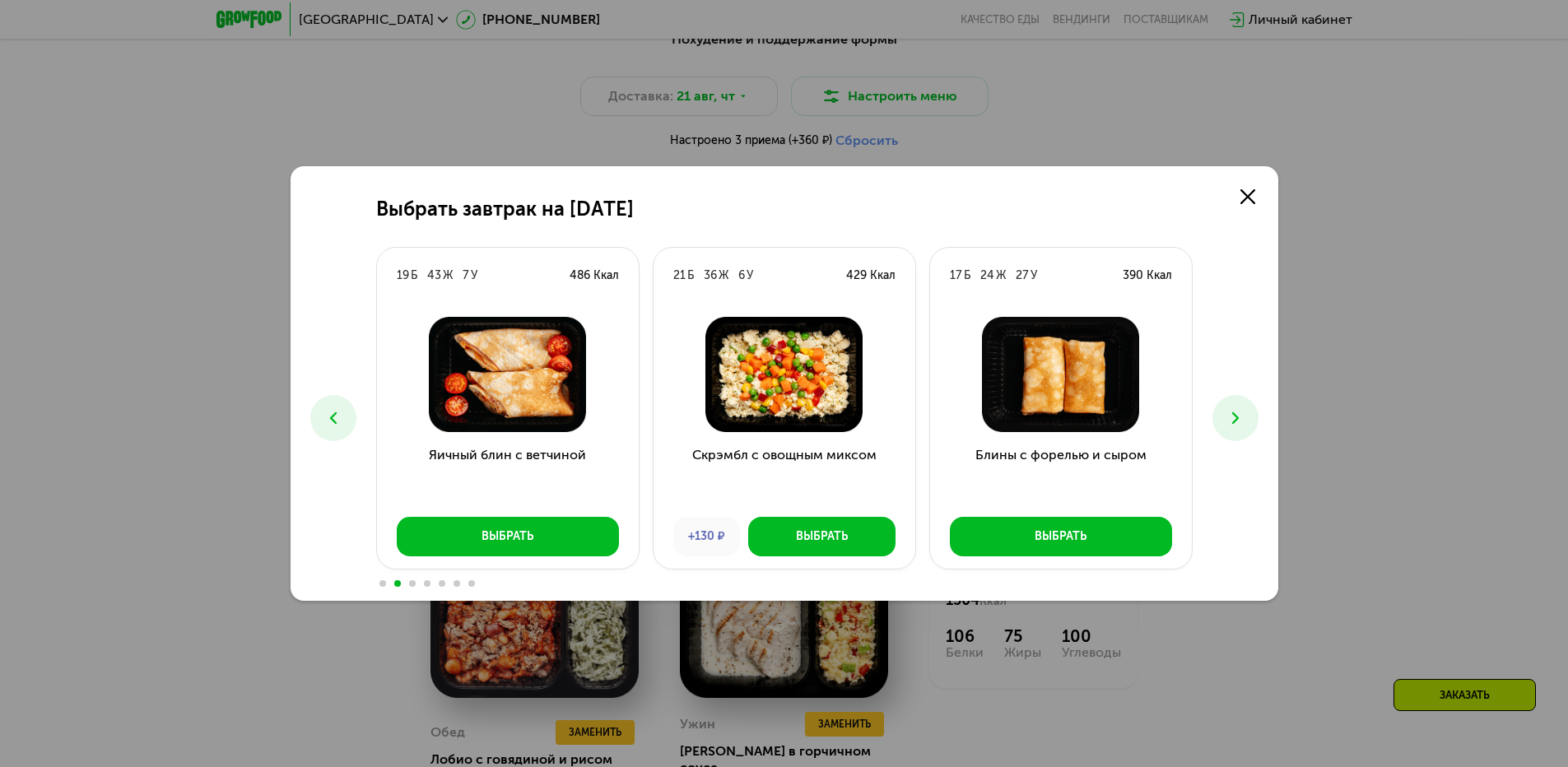
click at [1235, 421] on use at bounding box center [1234, 418] width 7 height 12
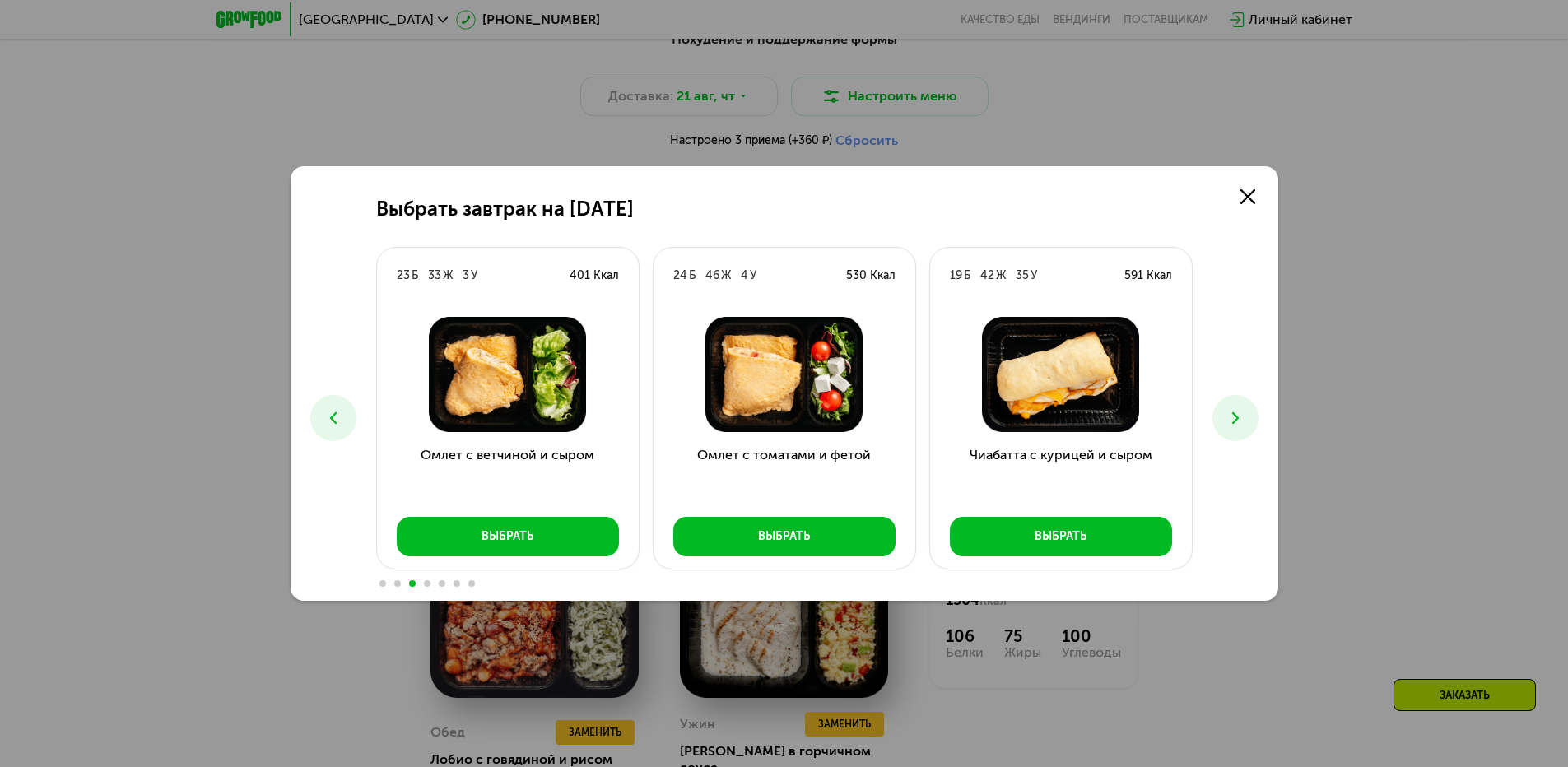
click at [1235, 421] on use at bounding box center [1234, 418] width 7 height 12
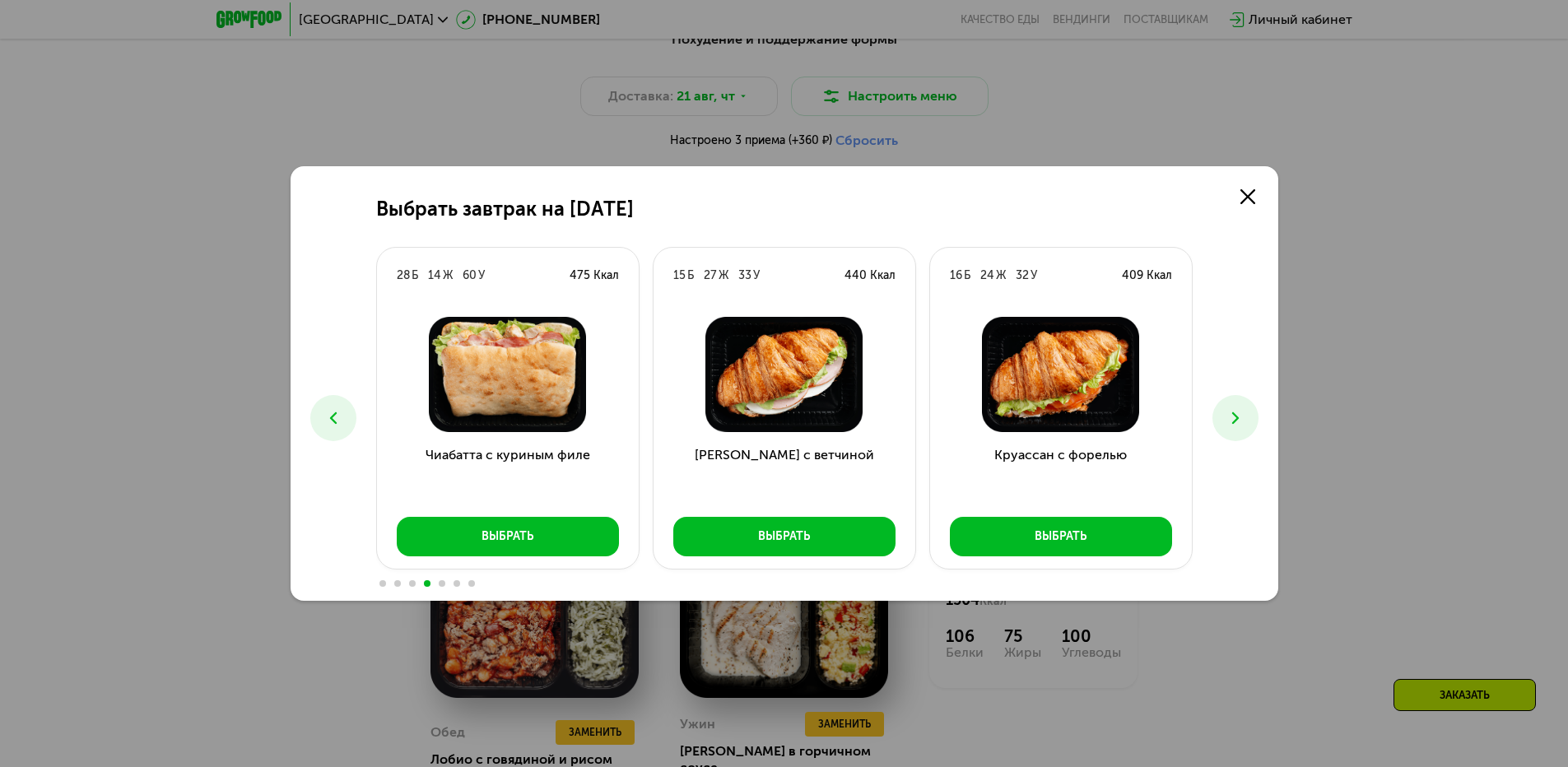
click at [1235, 421] on use at bounding box center [1234, 418] width 7 height 12
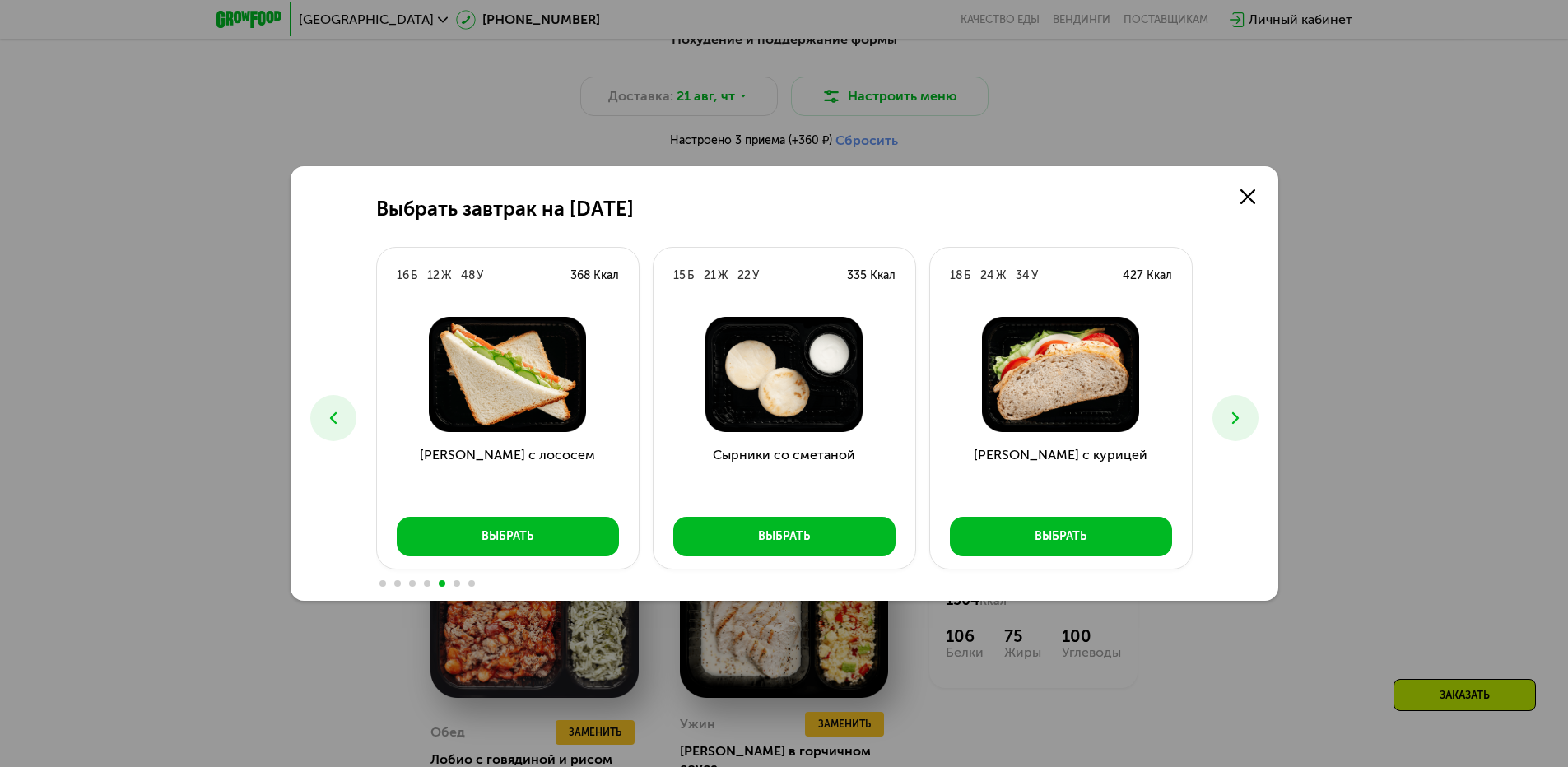
click at [1231, 412] on icon at bounding box center [1235, 418] width 20 height 20
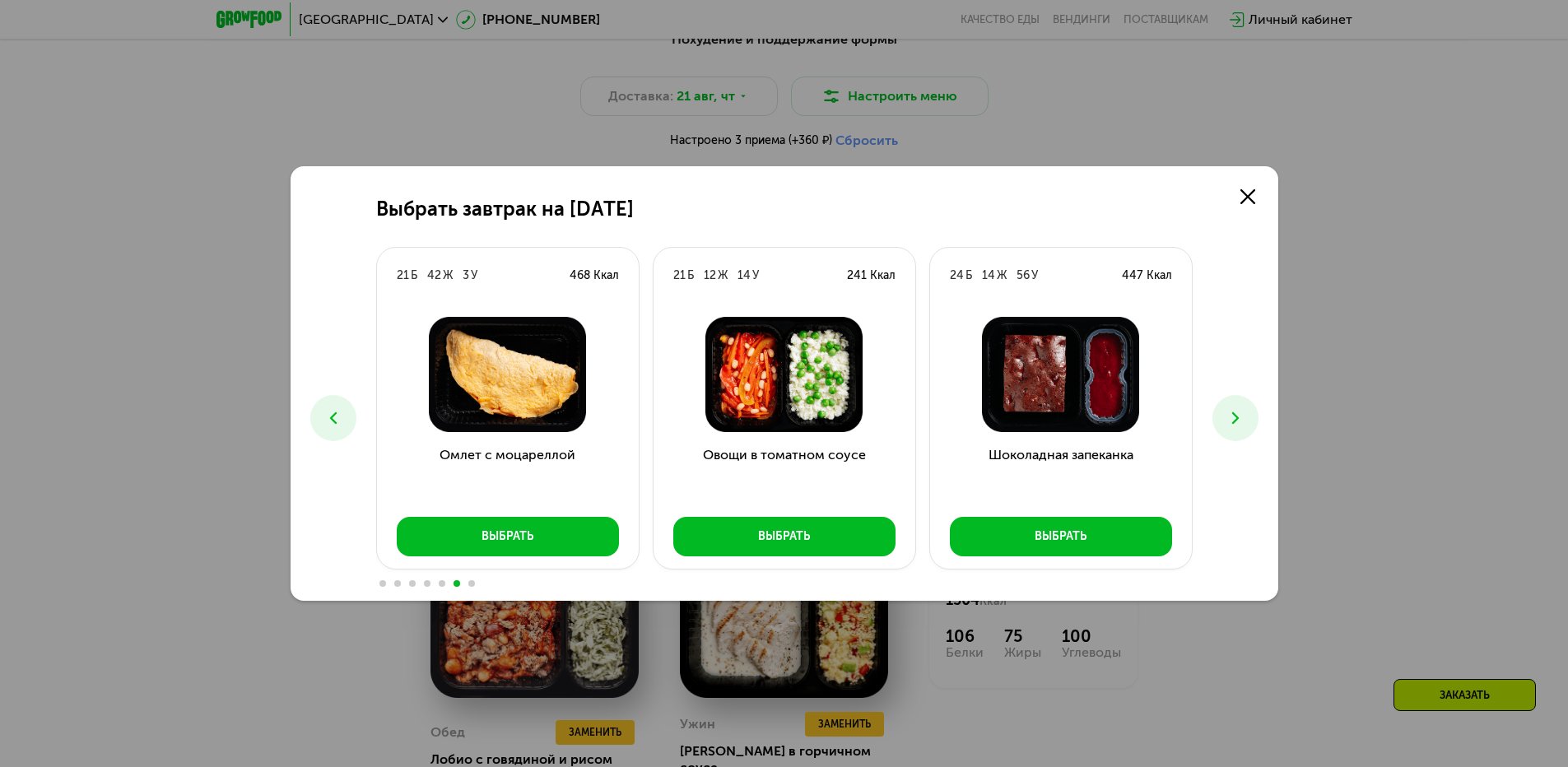
click at [1236, 413] on icon at bounding box center [1235, 418] width 20 height 20
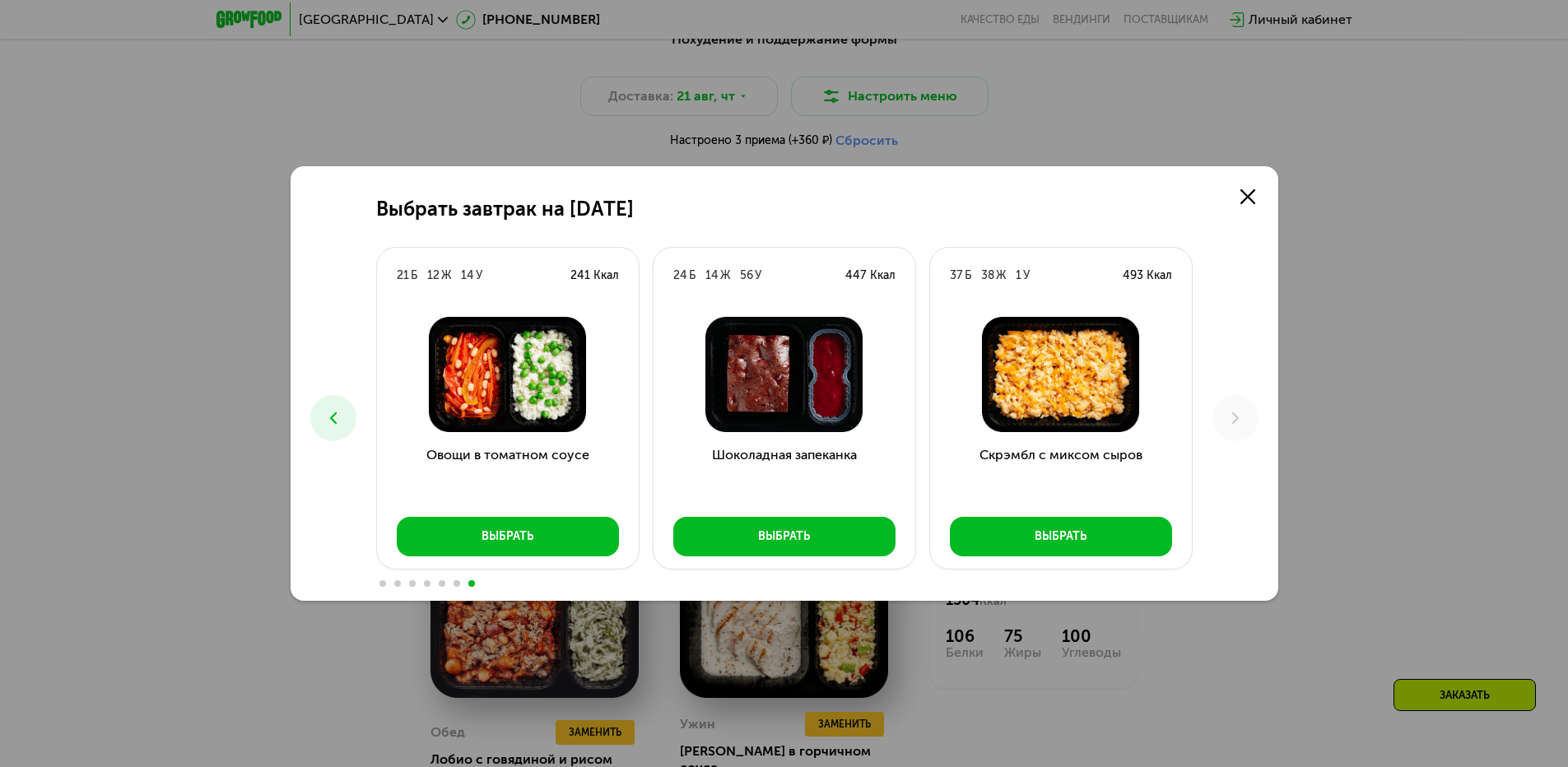
click at [319, 433] on button at bounding box center [333, 417] width 46 height 46
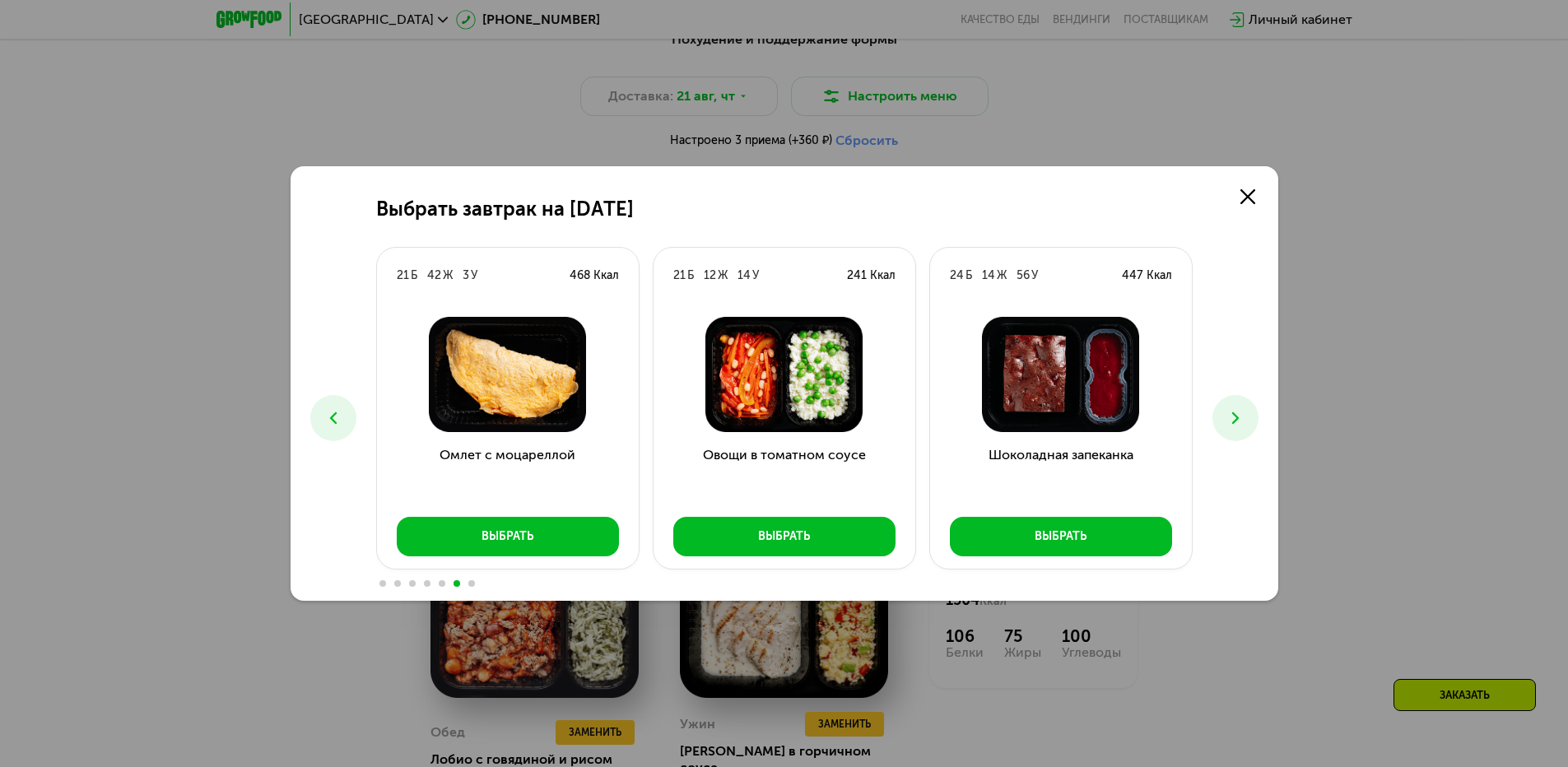
click at [325, 424] on icon at bounding box center [333, 418] width 20 height 20
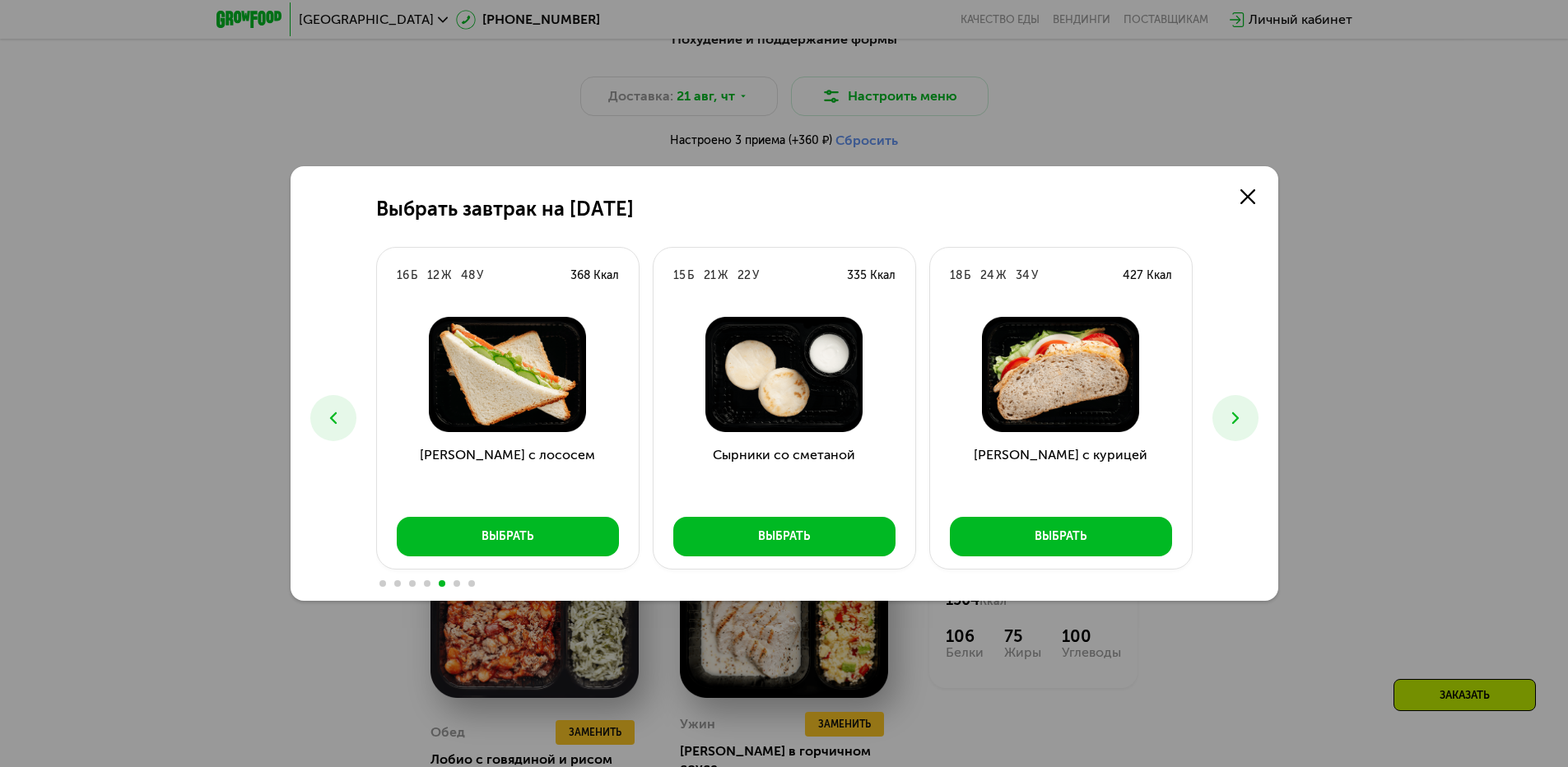
click at [325, 424] on icon at bounding box center [333, 418] width 20 height 20
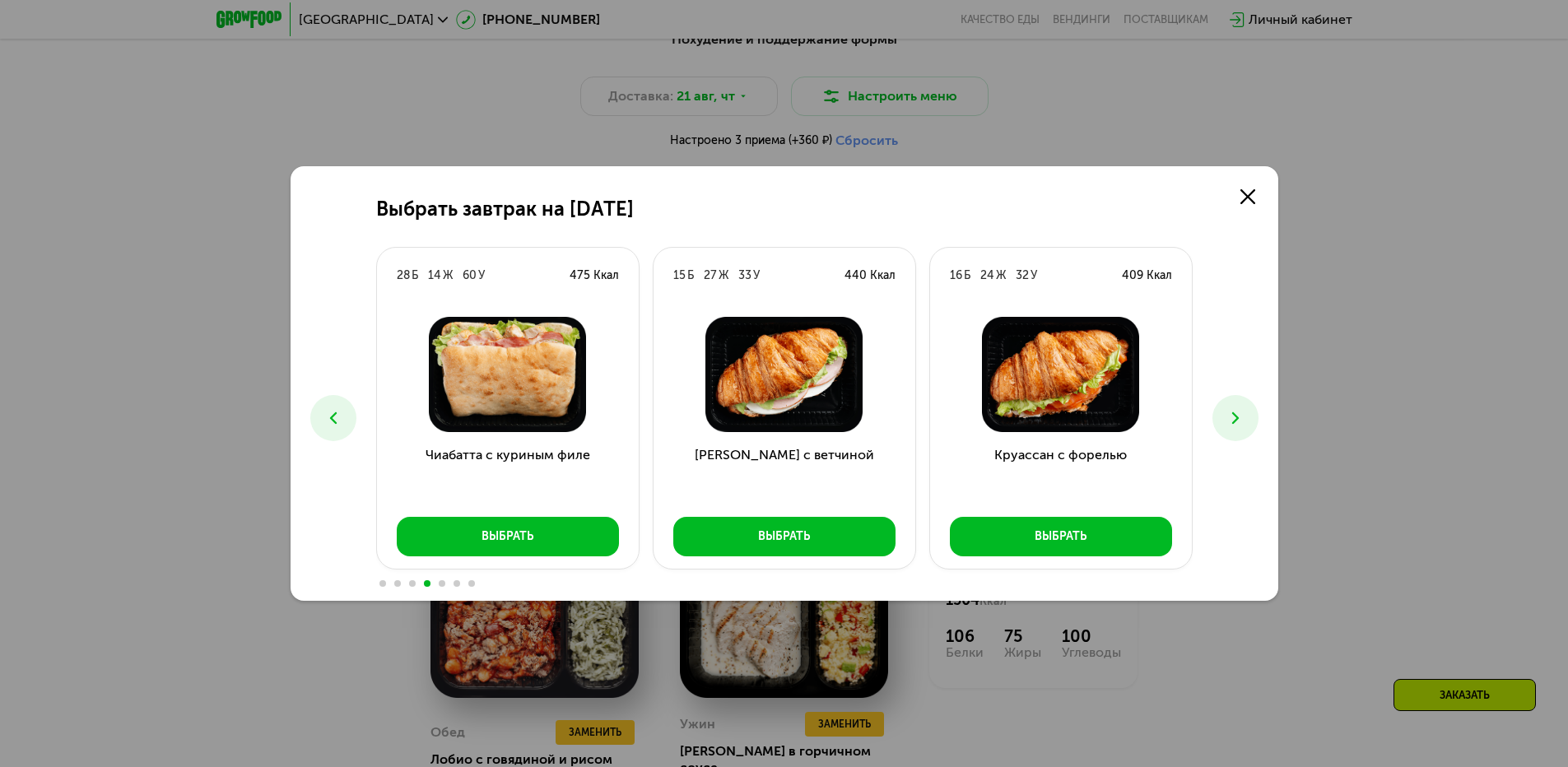
click at [317, 422] on button at bounding box center [333, 417] width 46 height 46
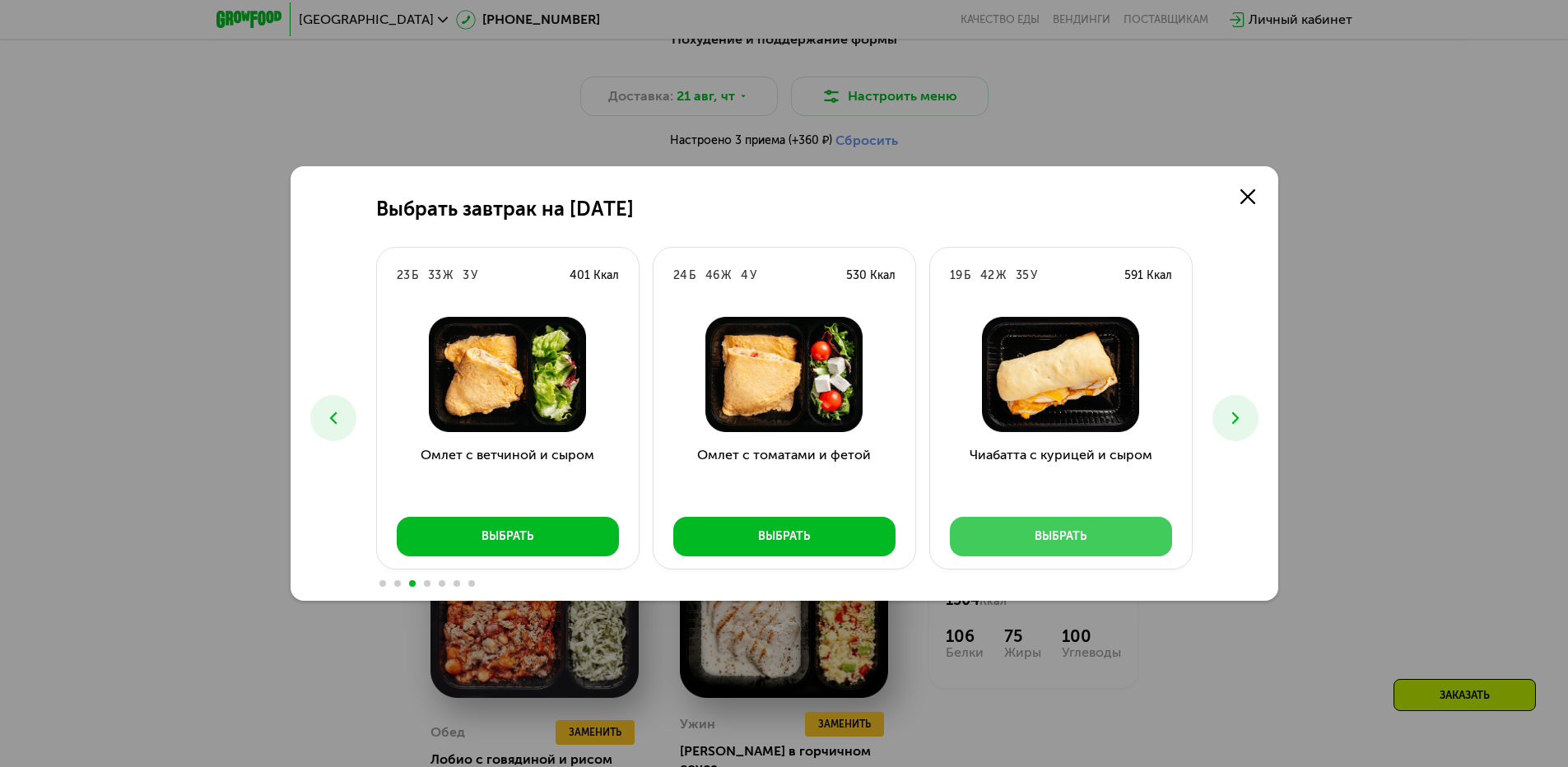
click at [1036, 539] on div "Выбрать" at bounding box center [1061, 537] width 52 height 17
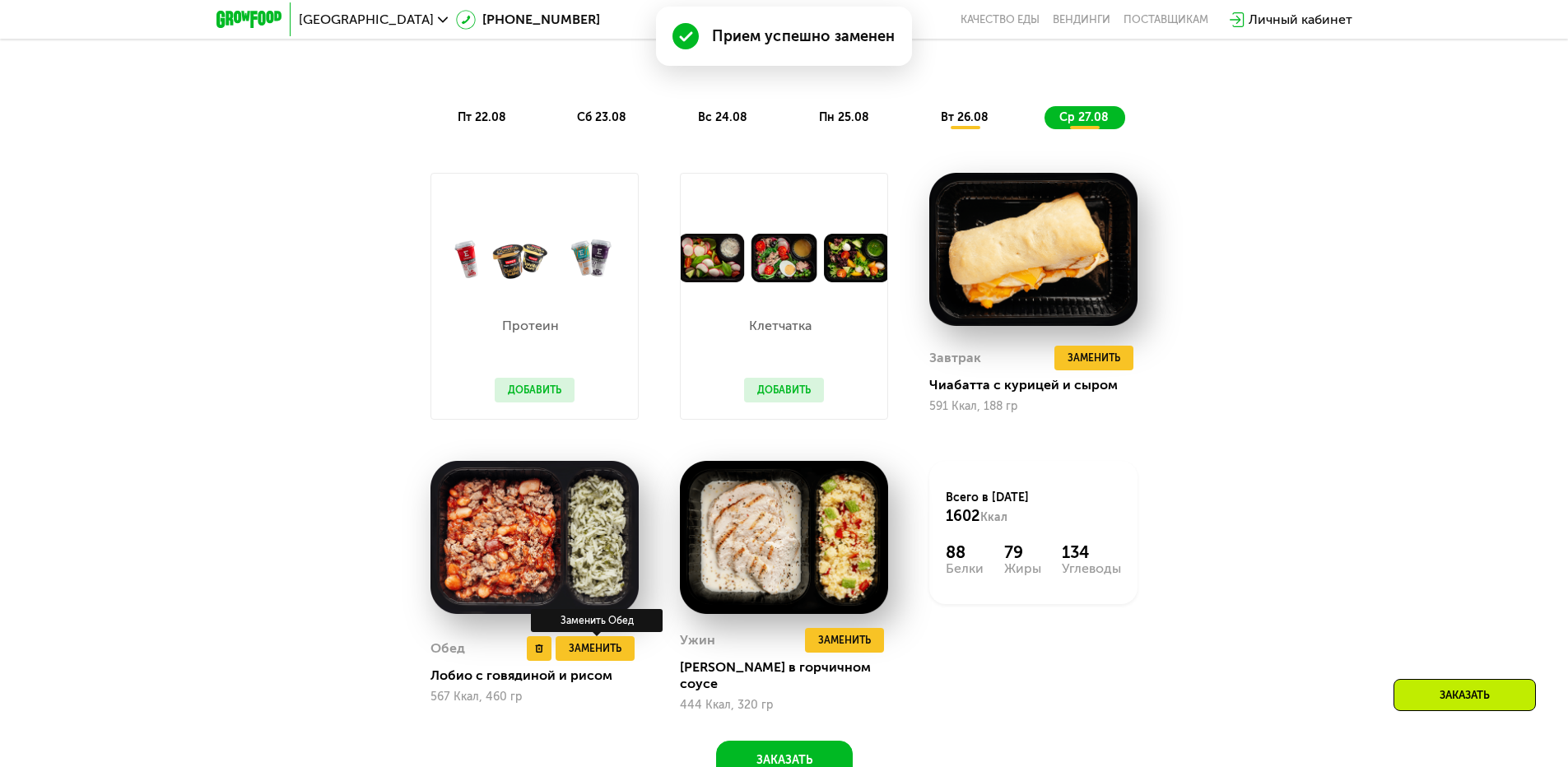
scroll to position [1235, 0]
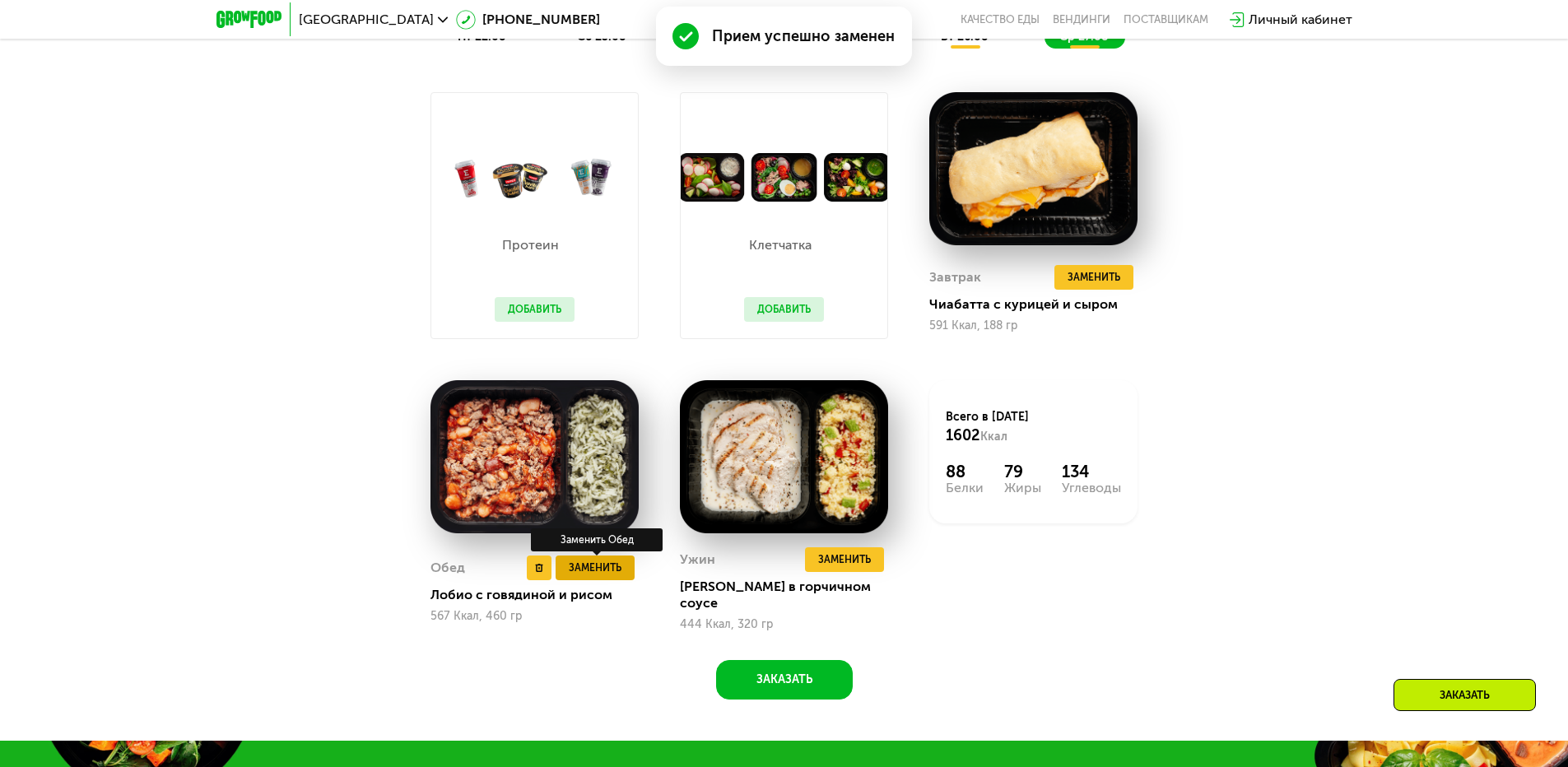
click at [607, 560] on span "Заменить" at bounding box center [595, 567] width 52 height 17
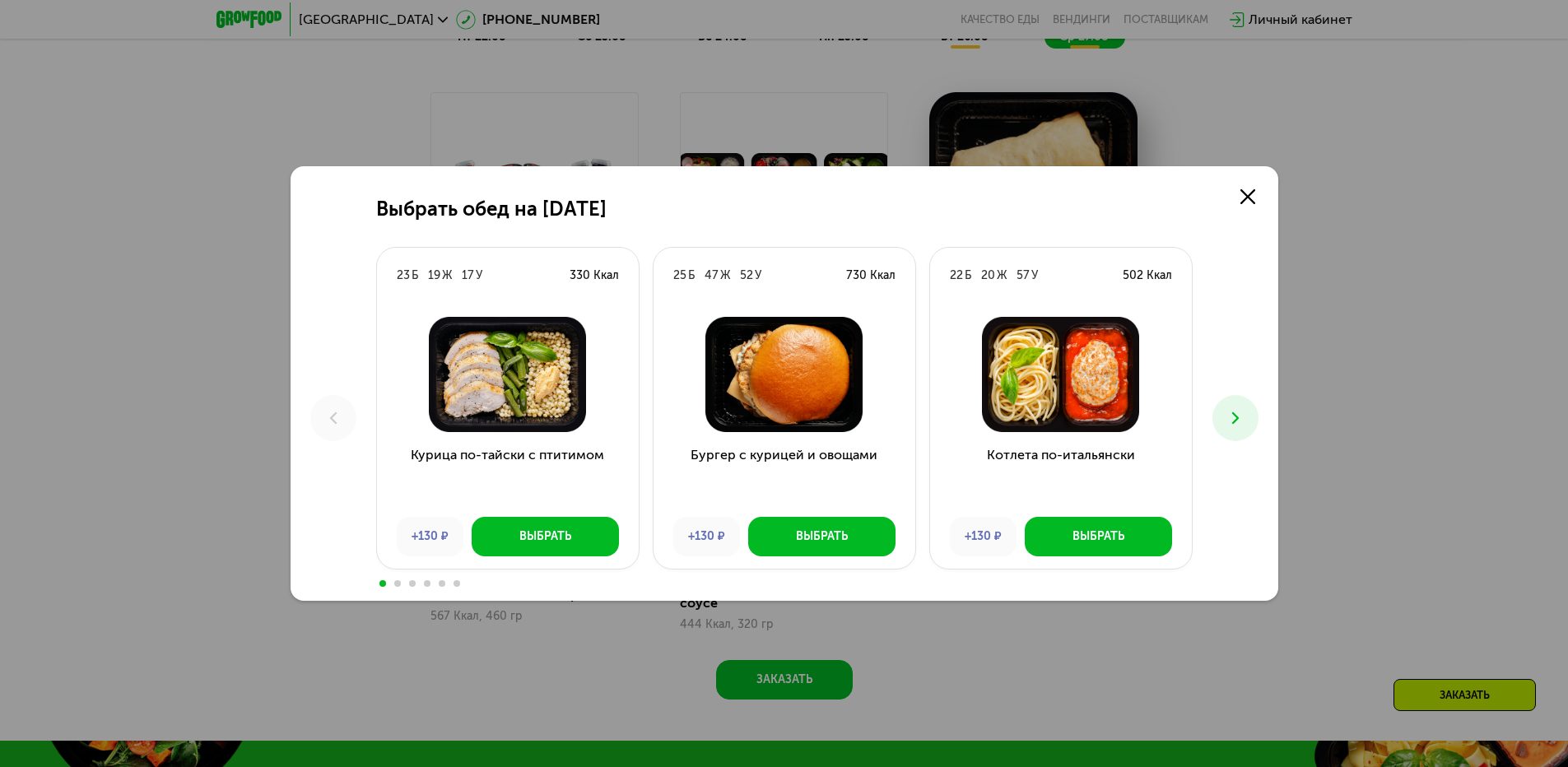
click at [1240, 414] on icon at bounding box center [1235, 418] width 20 height 20
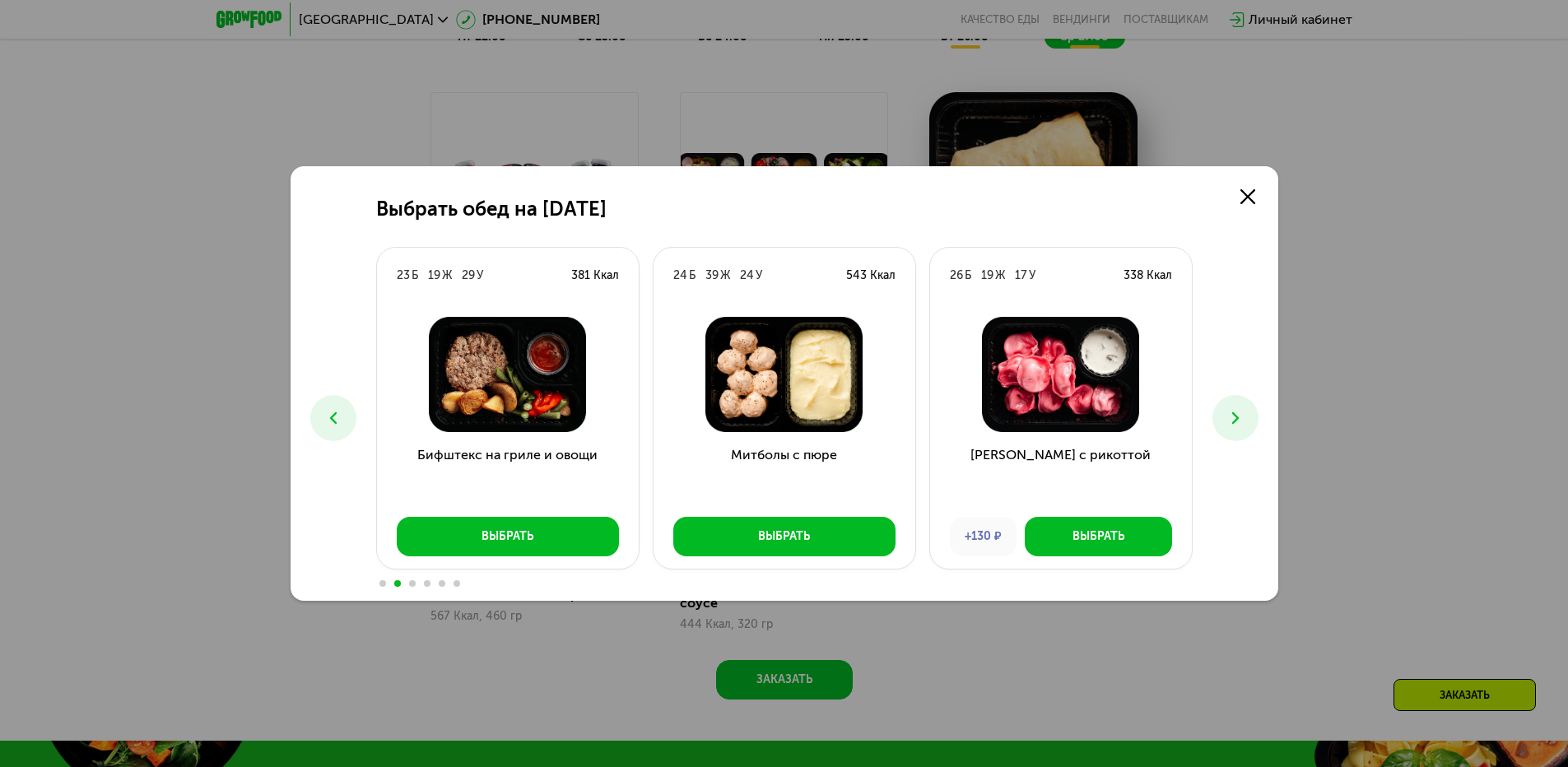
click at [1258, 416] on button at bounding box center [1235, 417] width 46 height 46
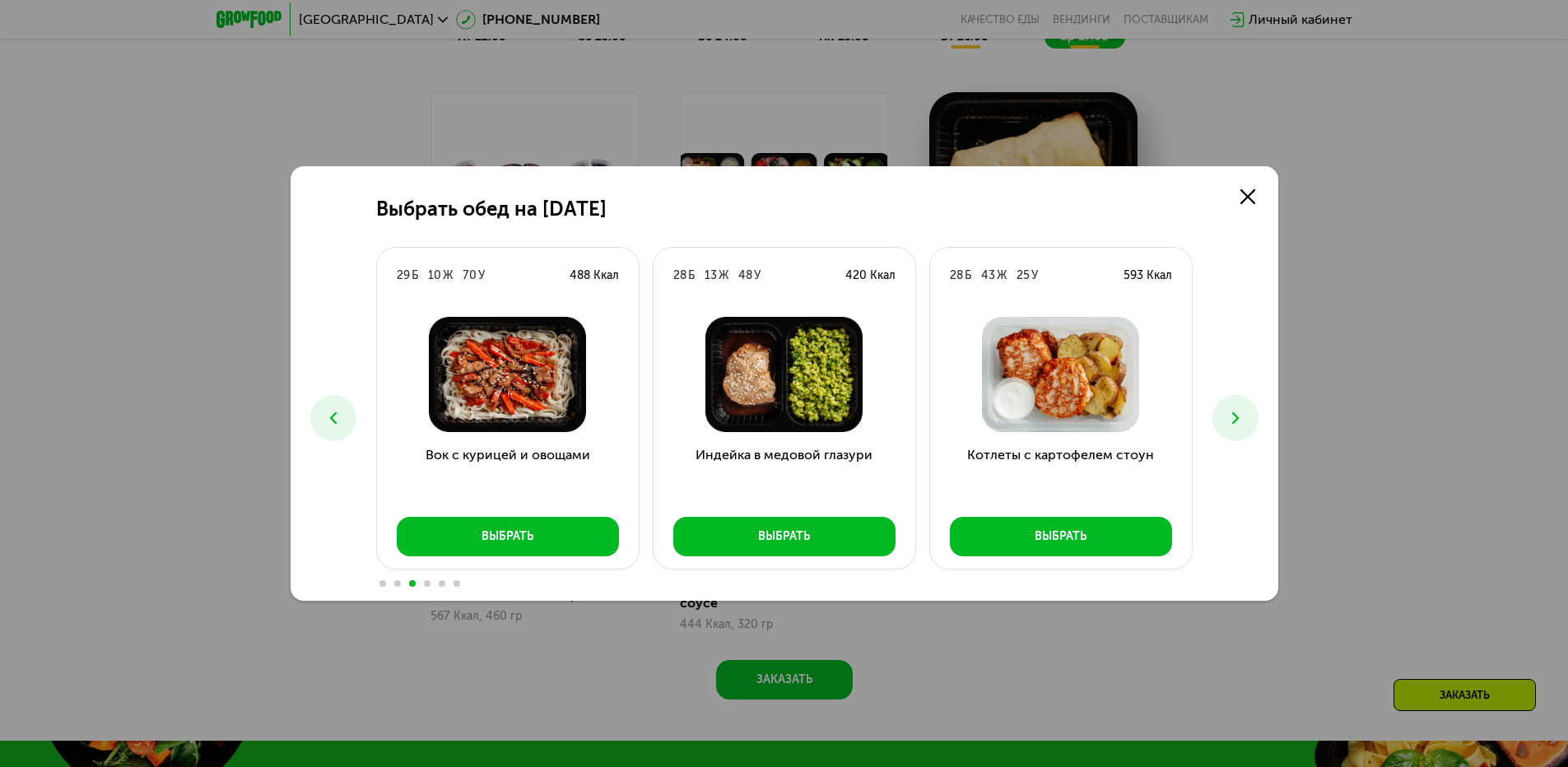
click at [1258, 416] on button at bounding box center [1235, 417] width 46 height 46
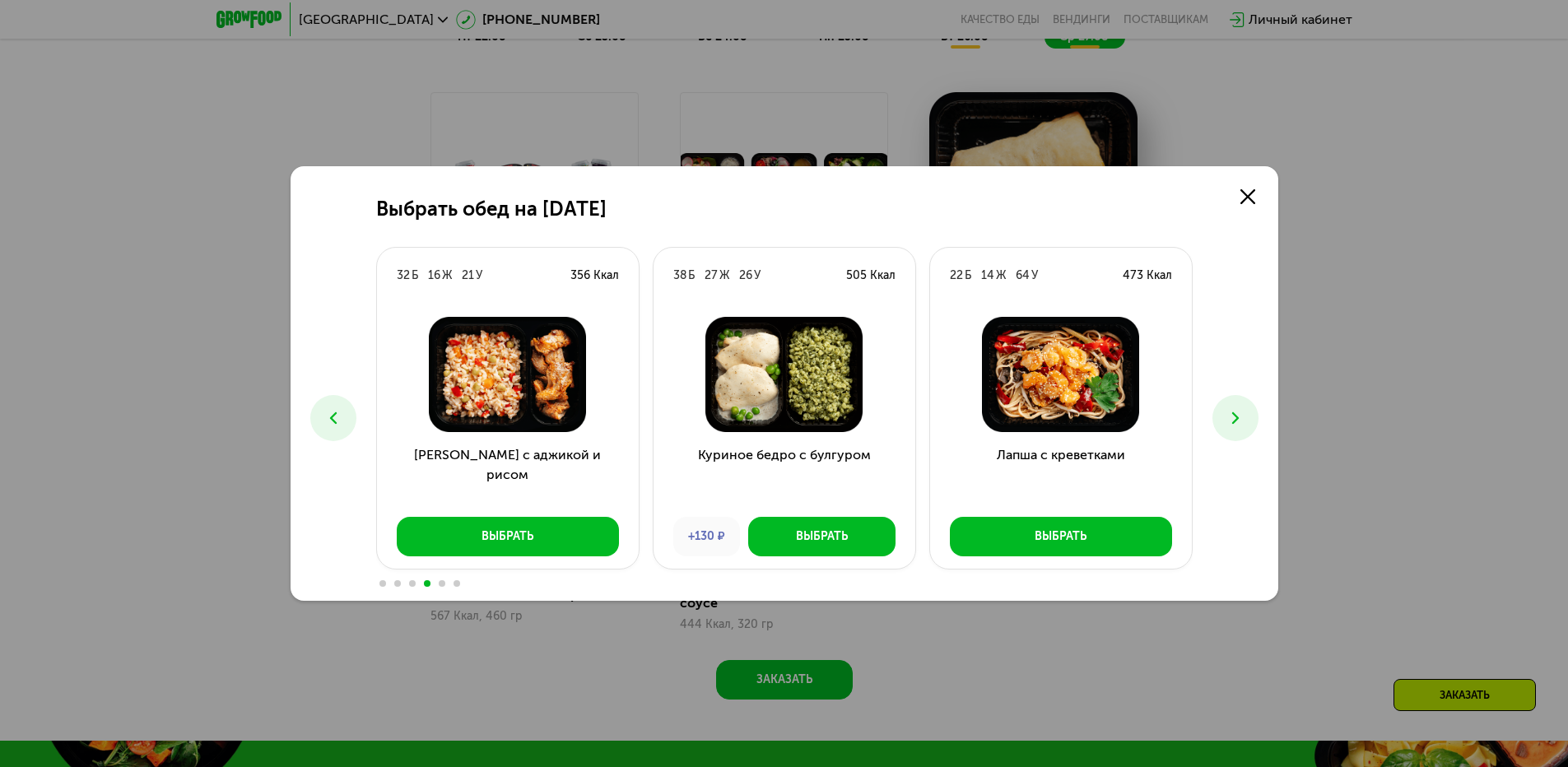
click at [1258, 416] on button at bounding box center [1235, 417] width 46 height 46
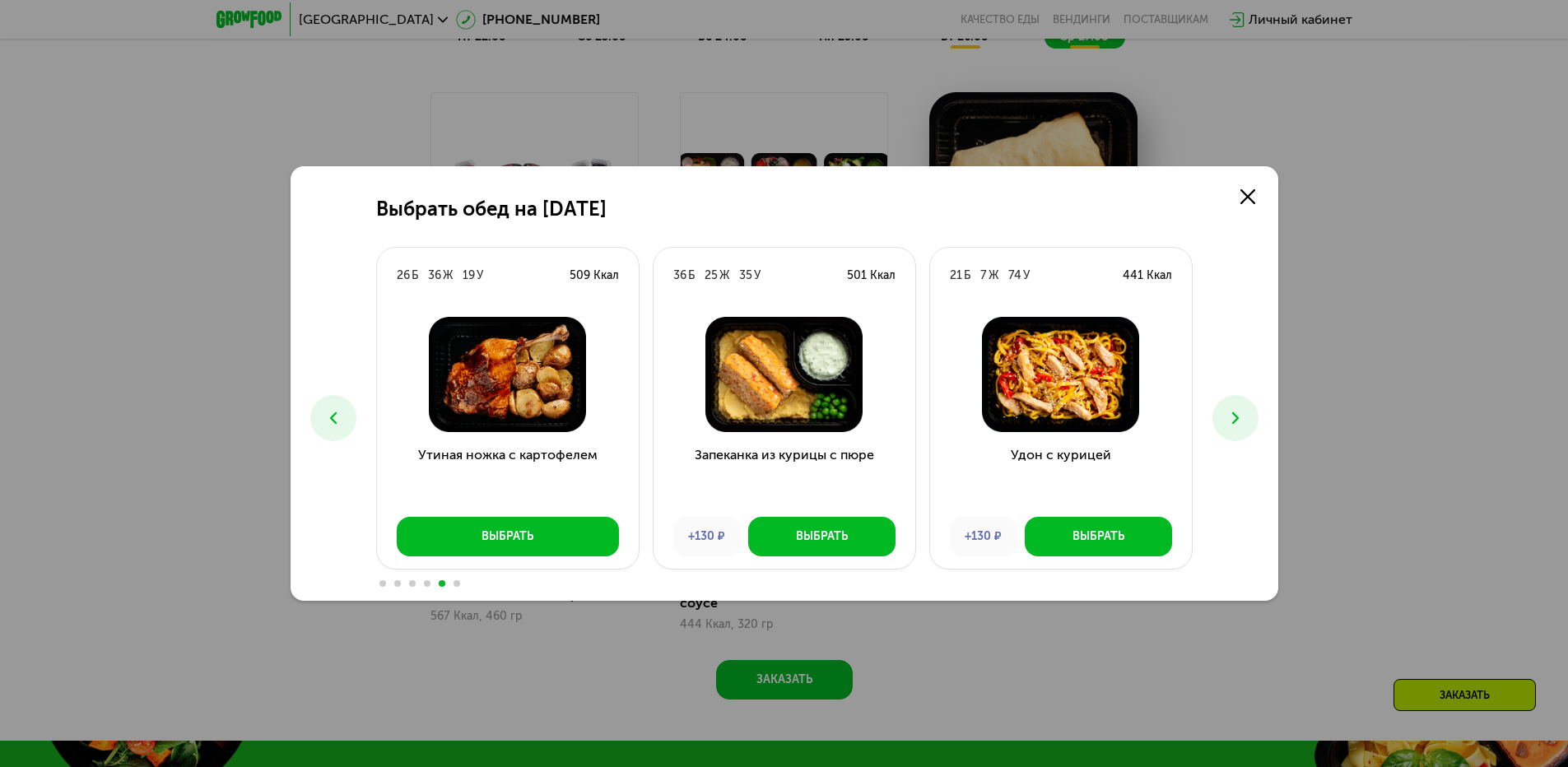
click at [1258, 416] on button at bounding box center [1235, 417] width 46 height 46
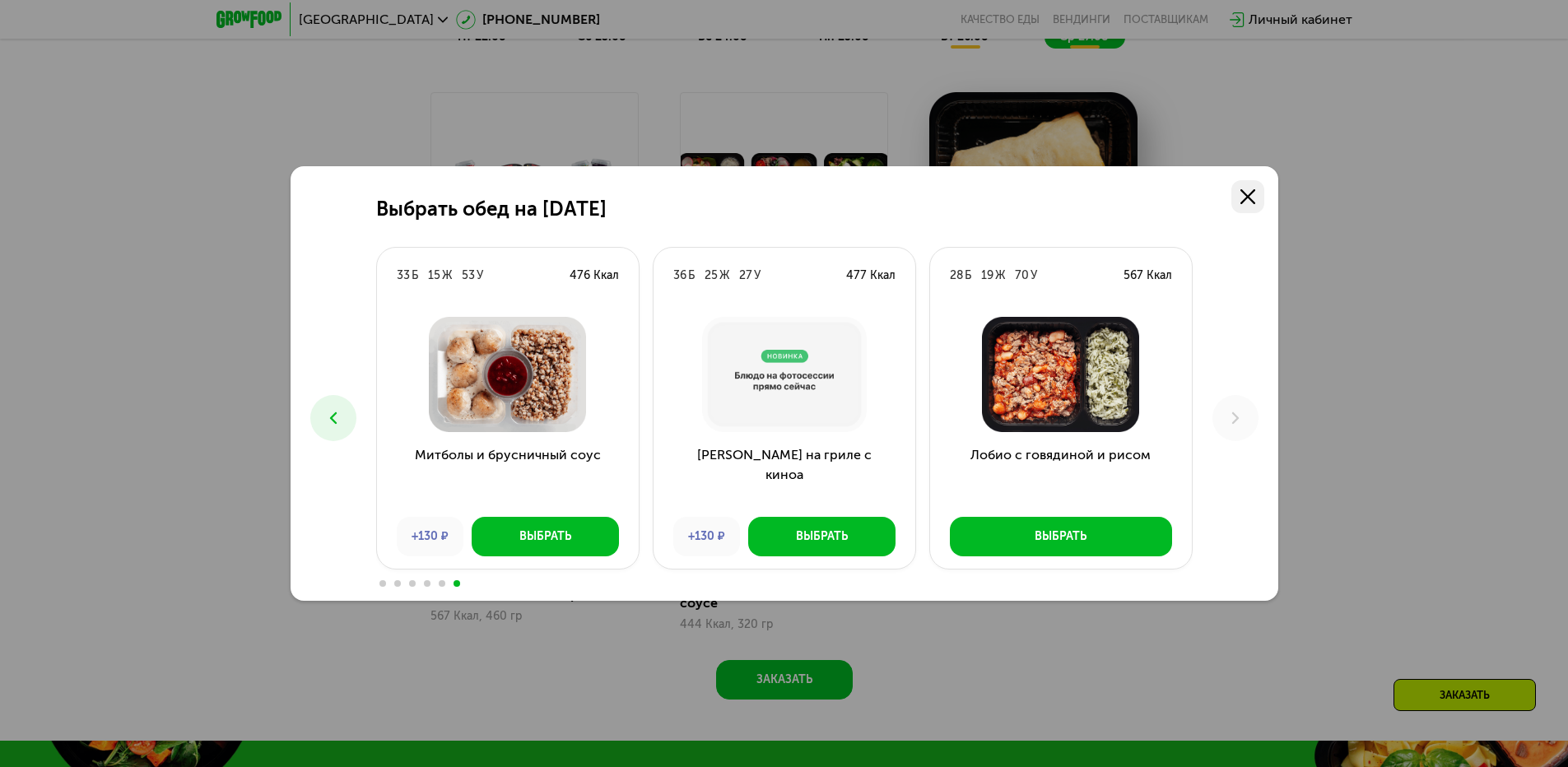
click at [1245, 191] on icon at bounding box center [1248, 196] width 15 height 15
